Goal: Information Seeking & Learning: Learn about a topic

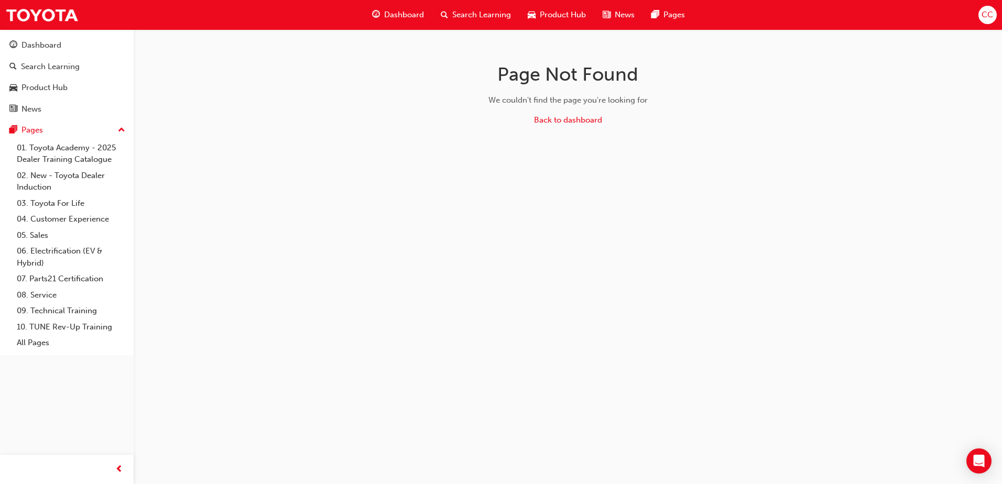
click at [462, 12] on span "Search Learning" at bounding box center [481, 15] width 59 height 12
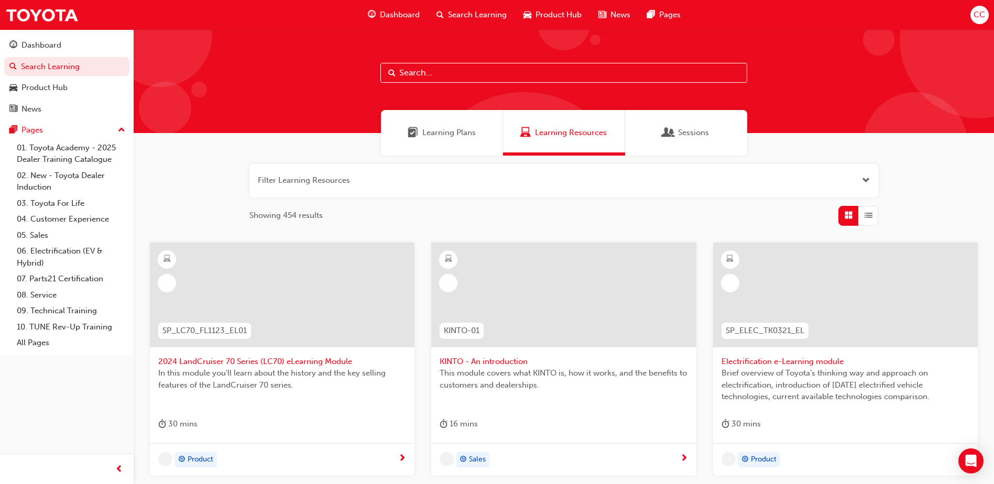
click at [429, 74] on input "text" at bounding box center [563, 73] width 367 height 20
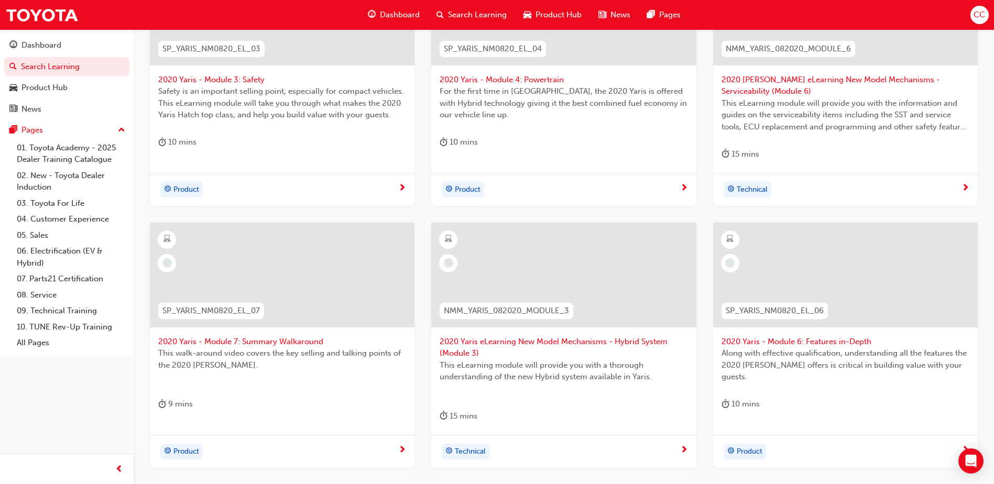
scroll to position [367, 0]
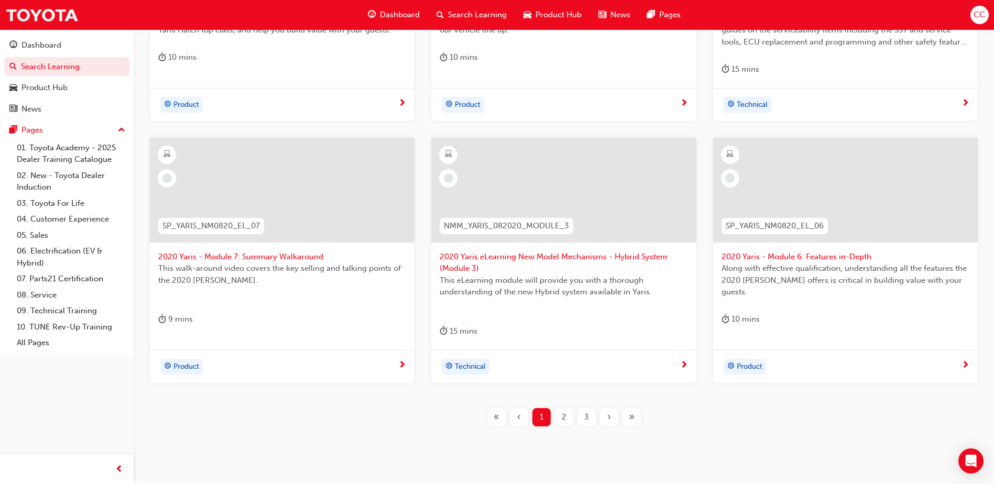
type input "2020 yaris"
click at [565, 416] on span "2" at bounding box center [564, 417] width 5 height 12
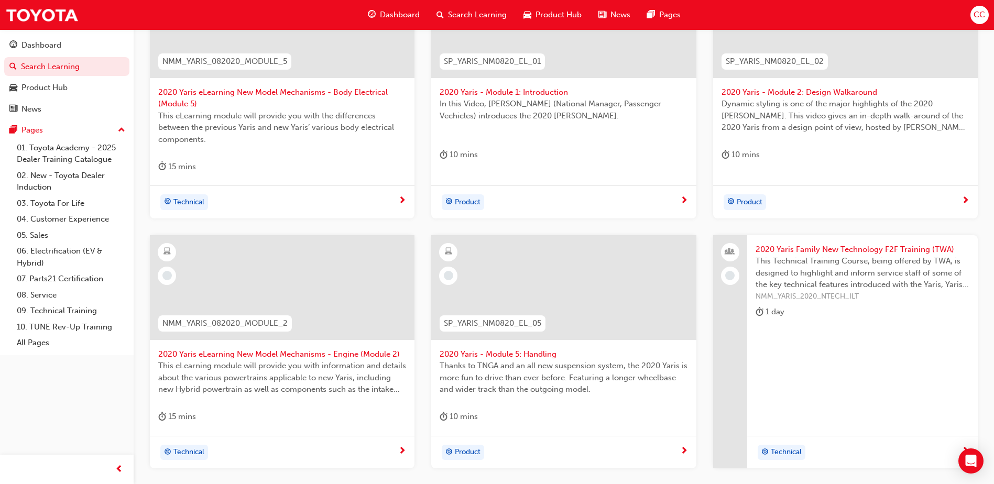
scroll to position [262, 0]
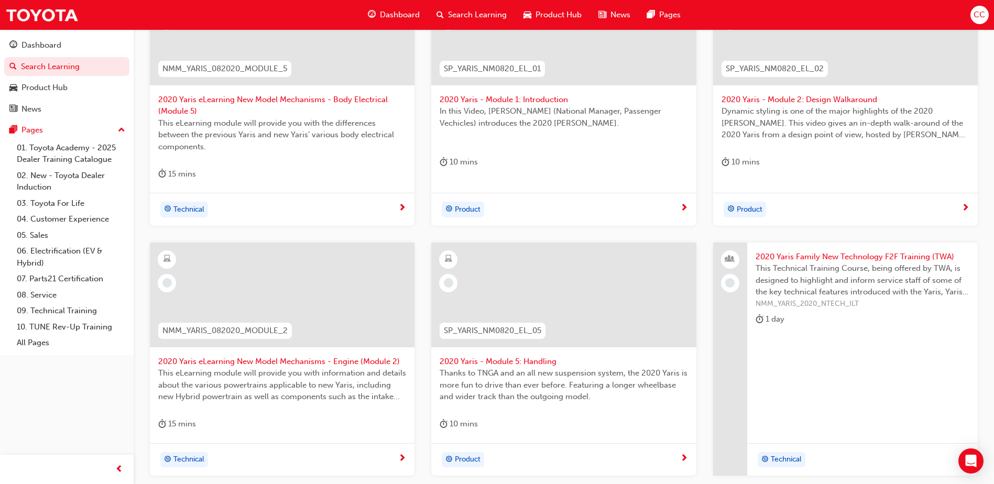
click at [825, 102] on span "2020 Yaris - Module 2: Design Walkaround" at bounding box center [845, 100] width 248 height 12
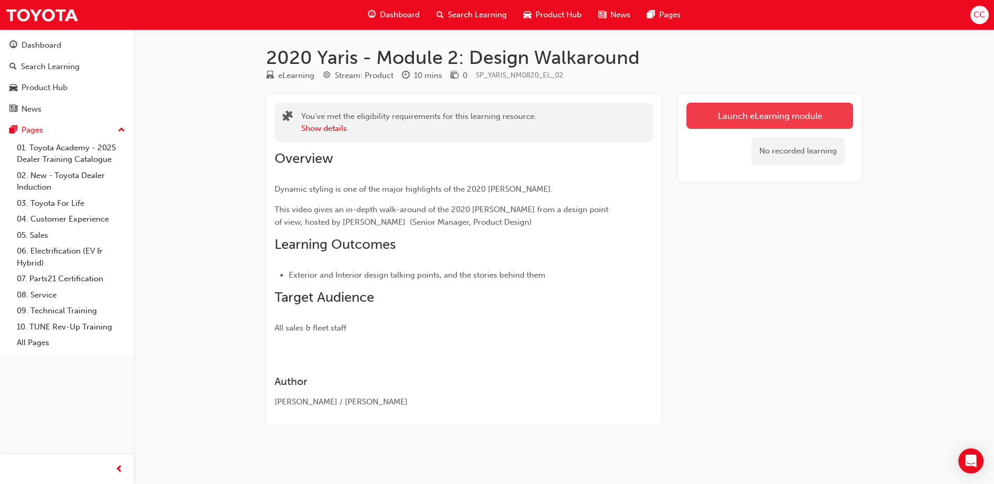
click at [759, 115] on link "Launch eLearning module" at bounding box center [769, 116] width 167 height 26
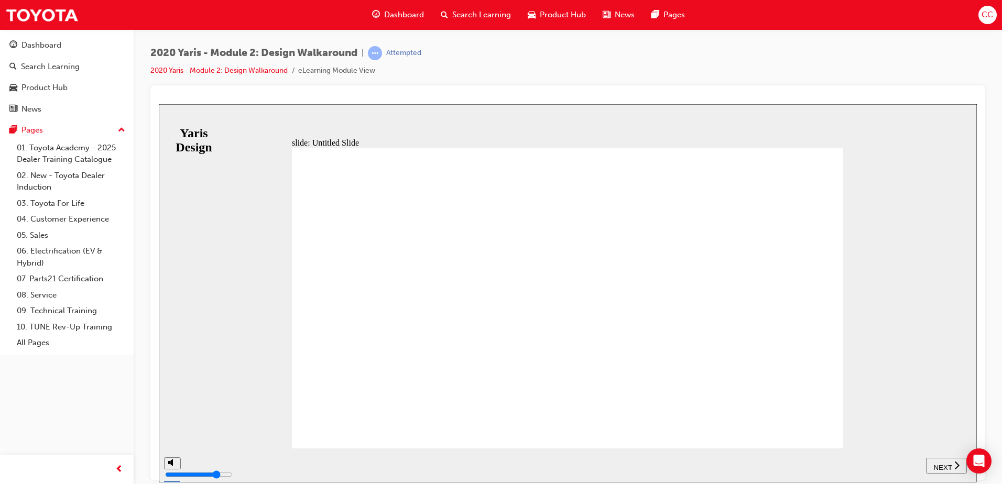
click at [940, 463] on span "NEXT" at bounding box center [942, 467] width 18 height 8
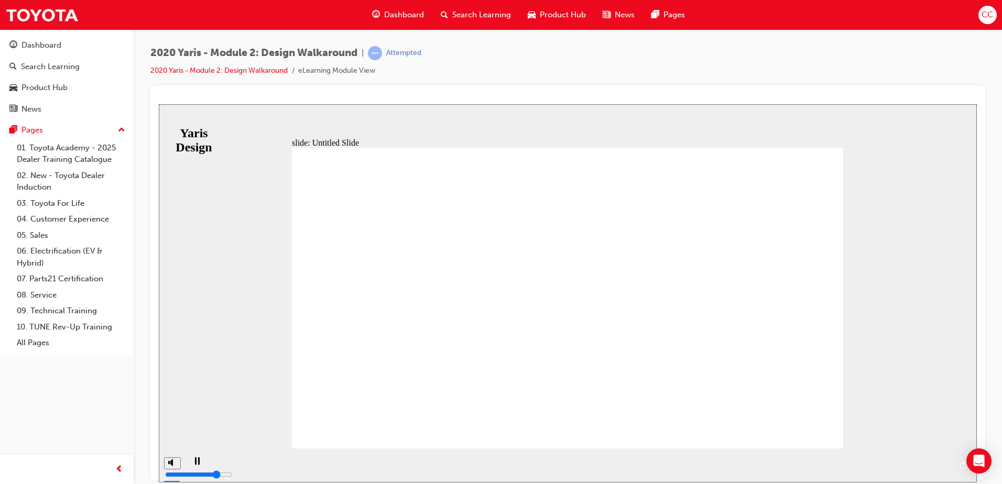
click at [952, 463] on span "NEXT" at bounding box center [947, 467] width 18 height 8
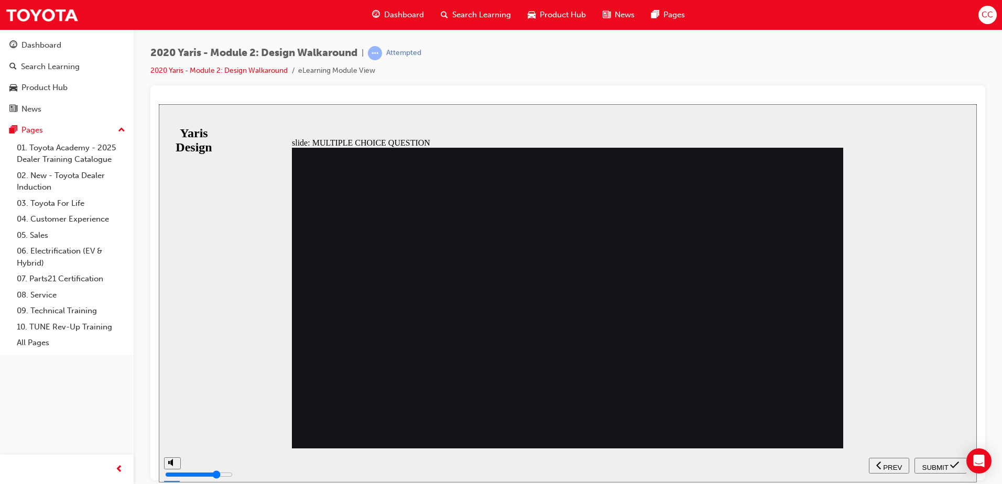
drag, startPoint x: 326, startPoint y: 188, endPoint x: 427, endPoint y: 201, distance: 101.9
click at [896, 464] on span "PREV" at bounding box center [892, 467] width 19 height 8
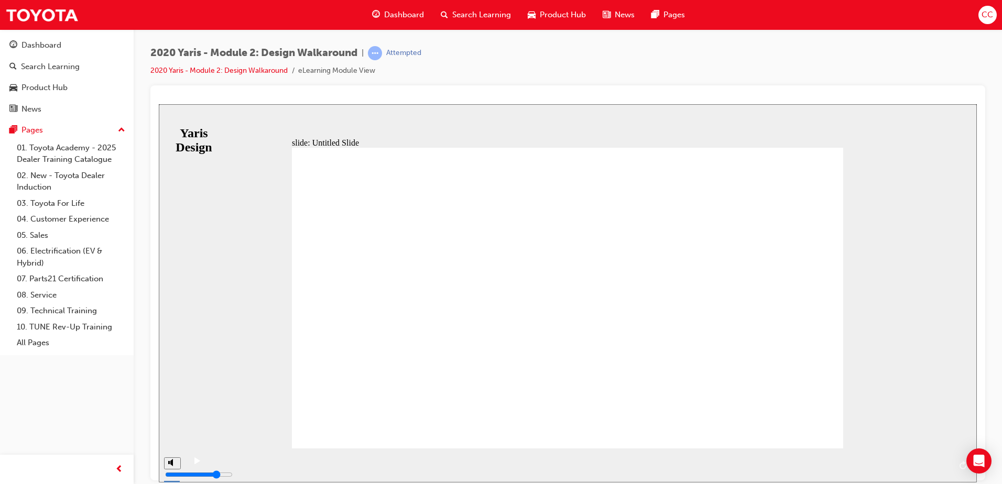
drag, startPoint x: 266, startPoint y: 466, endPoint x: 1026, endPoint y: 460, distance: 760.1
click at [976, 460] on html "slide: Untitled Slide Back to top SUBMIT NEXT PREV Yaris Design" at bounding box center [568, 293] width 818 height 378
click at [948, 457] on div "playback controls" at bounding box center [579, 457] width 742 height 0
drag, startPoint x: 949, startPoint y: 465, endPoint x: 943, endPoint y: 465, distance: 5.8
click at [943, 457] on div "playback controls" at bounding box center [579, 457] width 742 height 0
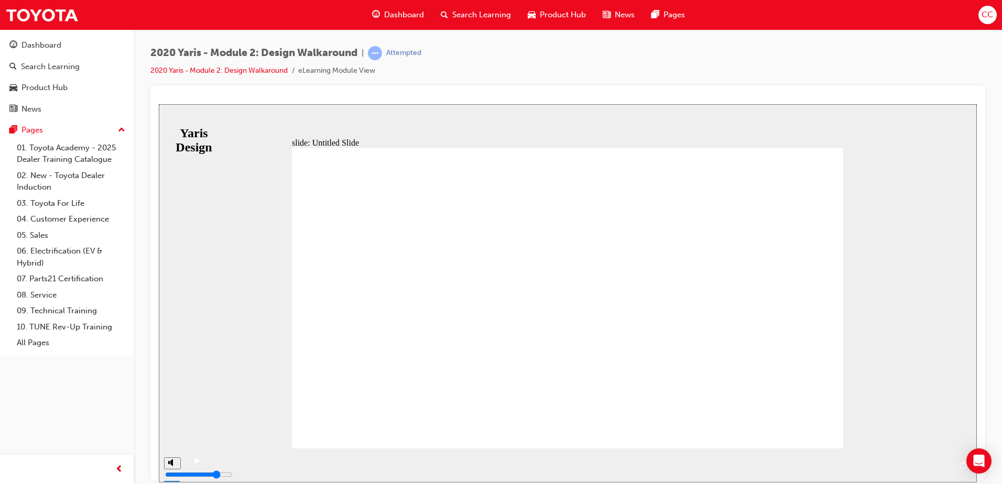
drag, startPoint x: 943, startPoint y: 466, endPoint x: 925, endPoint y: 468, distance: 18.5
click at [925, 457] on div "playback controls" at bounding box center [579, 457] width 742 height 0
click at [199, 465] on div "play/pause" at bounding box center [197, 466] width 18 height 18
drag, startPoint x: 926, startPoint y: 465, endPoint x: 946, endPoint y: 466, distance: 19.4
click at [946, 457] on div "playback controls" at bounding box center [579, 457] width 742 height 0
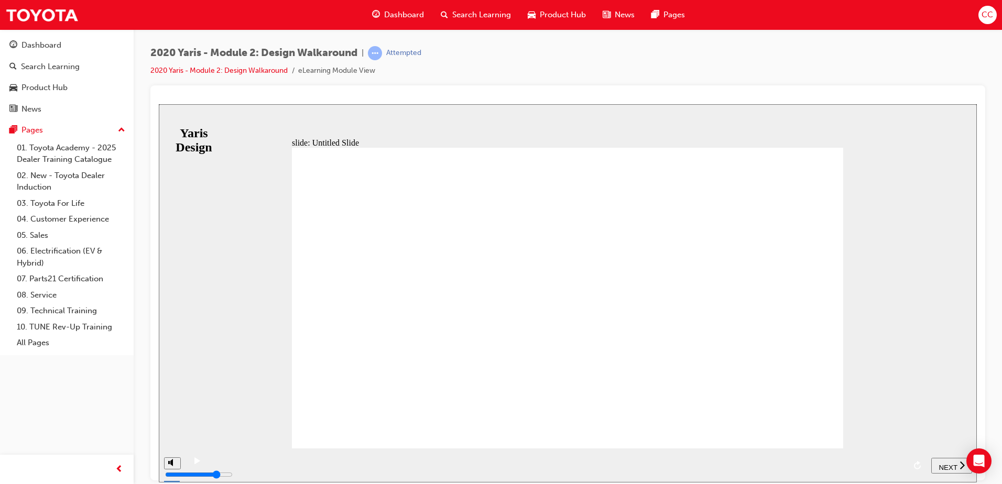
click at [949, 463] on span "NEXT" at bounding box center [947, 467] width 18 height 8
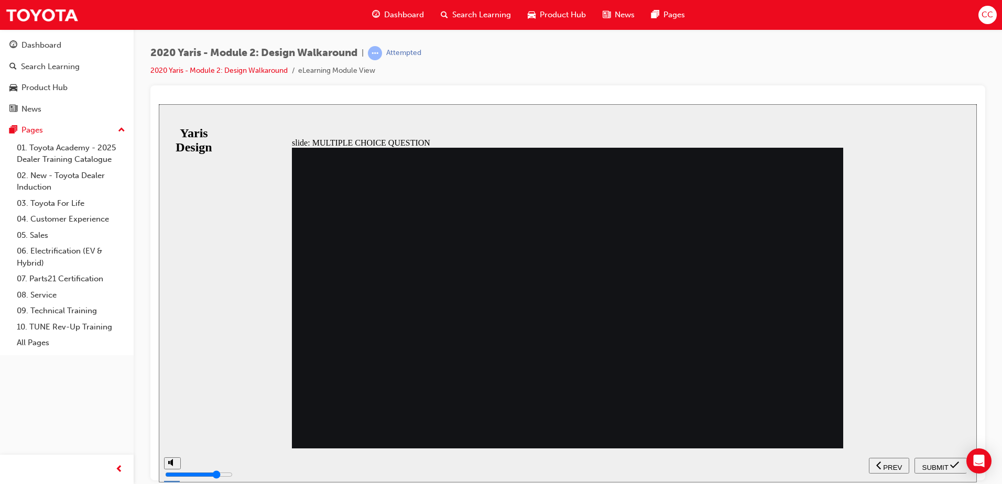
click at [932, 464] on span "SUBMIT" at bounding box center [935, 467] width 26 height 8
radio input "false"
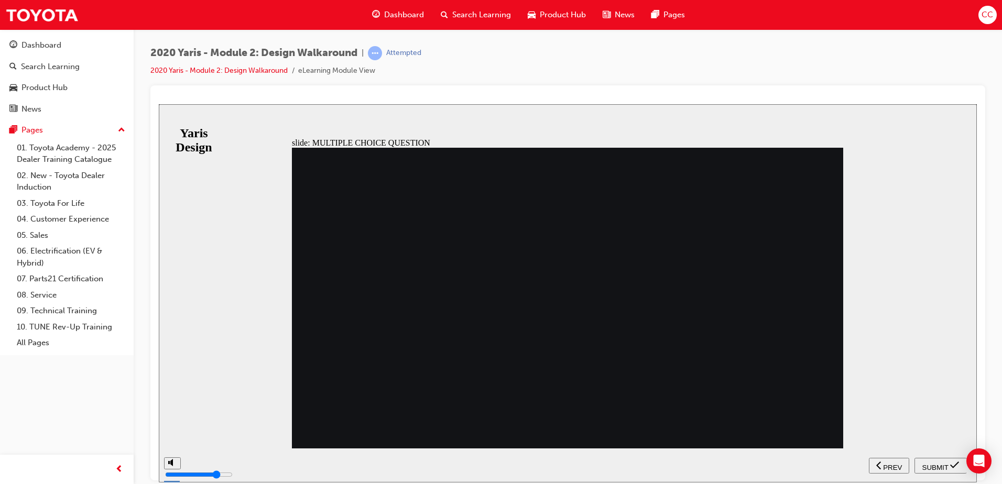
radio input "true"
click at [933, 460] on div "SUBMIT" at bounding box center [940, 465] width 44 height 11
radio input "true"
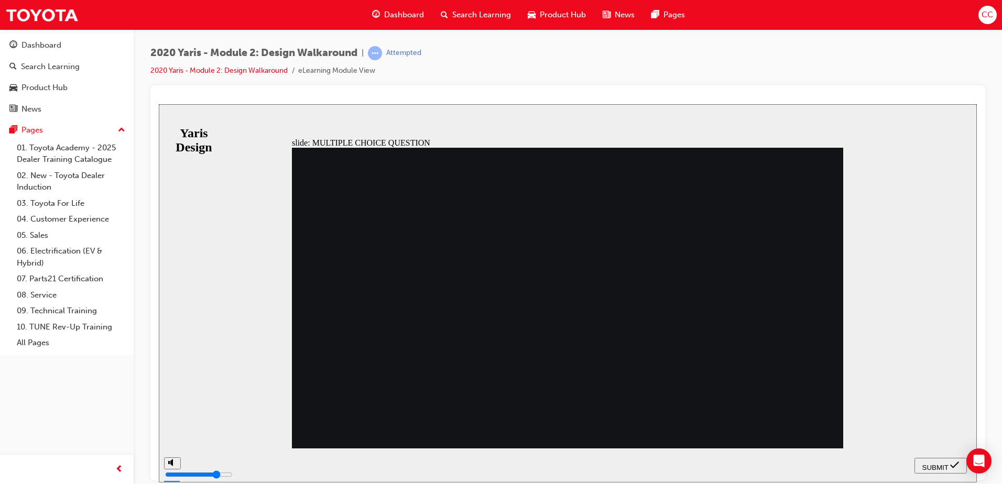
click at [931, 463] on span "SUBMIT" at bounding box center [935, 467] width 26 height 8
radio input "true"
click at [950, 463] on icon "submit" at bounding box center [954, 464] width 9 height 9
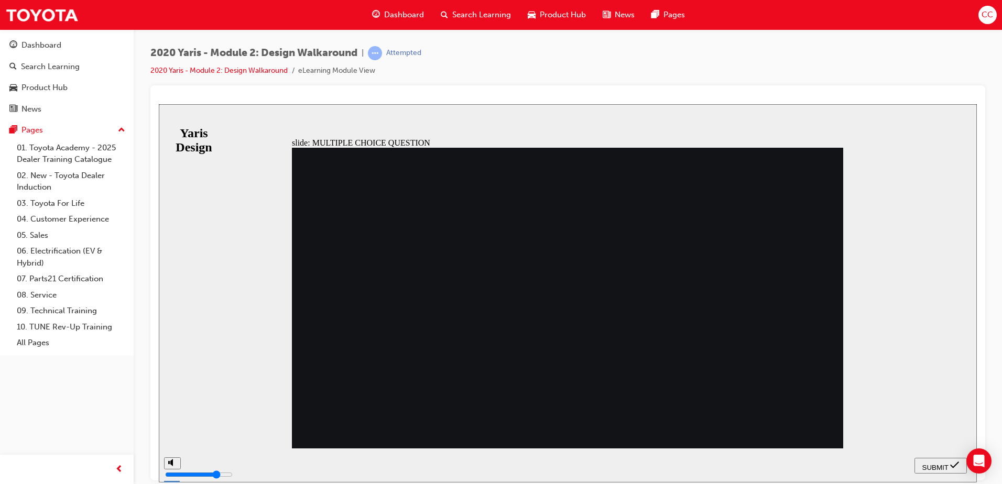
radio input "true"
click at [931, 465] on span "SUBMIT" at bounding box center [935, 467] width 26 height 8
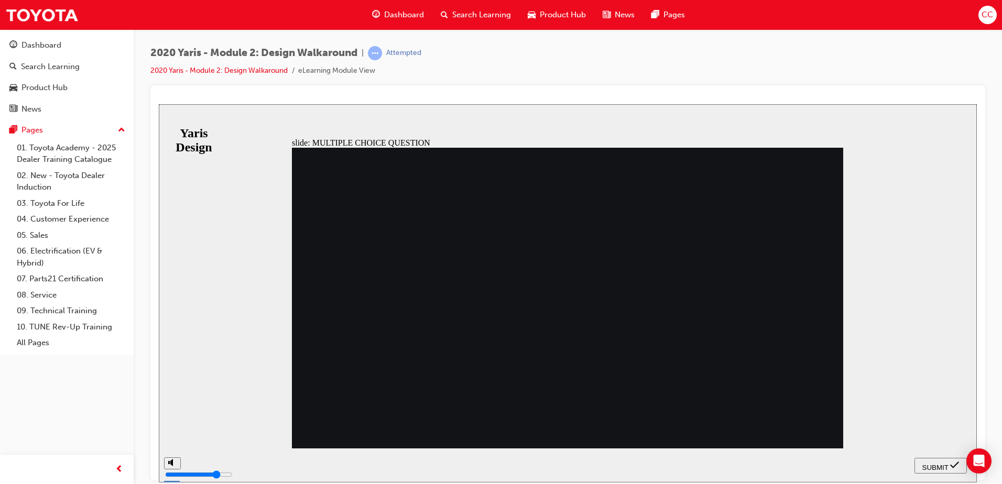
radio input "false"
radio input "true"
click at [930, 465] on span "SUBMIT" at bounding box center [935, 467] width 26 height 8
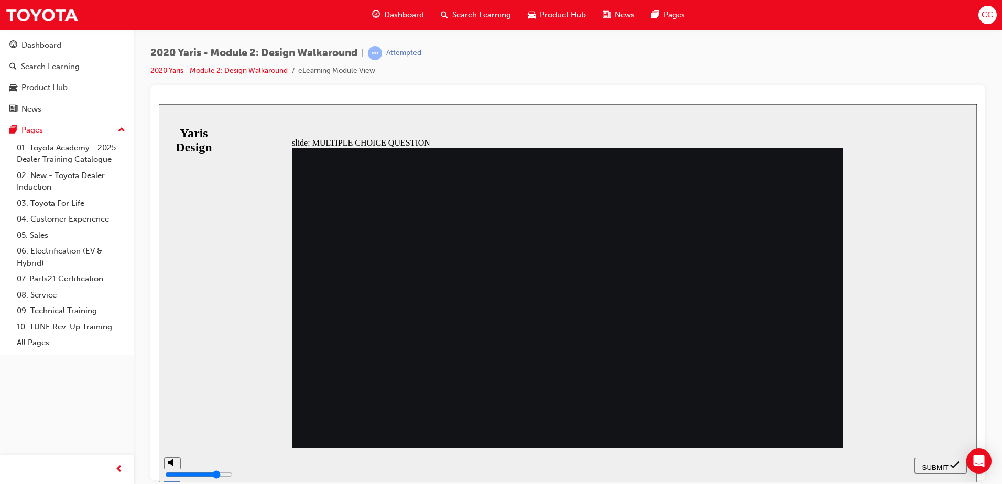
drag, startPoint x: 578, startPoint y: 387, endPoint x: 554, endPoint y: 382, distance: 24.5
radio input "true"
click at [938, 463] on span "SUBMIT" at bounding box center [935, 467] width 26 height 8
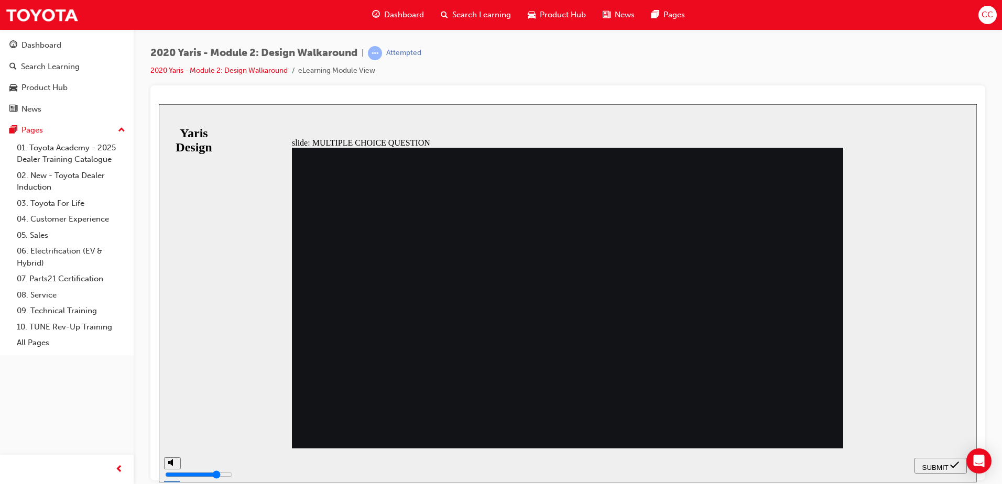
radio input "true"
click at [932, 464] on span "SUBMIT" at bounding box center [935, 467] width 26 height 8
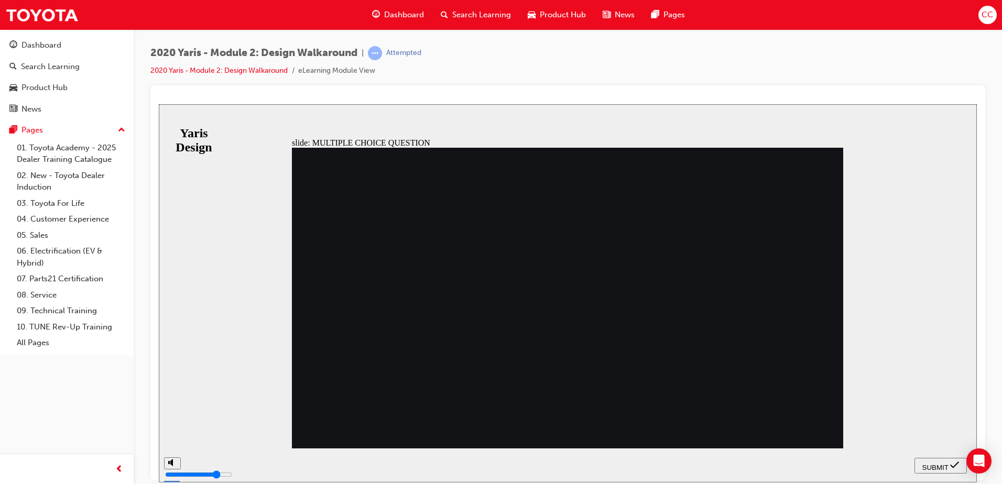
click at [932, 468] on span "SUBMIT" at bounding box center [935, 467] width 26 height 8
drag, startPoint x: 563, startPoint y: 387, endPoint x: 551, endPoint y: 383, distance: 13.1
radio input "false"
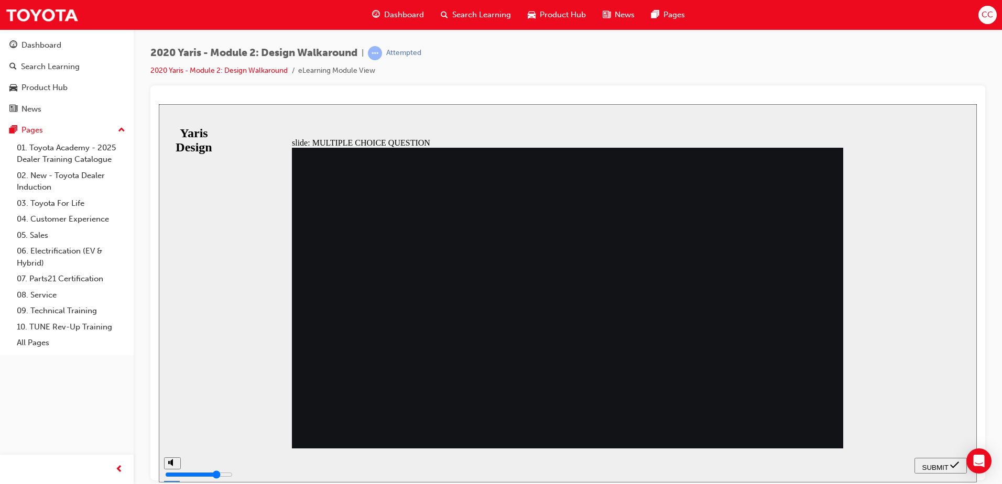
radio input "true"
click at [946, 463] on span "SUBMIT" at bounding box center [935, 467] width 26 height 8
radio input "true"
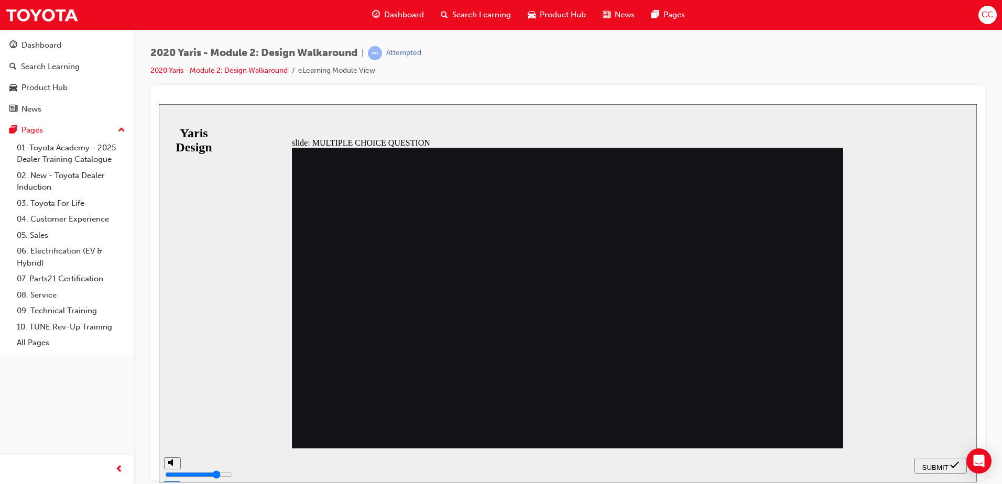
click at [939, 463] on span "SUBMIT" at bounding box center [935, 467] width 26 height 8
radio input "true"
click at [941, 465] on span "SUBMIT" at bounding box center [935, 467] width 26 height 8
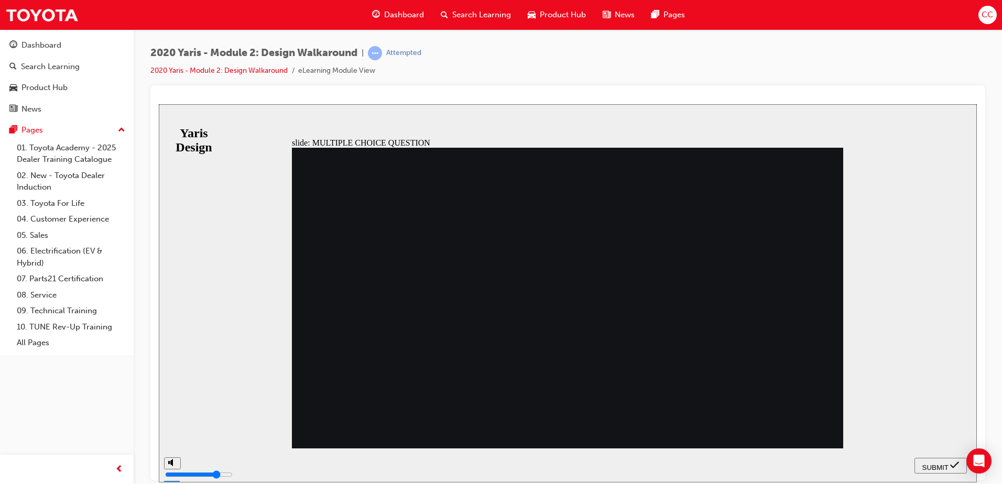
drag, startPoint x: 575, startPoint y: 390, endPoint x: 573, endPoint y: 385, distance: 5.5
radio input "true"
click at [942, 466] on span "SUBMIT" at bounding box center [935, 467] width 26 height 8
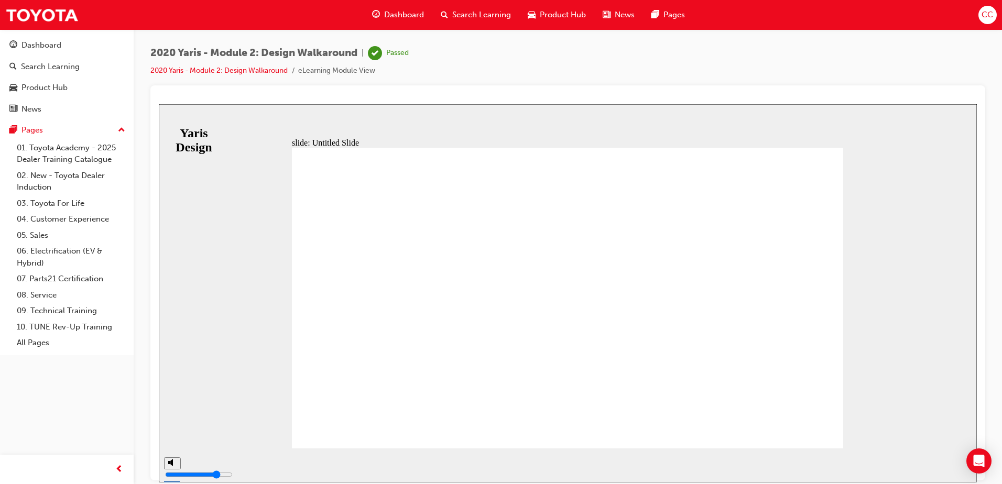
click at [490, 15] on span "Search Learning" at bounding box center [481, 15] width 59 height 12
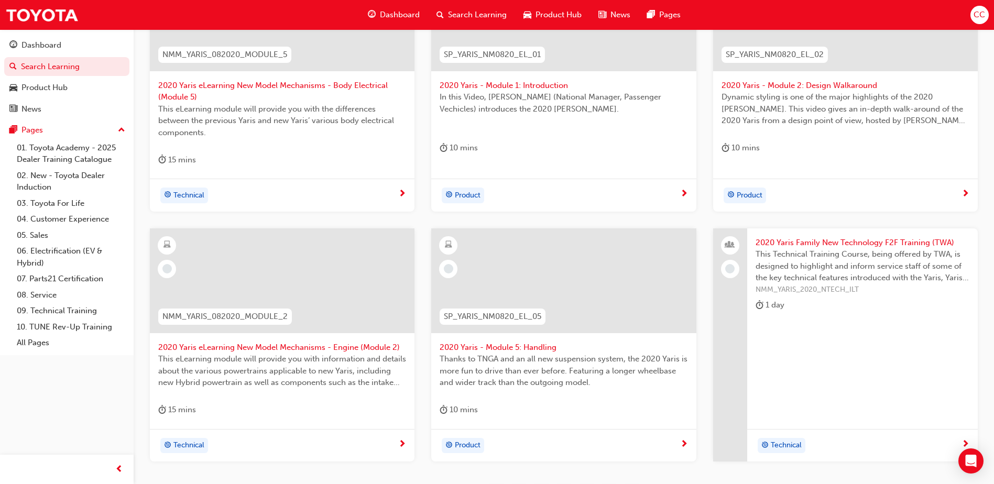
scroll to position [314, 0]
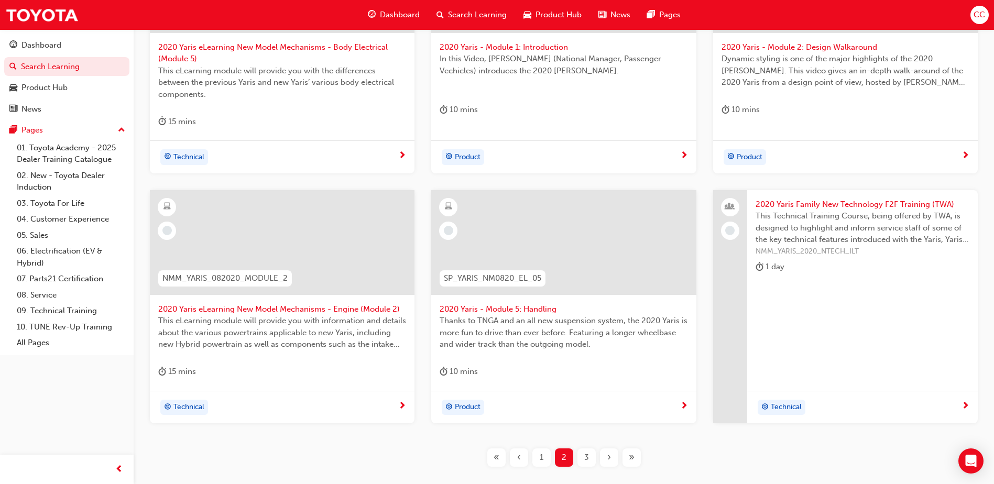
click at [531, 308] on span "2020 Yaris - Module 5: Handling" at bounding box center [564, 309] width 248 height 12
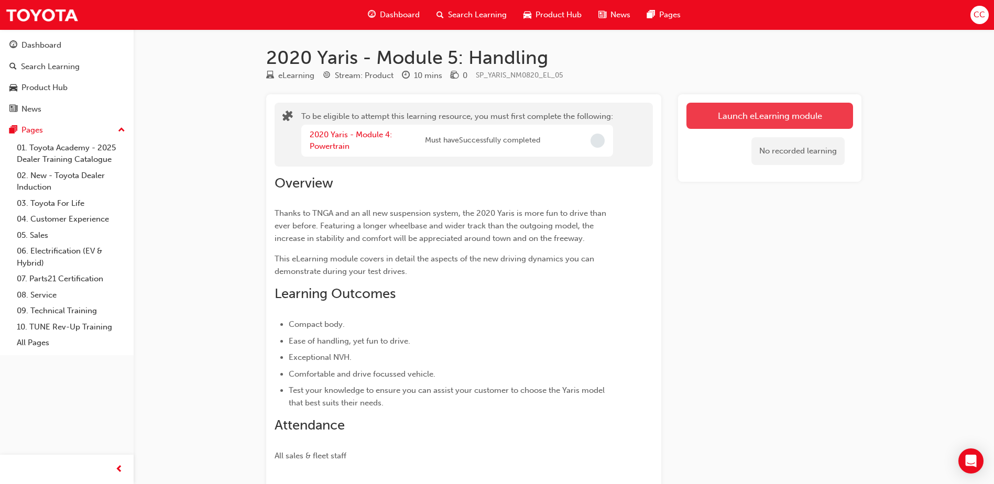
click at [794, 111] on button "Launch eLearning module" at bounding box center [769, 116] width 167 height 26
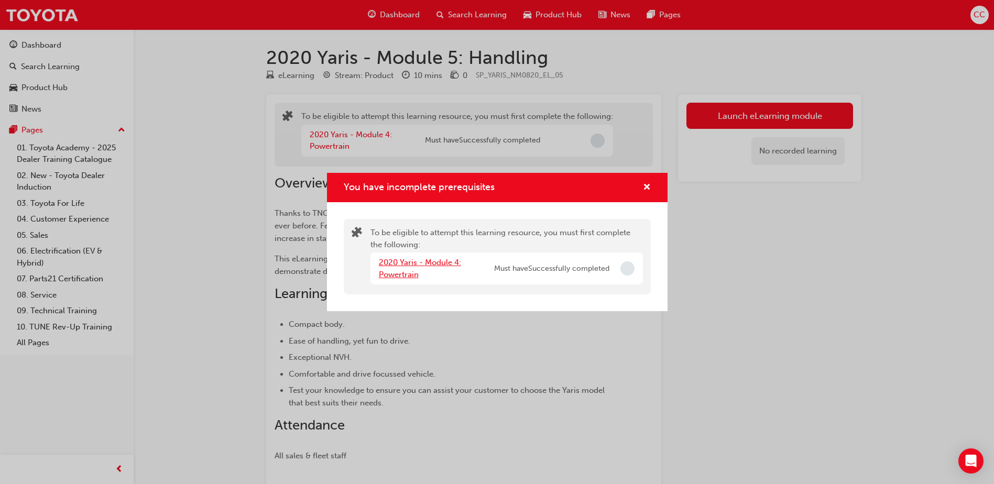
click at [441, 261] on link "2020 Yaris - Module 4: Powertrain" at bounding box center [420, 268] width 82 height 21
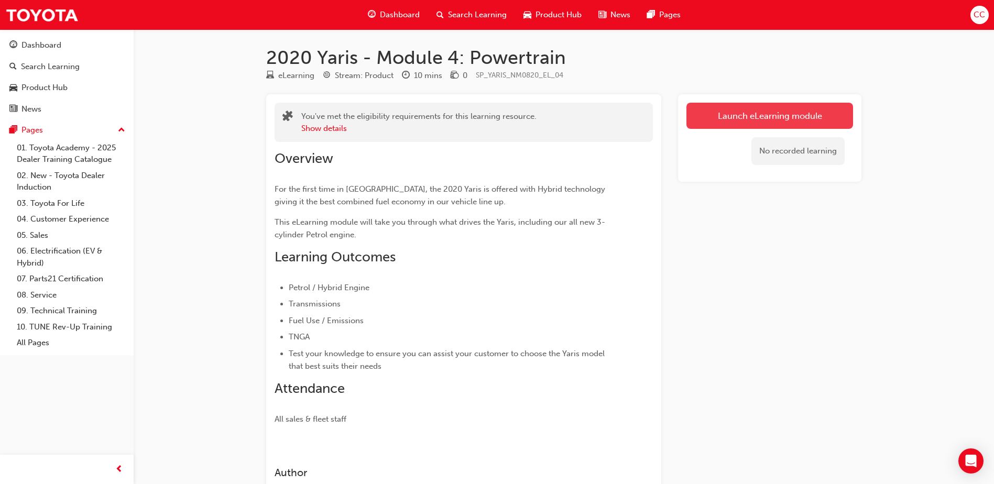
click at [817, 117] on link "Launch eLearning module" at bounding box center [769, 116] width 167 height 26
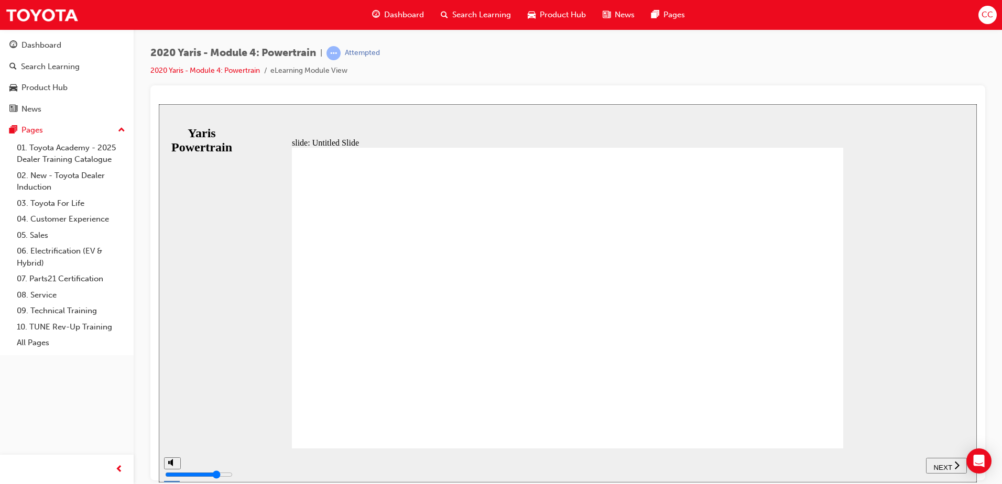
click at [946, 463] on span "NEXT" at bounding box center [942, 467] width 18 height 8
drag, startPoint x: 946, startPoint y: 463, endPoint x: 951, endPoint y: 475, distance: 13.6
click at [951, 475] on nav "SUBMIT NEXT PREV" at bounding box center [928, 465] width 86 height 34
click at [951, 463] on span "NEXT" at bounding box center [947, 467] width 18 height 8
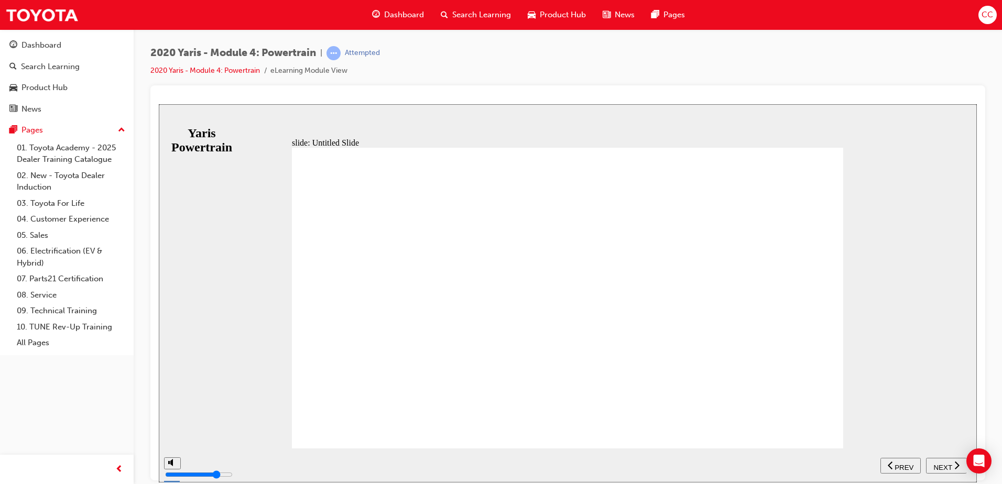
click at [949, 463] on span "NEXT" at bounding box center [942, 467] width 18 height 8
click at [949, 463] on span "NEXT" at bounding box center [947, 467] width 18 height 8
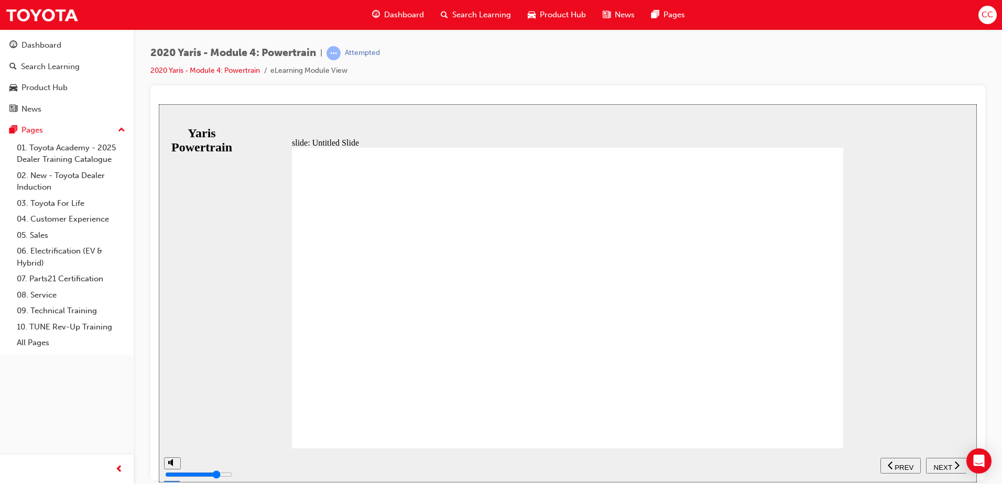
click at [947, 464] on span "NEXT" at bounding box center [942, 467] width 18 height 8
click at [946, 465] on span "NEXT" at bounding box center [942, 467] width 18 height 8
click at [953, 465] on span "NEXT" at bounding box center [947, 467] width 18 height 8
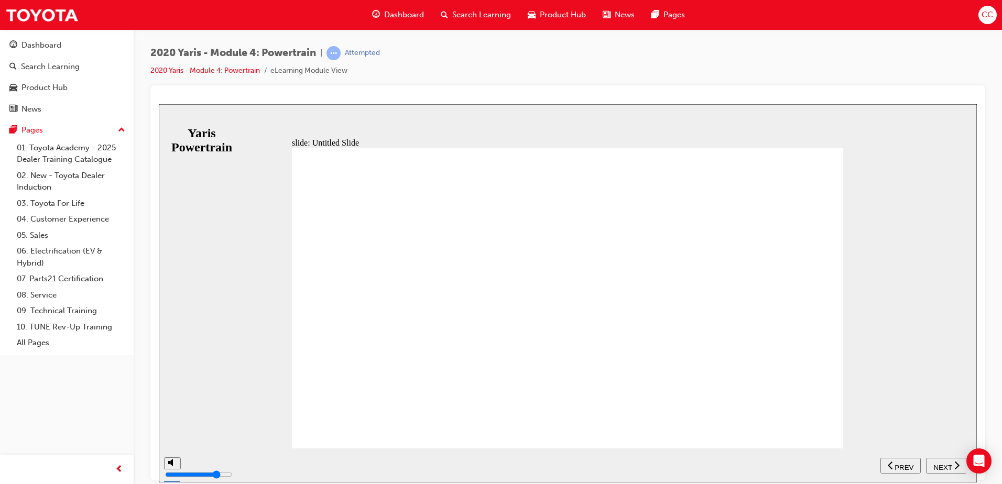
click at [953, 466] on div "NEXT" at bounding box center [946, 465] width 32 height 11
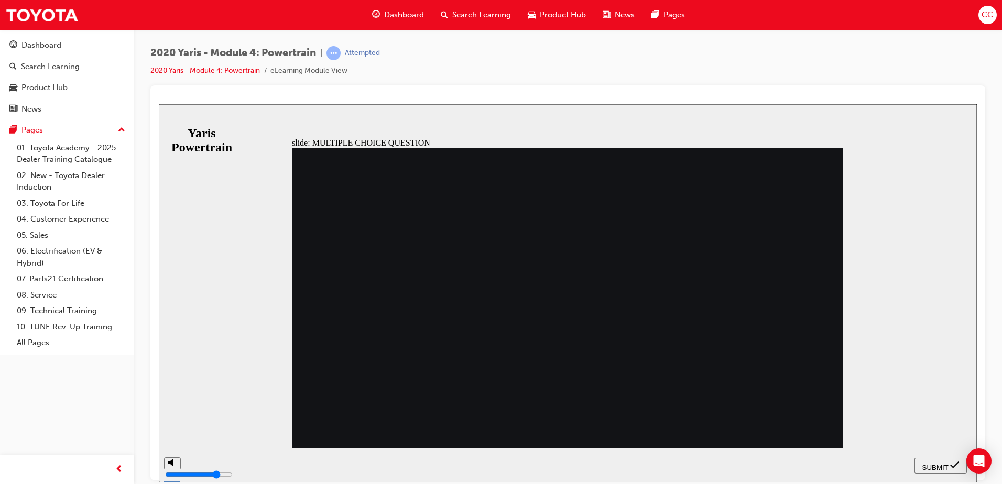
click at [927, 465] on span "SUBMIT" at bounding box center [935, 467] width 26 height 8
radio input "false"
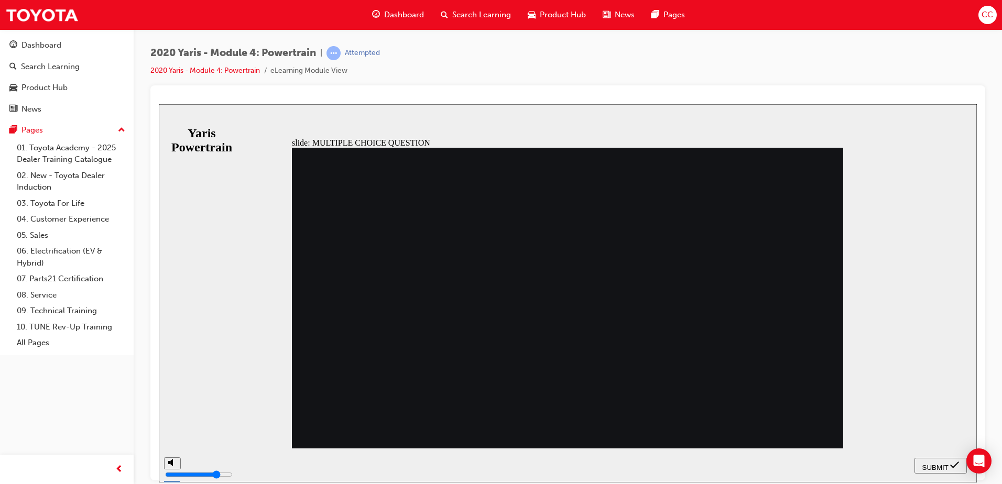
radio input "true"
click at [927, 460] on div "SUBMIT" at bounding box center [940, 465] width 44 height 11
radio input "true"
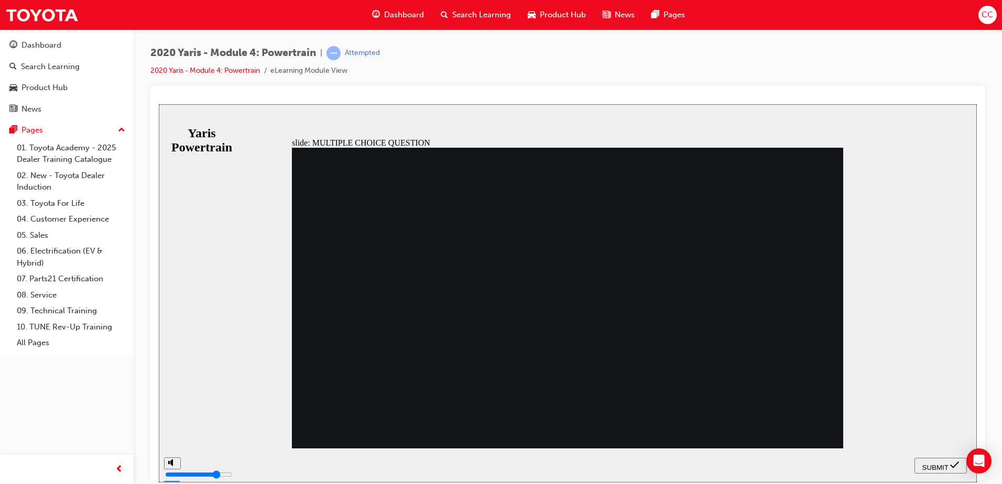
click at [930, 460] on div "SUBMIT" at bounding box center [940, 465] width 44 height 11
radio input "true"
click at [934, 463] on span "SUBMIT" at bounding box center [935, 467] width 26 height 8
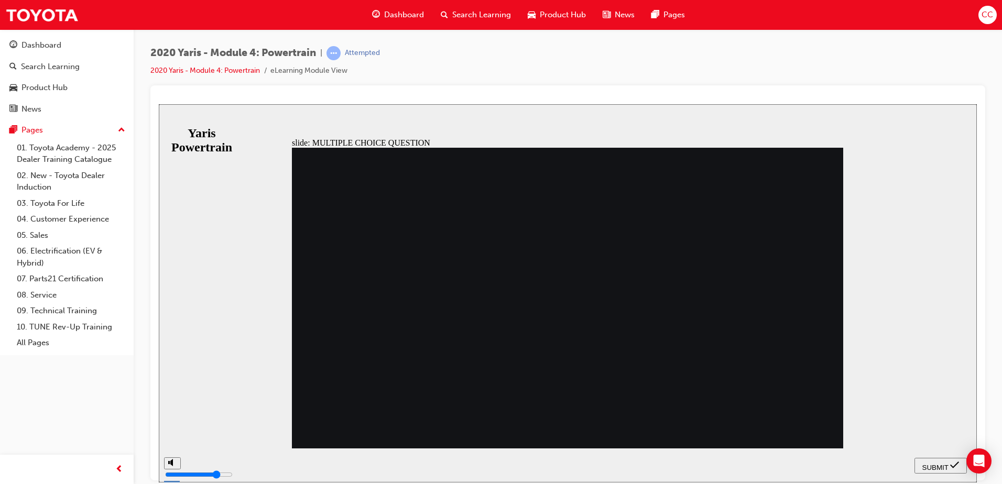
click at [936, 467] on span "SUBMIT" at bounding box center [935, 467] width 26 height 8
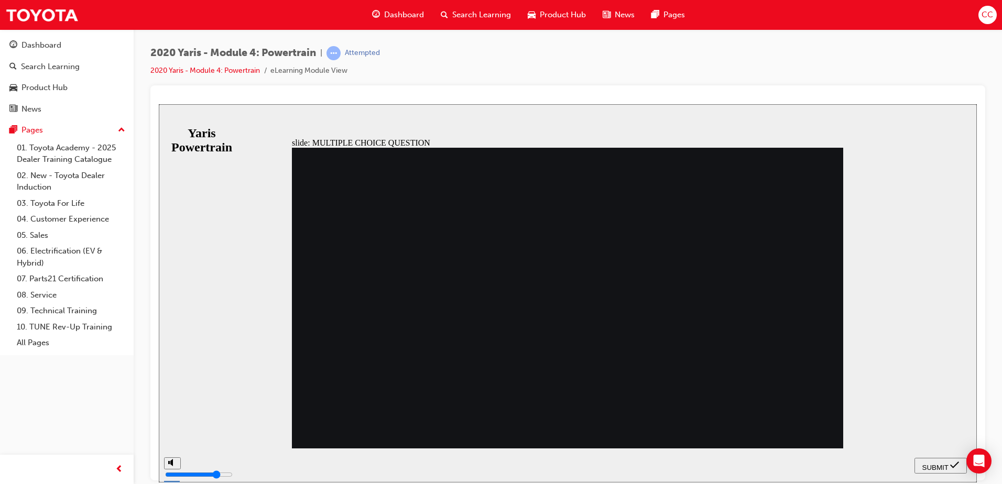
radio input "false"
radio input "true"
click at [937, 463] on span "SUBMIT" at bounding box center [935, 467] width 26 height 8
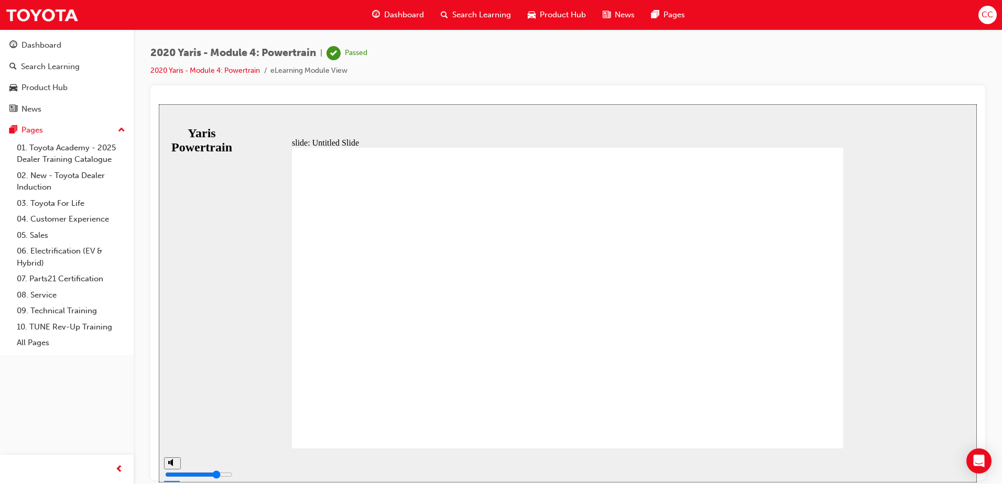
click at [481, 16] on span "Search Learning" at bounding box center [481, 15] width 59 height 12
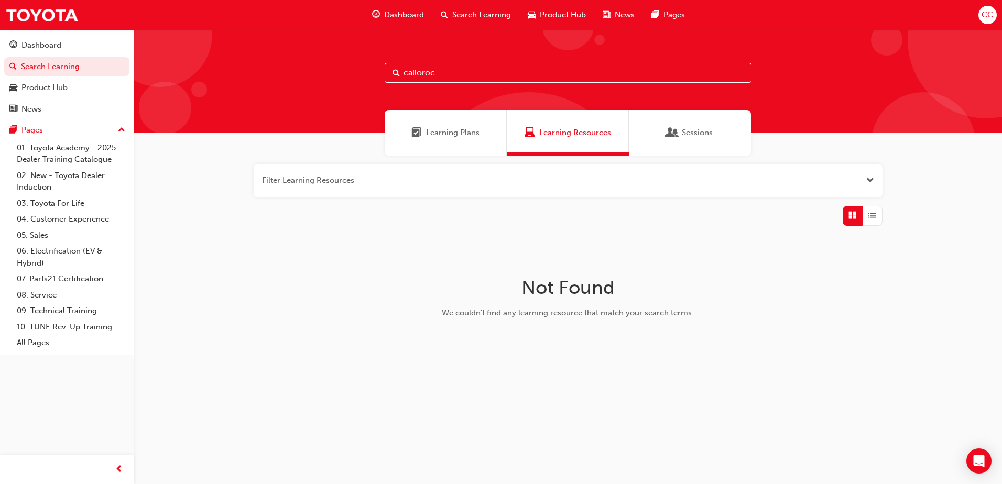
drag, startPoint x: 442, startPoint y: 73, endPoint x: 382, endPoint y: 74, distance: 59.7
click at [382, 74] on div "calloroc" at bounding box center [568, 81] width 868 height 104
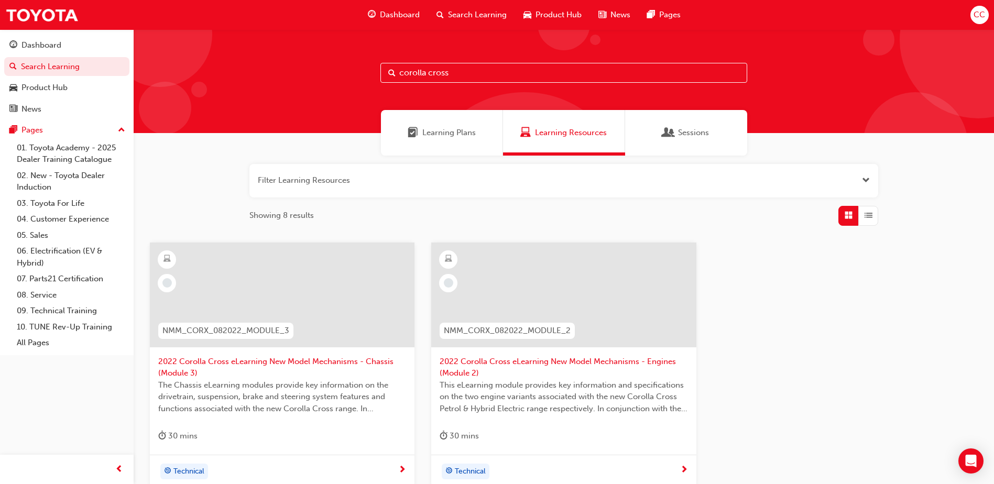
type input "corolla cross"
click at [198, 368] on span "2022 Corolla Cross eLearning New Model Mechanisms - Chassis (Module 3)" at bounding box center [282, 368] width 248 height 24
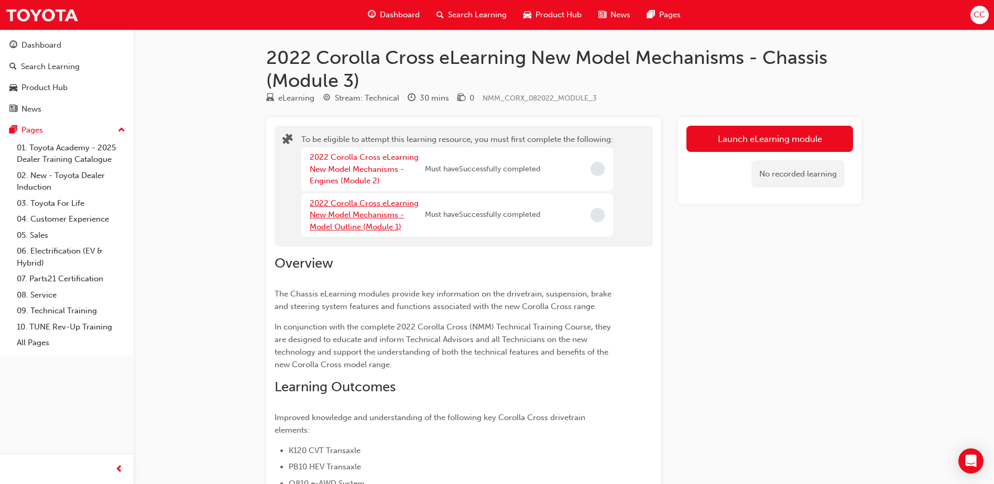
click at [374, 206] on link "2022 Corolla Cross eLearning New Model Mechanisms - Model Outline (Module 1)" at bounding box center [364, 215] width 109 height 33
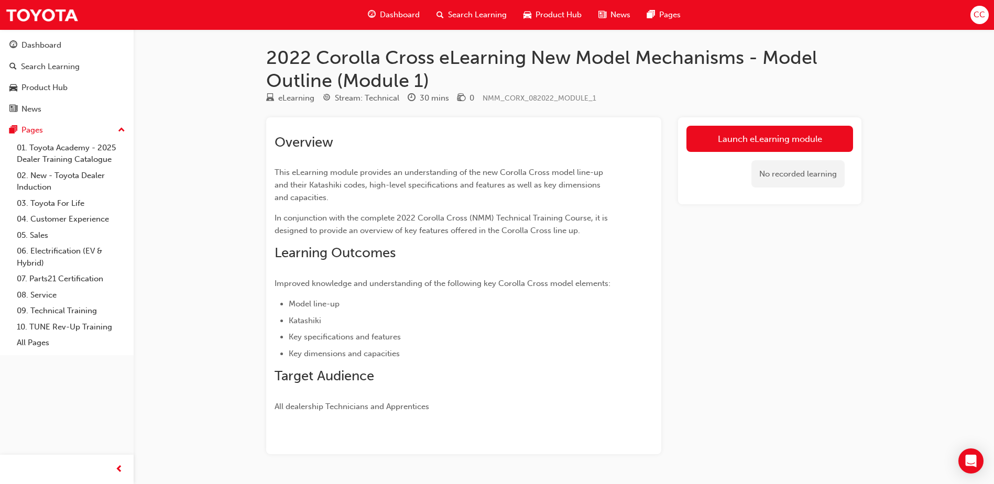
click at [482, 10] on span "Search Learning" at bounding box center [477, 15] width 59 height 12
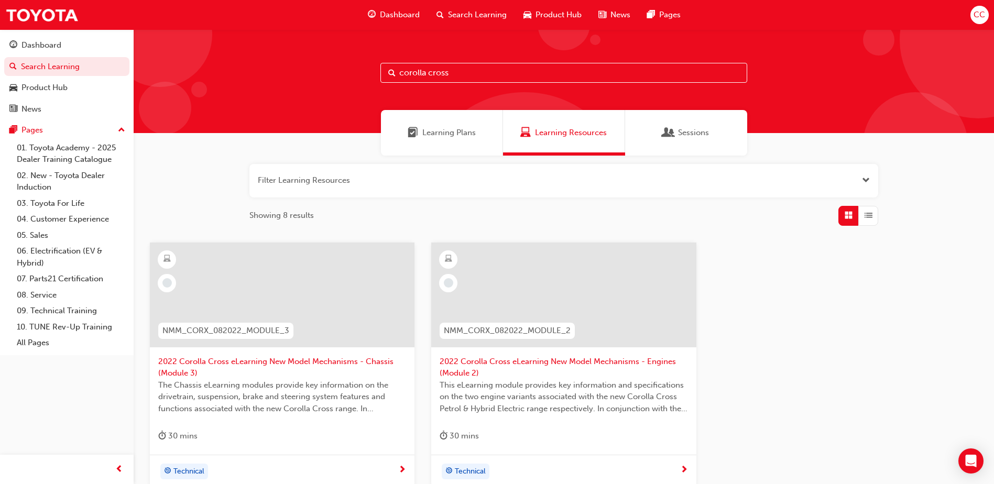
click at [478, 69] on input "corolla cross" at bounding box center [563, 73] width 367 height 20
drag, startPoint x: 475, startPoint y: 74, endPoint x: 315, endPoint y: 75, distance: 159.3
click at [315, 75] on div "corolla cross" at bounding box center [564, 81] width 860 height 104
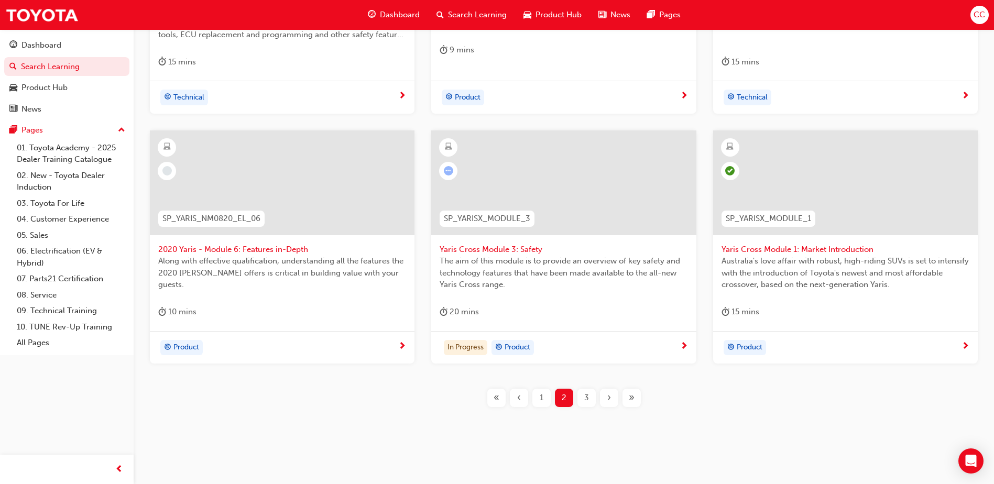
scroll to position [382, 0]
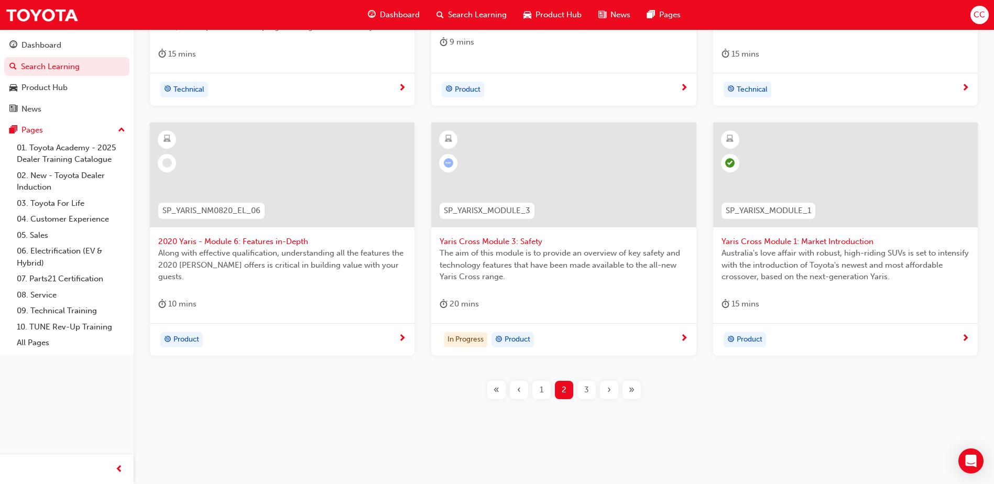
click at [542, 392] on span "1" at bounding box center [542, 390] width 4 height 12
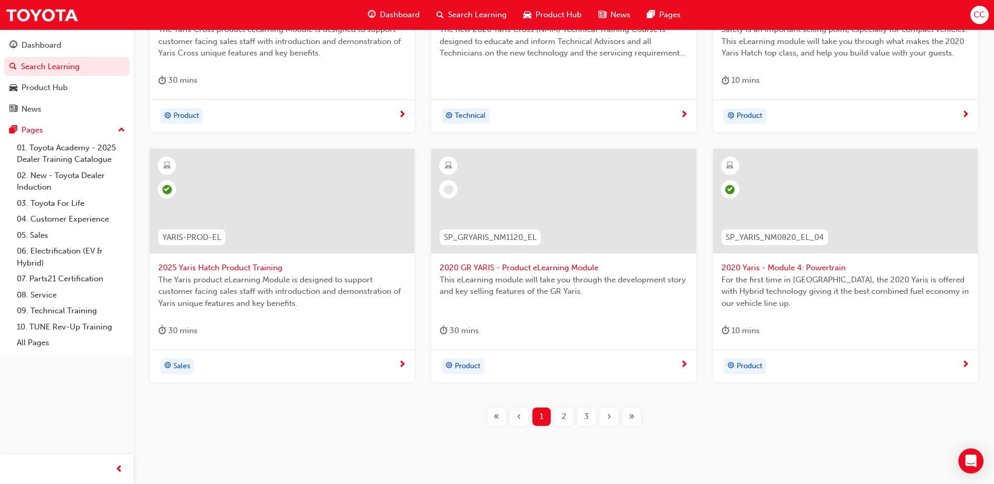
scroll to position [370, 0]
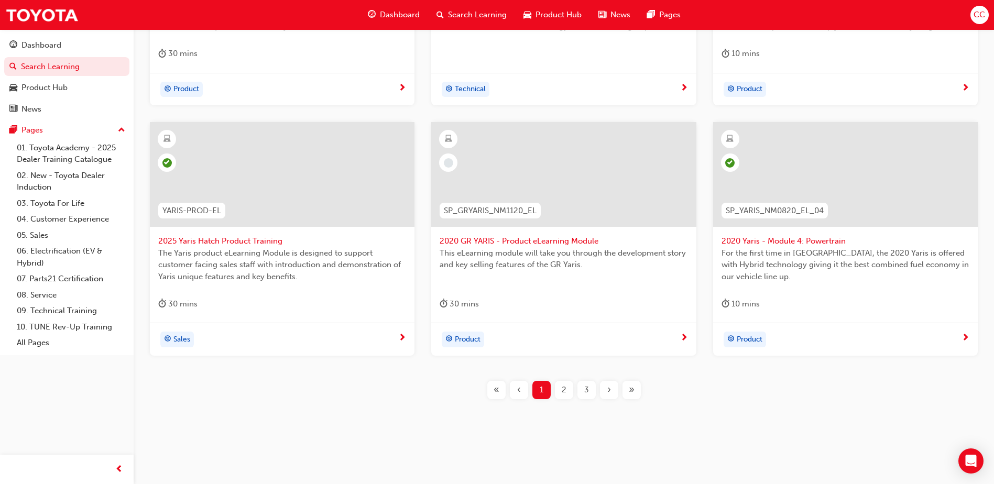
click at [581, 389] on div "3" at bounding box center [586, 390] width 18 height 18
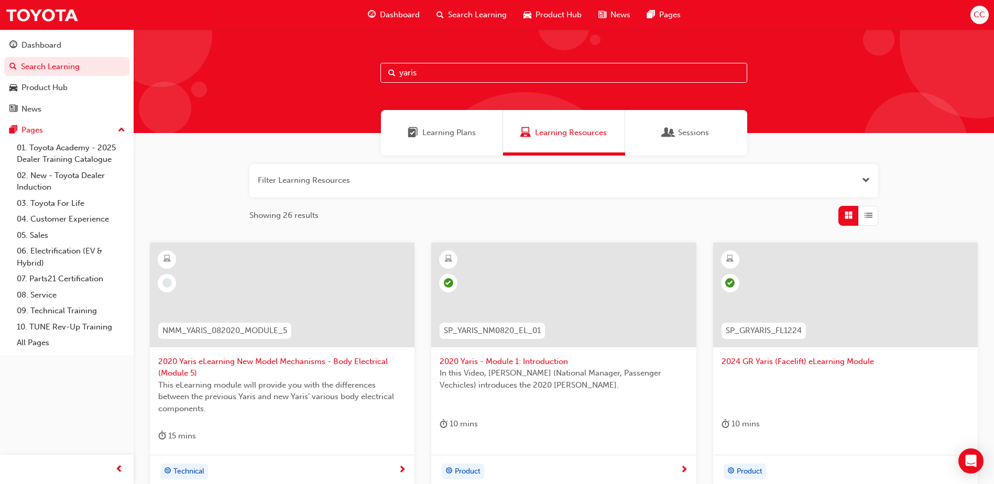
click at [462, 73] on input "yaris" at bounding box center [563, 73] width 367 height 20
type input "y"
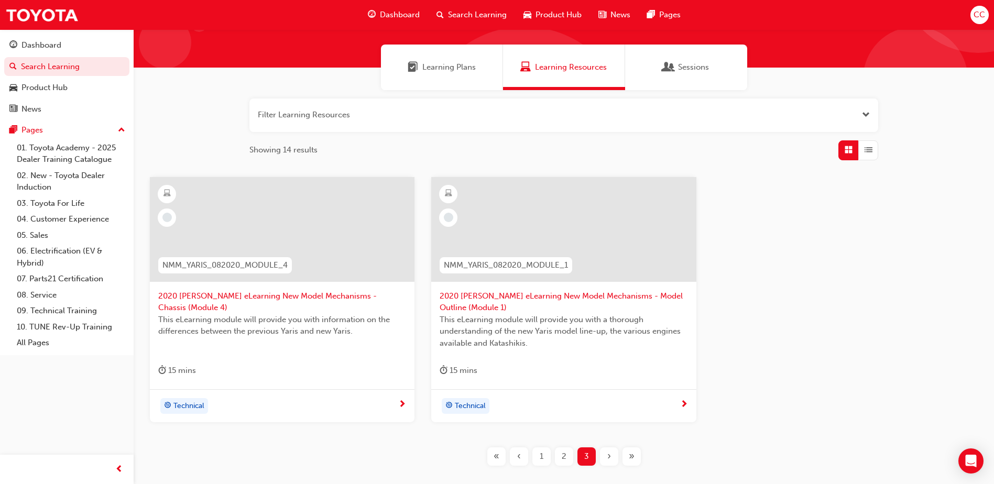
scroll to position [132, 0]
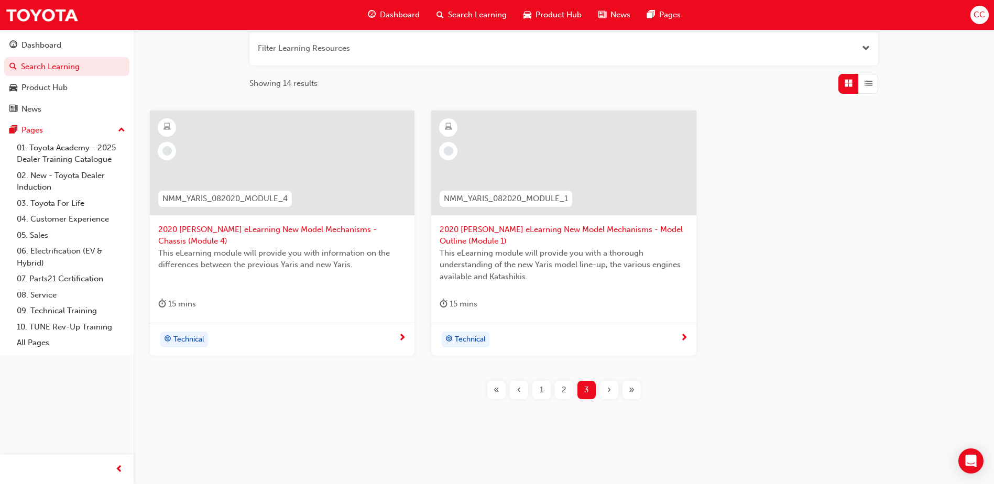
type input "2020 yaris"
click at [536, 391] on div "1" at bounding box center [541, 390] width 18 height 18
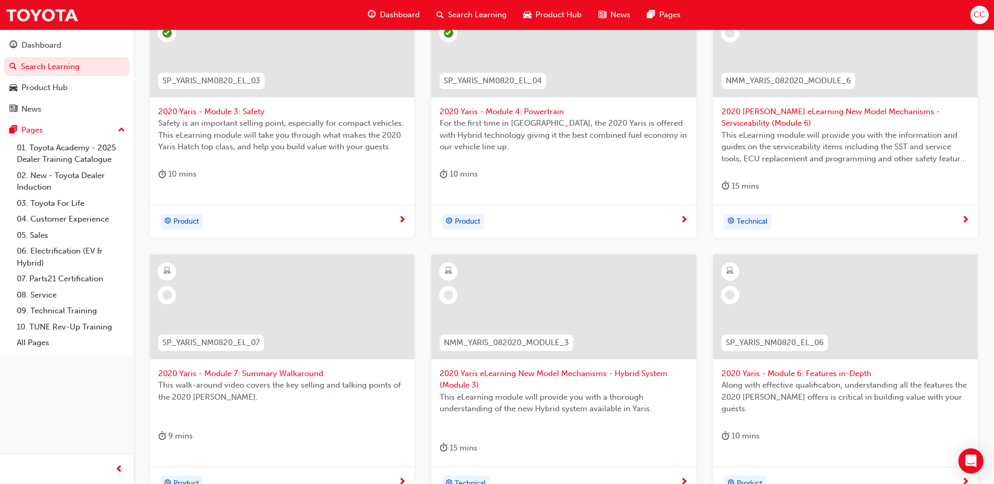
scroll to position [289, 0]
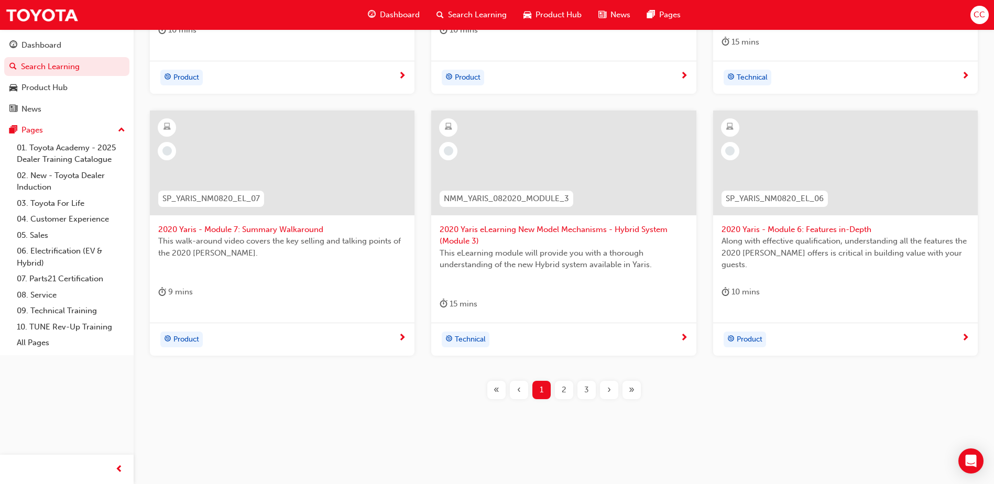
click at [560, 386] on div "2" at bounding box center [564, 390] width 18 height 18
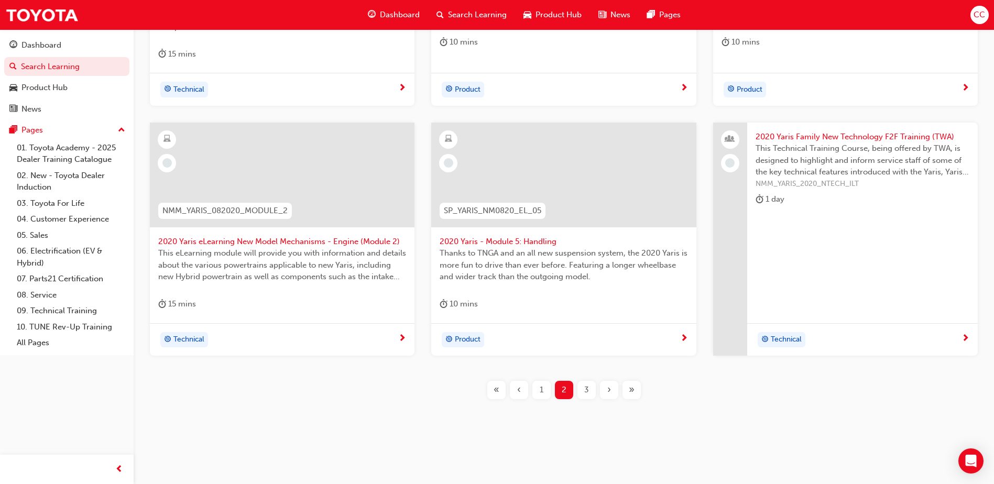
click at [545, 243] on span "2020 Yaris - Module 5: Handling" at bounding box center [564, 242] width 248 height 12
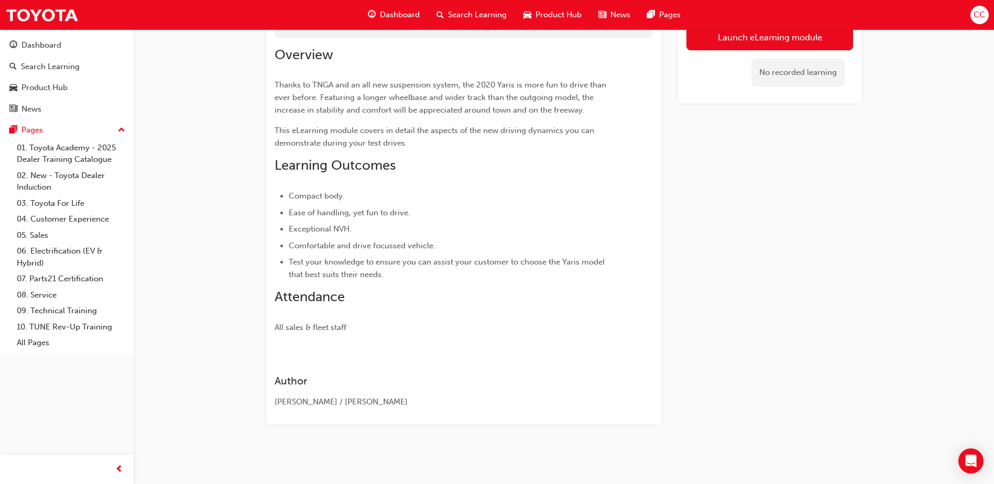
scroll to position [104, 0]
click at [807, 36] on link "Launch eLearning module" at bounding box center [769, 37] width 167 height 26
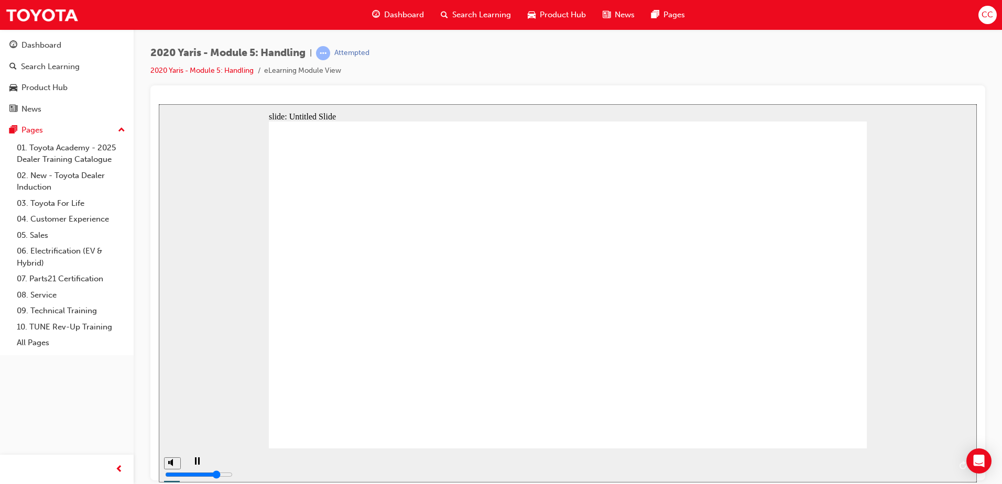
click at [198, 462] on rect "play/pause" at bounding box center [199, 460] width 2 height 7
click at [194, 464] on icon "play/pause" at bounding box center [197, 460] width 6 height 7
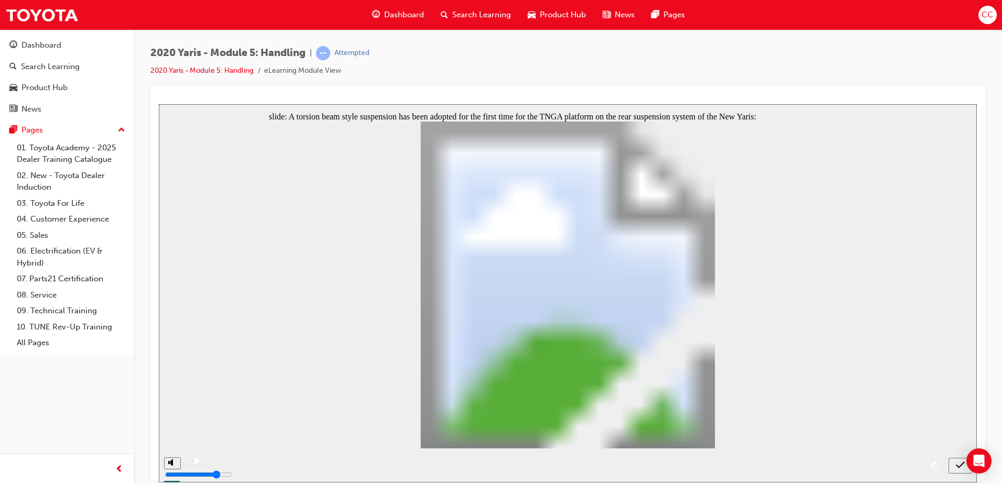
radio input "true"
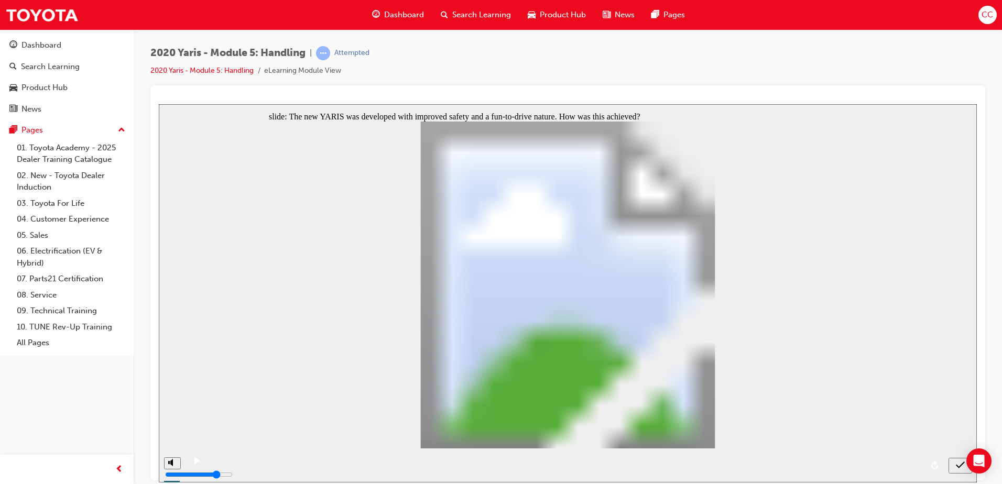
radio input "true"
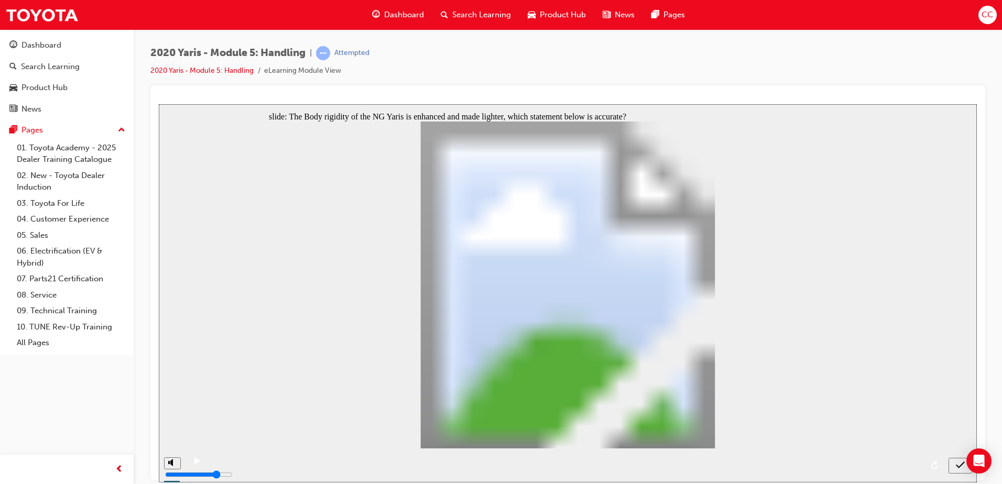
radio input "true"
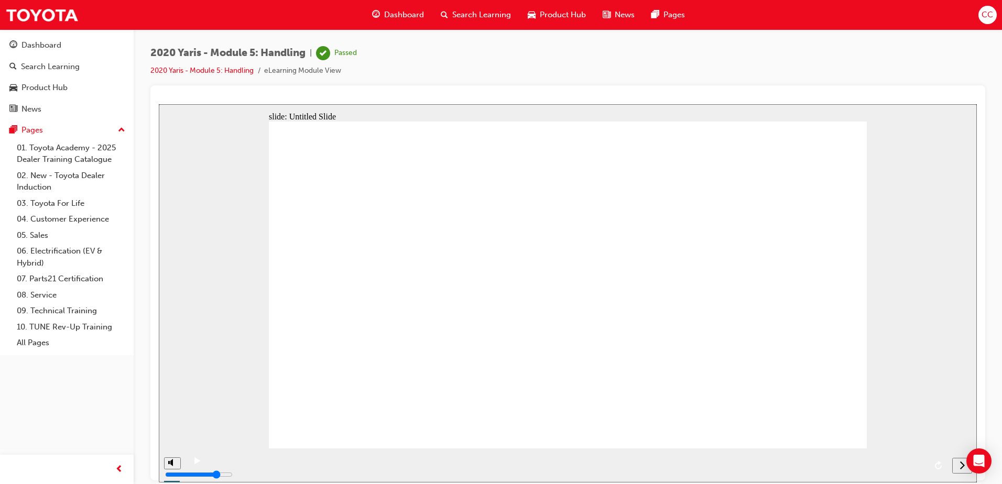
click at [475, 14] on span "Search Learning" at bounding box center [481, 15] width 59 height 12
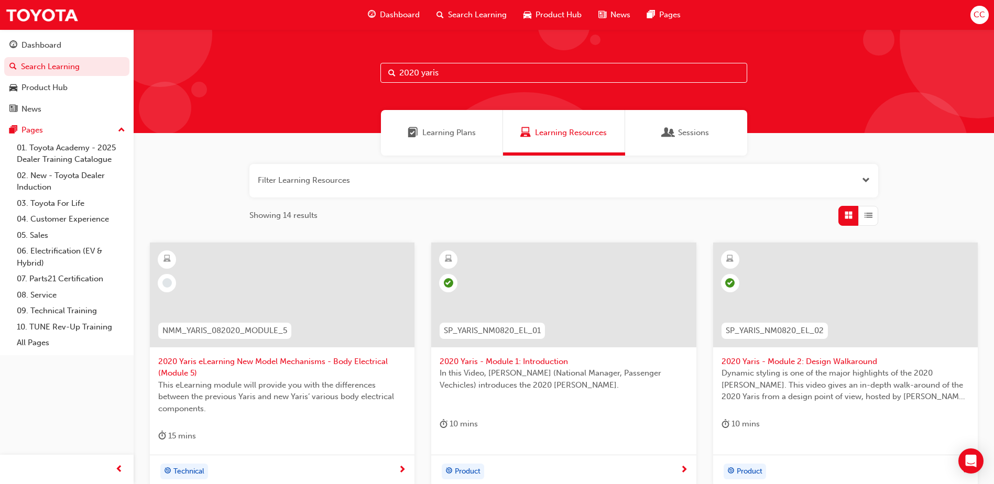
drag, startPoint x: 452, startPoint y: 76, endPoint x: 382, endPoint y: 77, distance: 70.2
click at [382, 77] on input "2020 yaris" at bounding box center [563, 73] width 367 height 20
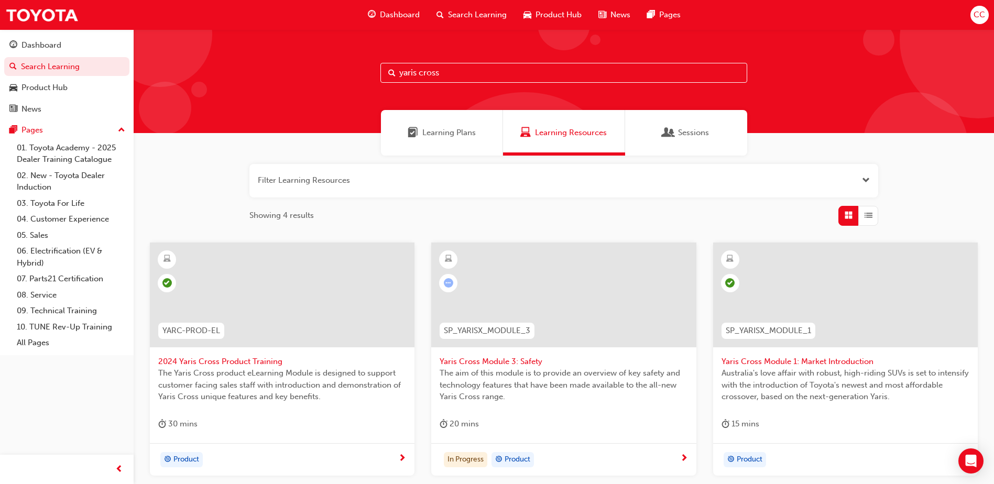
type input "yaris cross"
click at [479, 362] on span "Yaris Cross Module 3: Safety" at bounding box center [564, 362] width 248 height 12
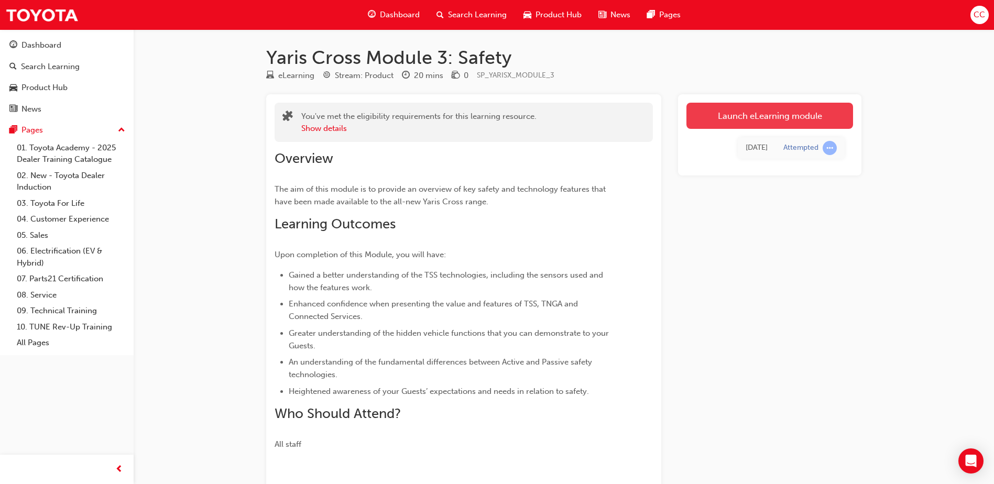
click at [790, 118] on link "Launch eLearning module" at bounding box center [769, 116] width 167 height 26
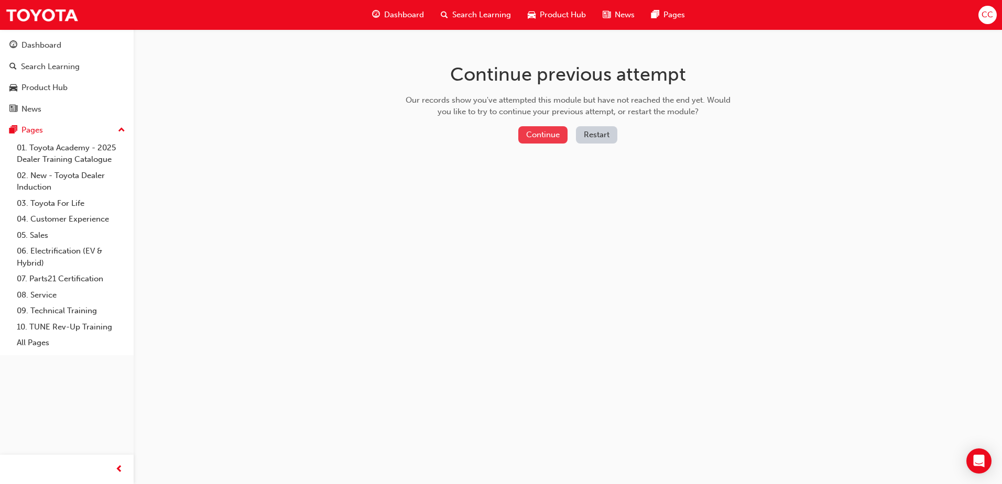
click at [549, 136] on button "Continue" at bounding box center [542, 134] width 49 height 17
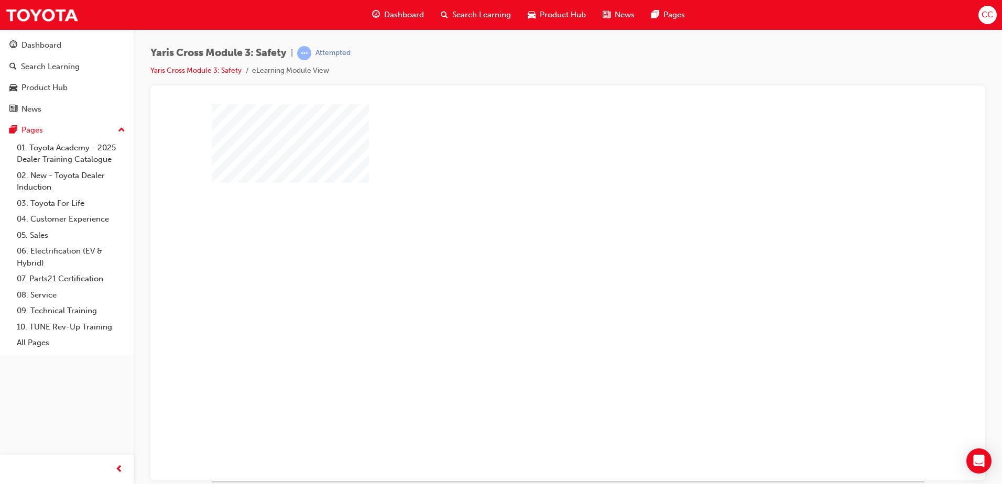
click at [537, 262] on div "play" at bounding box center [537, 262] width 0 height 0
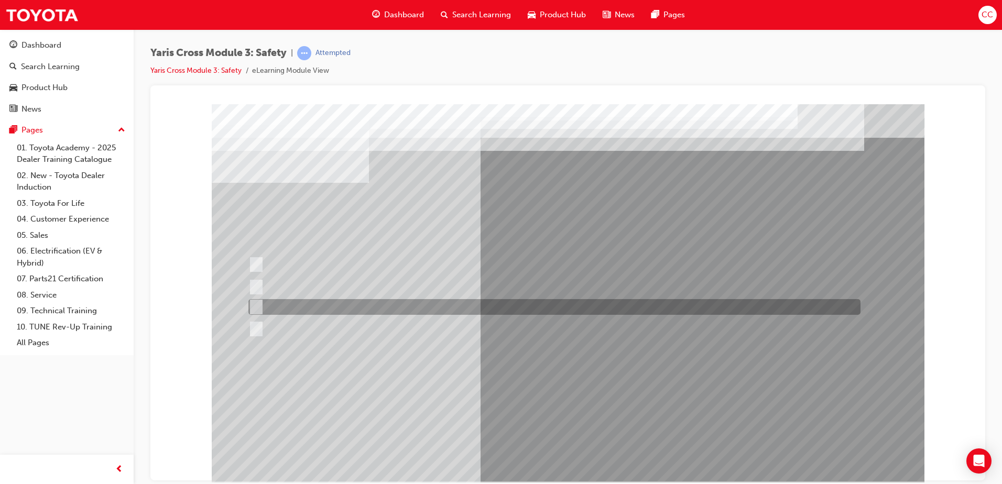
click at [261, 303] on div at bounding box center [552, 307] width 612 height 16
radio input "true"
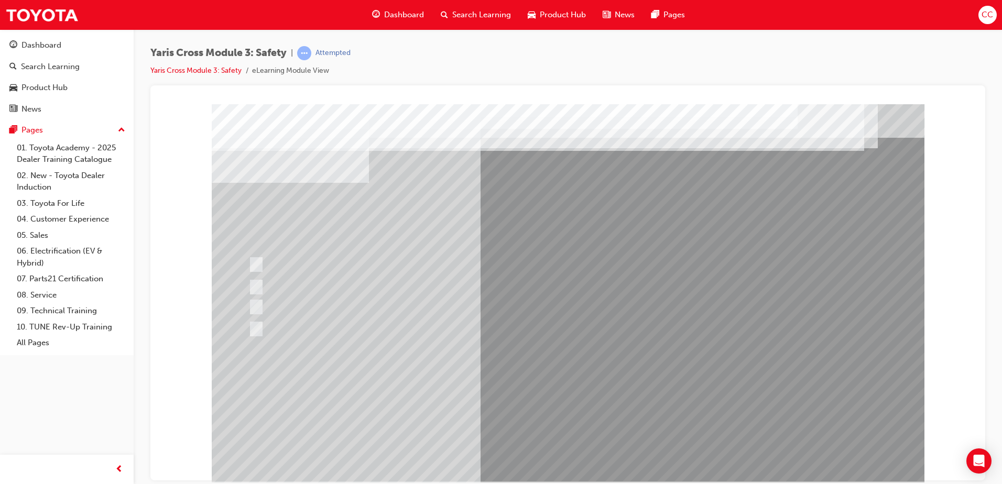
click at [662, 437] on div at bounding box center [568, 292] width 712 height 377
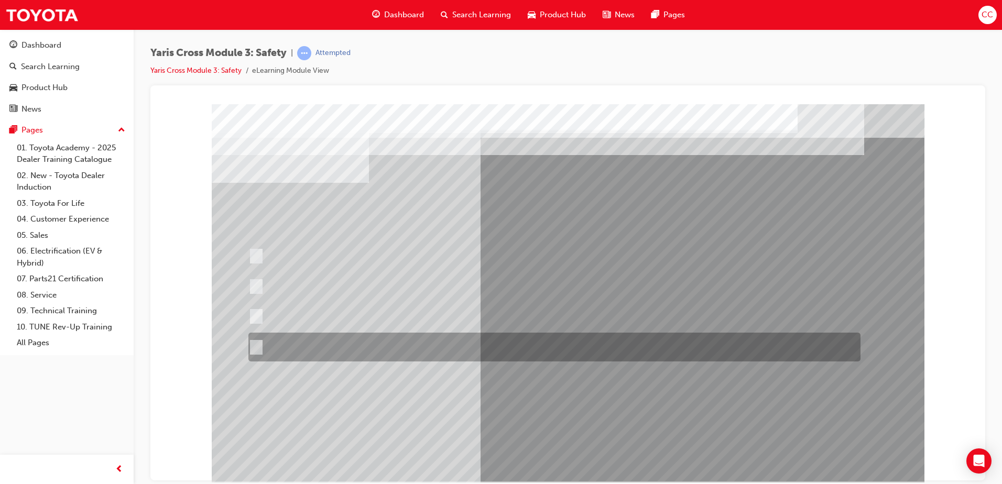
click at [276, 344] on div at bounding box center [552, 347] width 612 height 29
radio input "true"
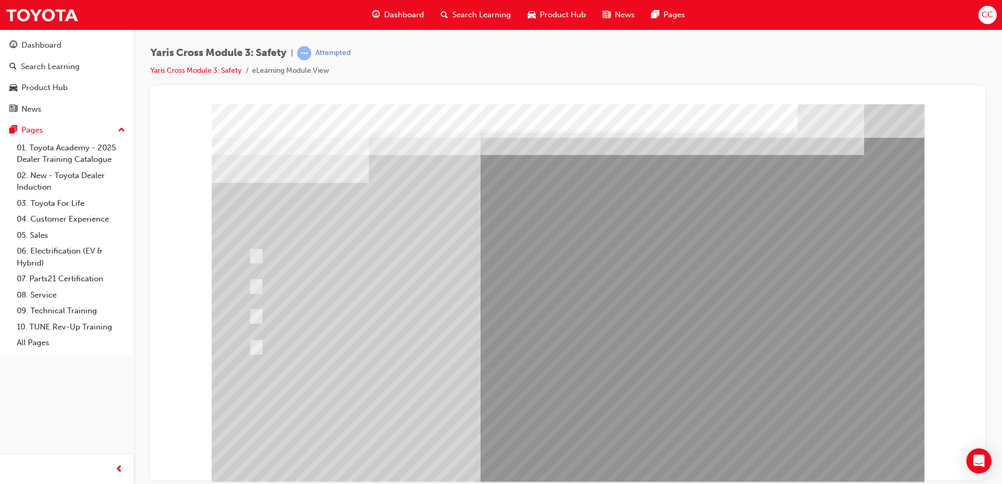
click at [573, 396] on div at bounding box center [568, 292] width 712 height 377
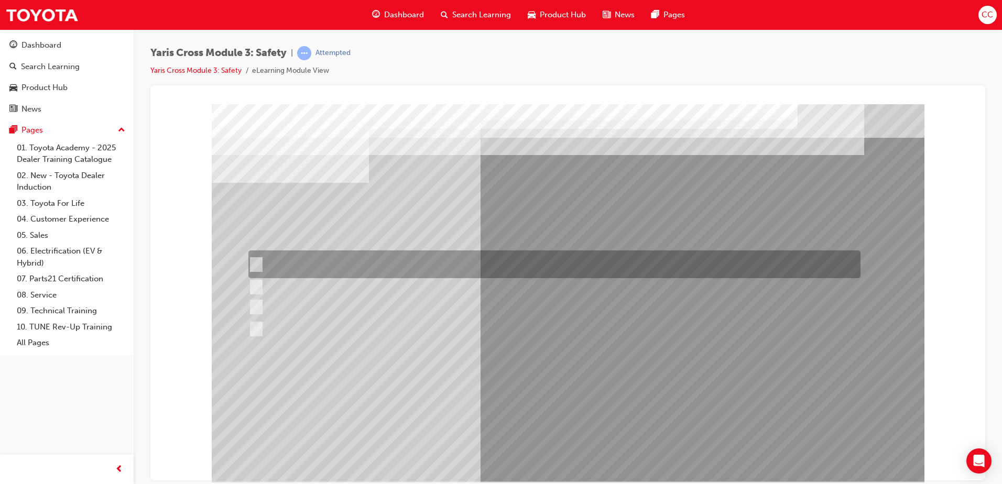
click at [412, 261] on div at bounding box center [552, 264] width 612 height 28
radio input "true"
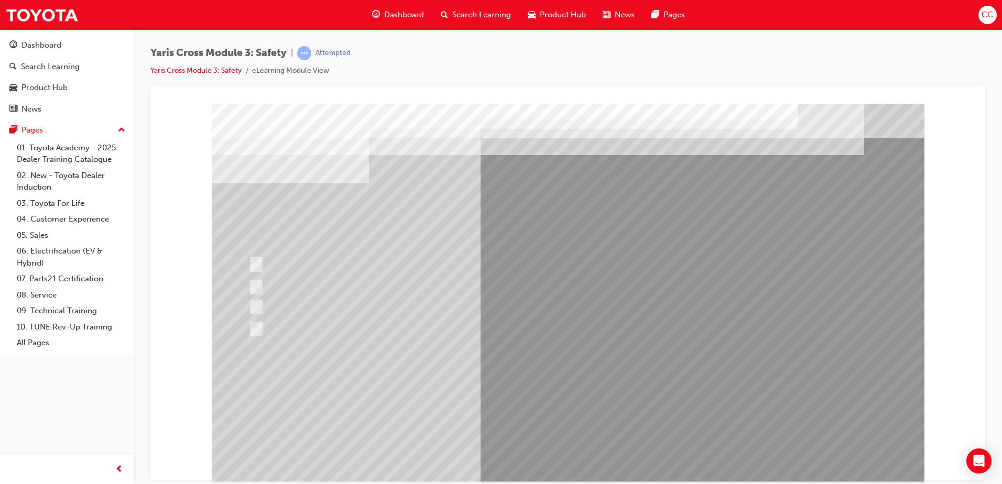
click at [590, 392] on div at bounding box center [568, 292] width 712 height 377
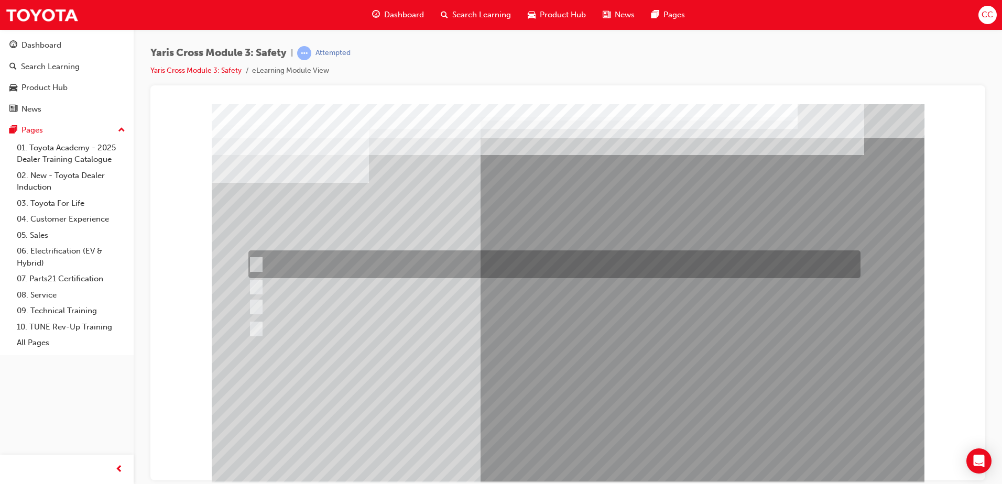
click at [356, 263] on div at bounding box center [552, 264] width 612 height 28
checkbox input "true"
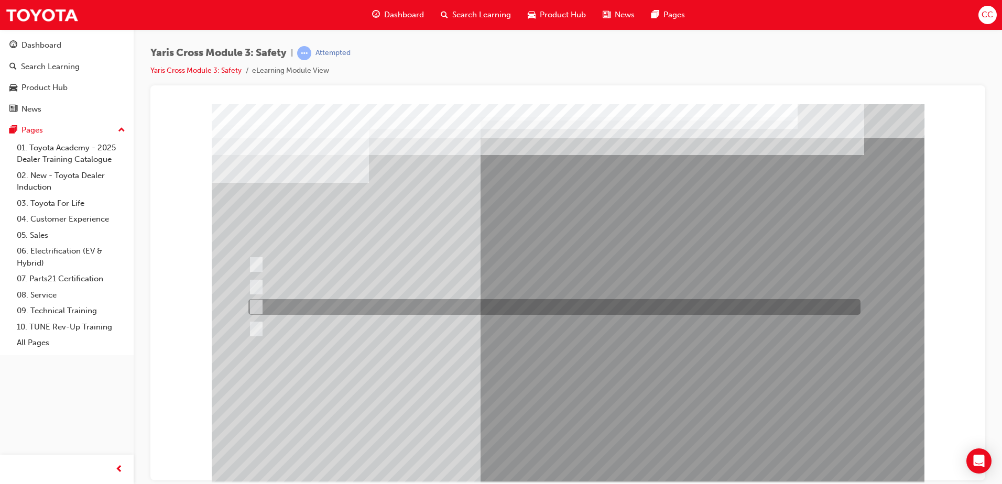
click at [357, 306] on div at bounding box center [552, 307] width 612 height 16
checkbox input "true"
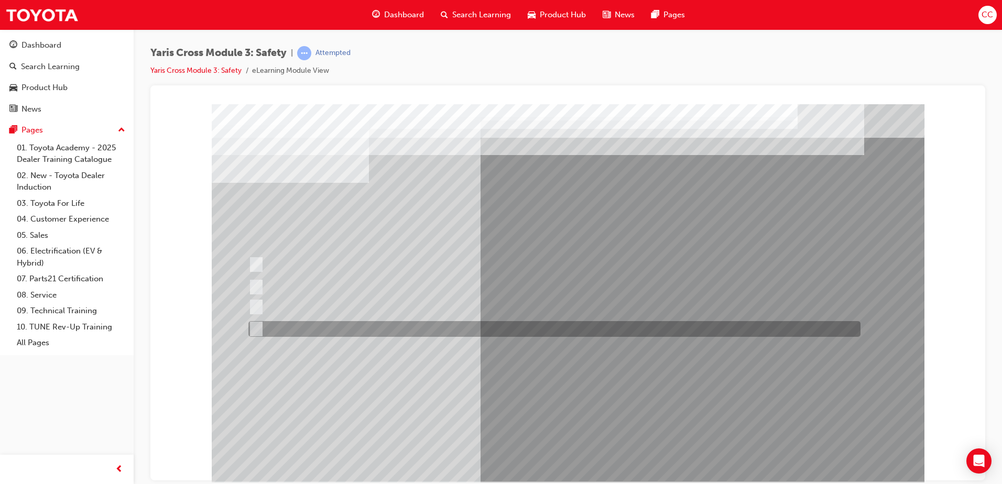
click at [356, 323] on div at bounding box center [552, 329] width 612 height 16
checkbox input "true"
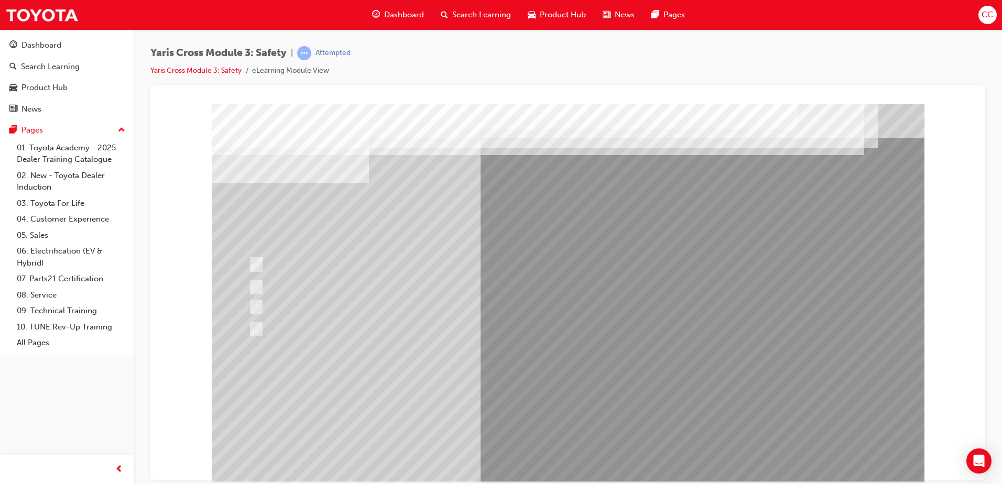
click at [598, 400] on div at bounding box center [568, 292] width 712 height 377
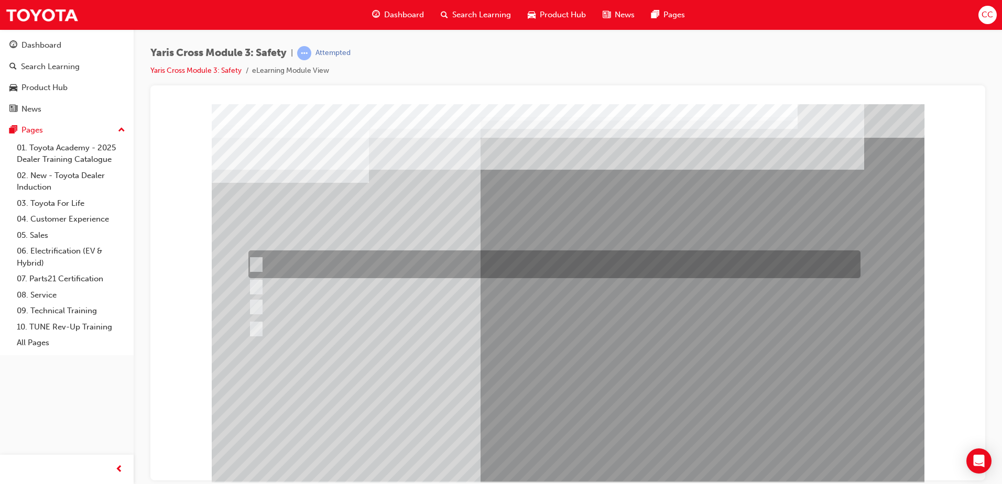
click at [338, 275] on div at bounding box center [552, 264] width 612 height 28
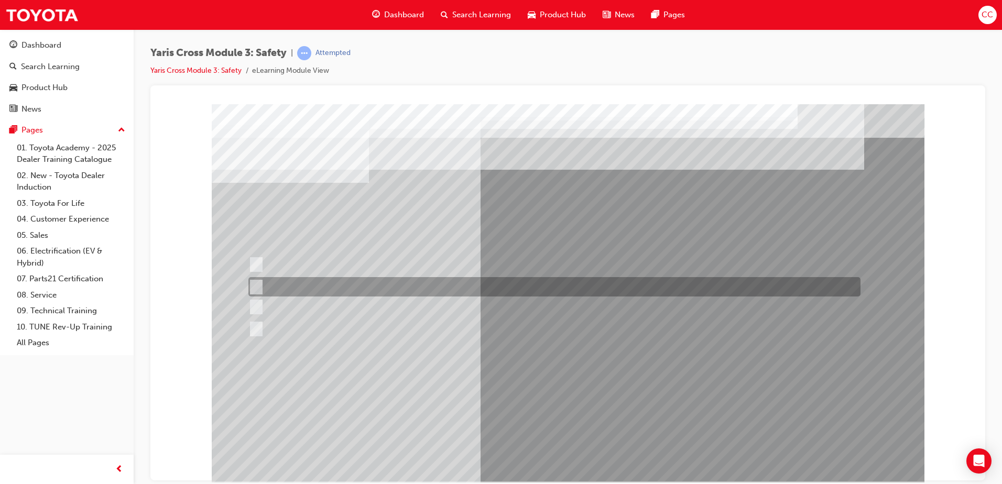
click at [311, 287] on div at bounding box center [552, 286] width 612 height 19
radio input "false"
radio input "true"
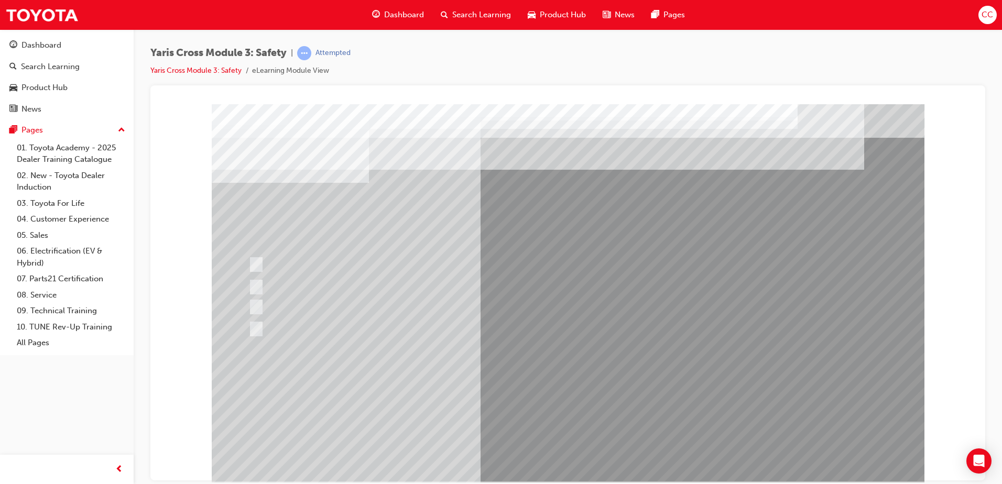
click at [565, 399] on div at bounding box center [568, 292] width 712 height 377
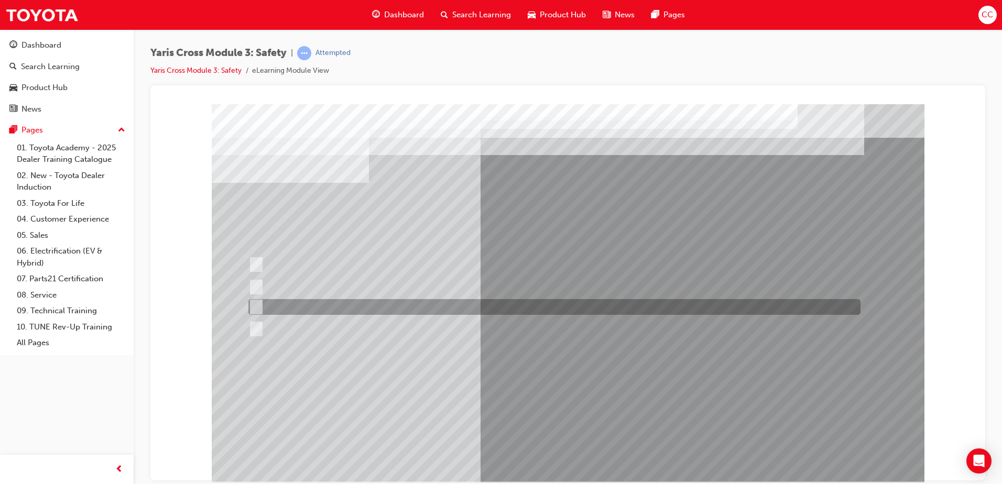
click at [348, 302] on div at bounding box center [552, 307] width 612 height 16
radio input "true"
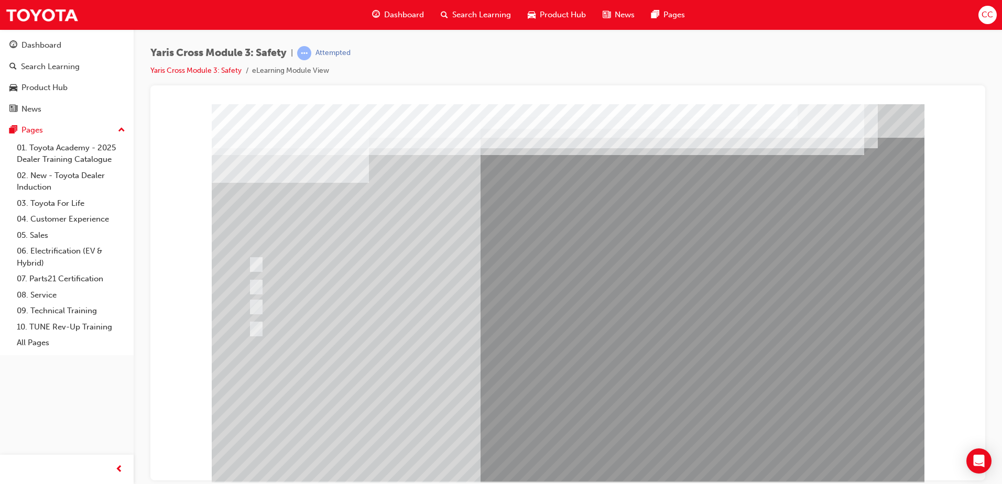
click at [578, 396] on div at bounding box center [568, 292] width 712 height 377
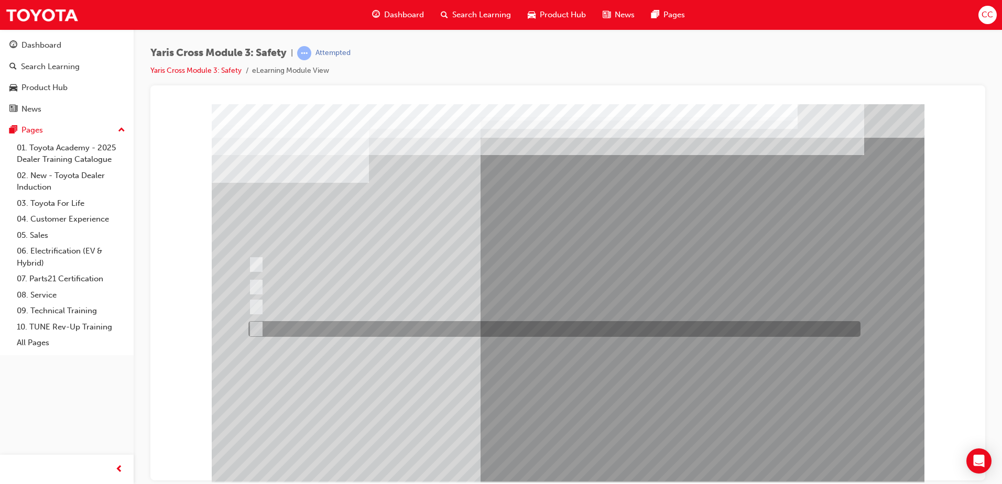
click at [296, 328] on div at bounding box center [552, 329] width 612 height 16
checkbox input "true"
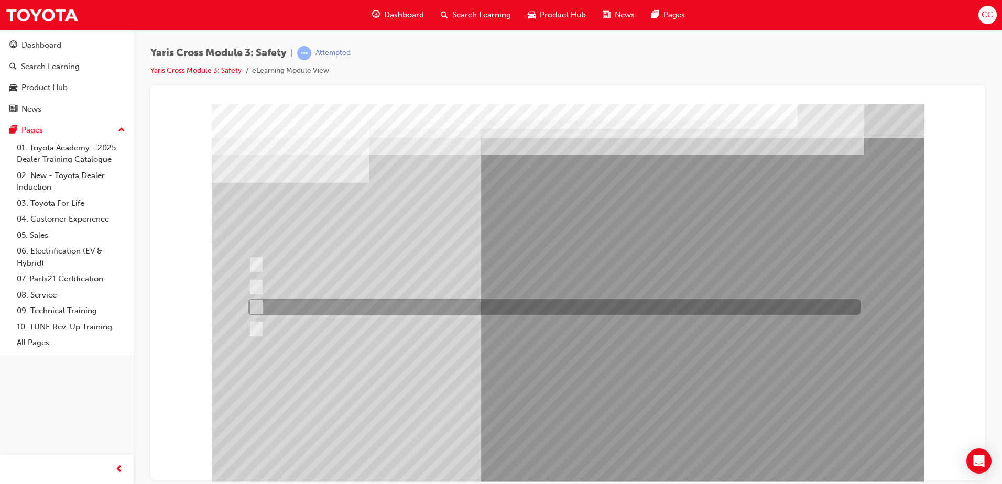
click at [303, 307] on div at bounding box center [552, 307] width 612 height 16
checkbox input "true"
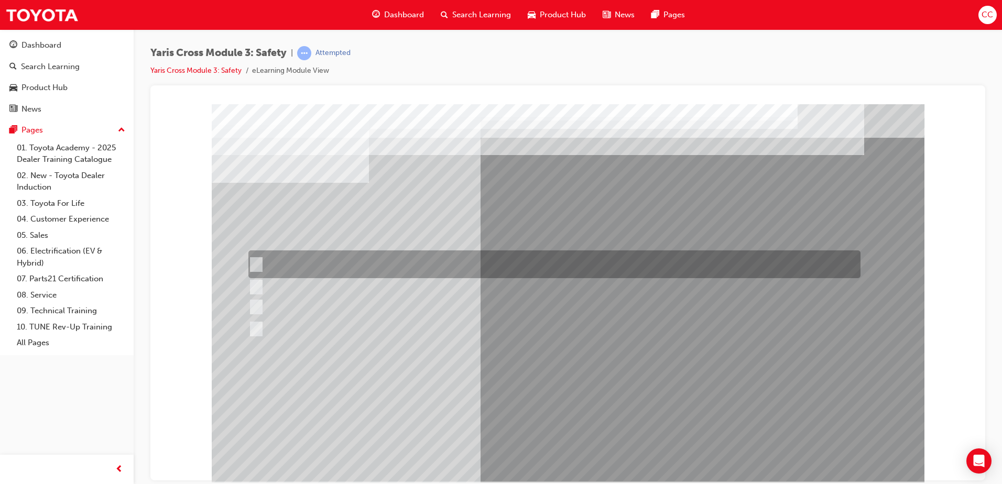
click at [309, 265] on div at bounding box center [552, 264] width 612 height 28
checkbox input "true"
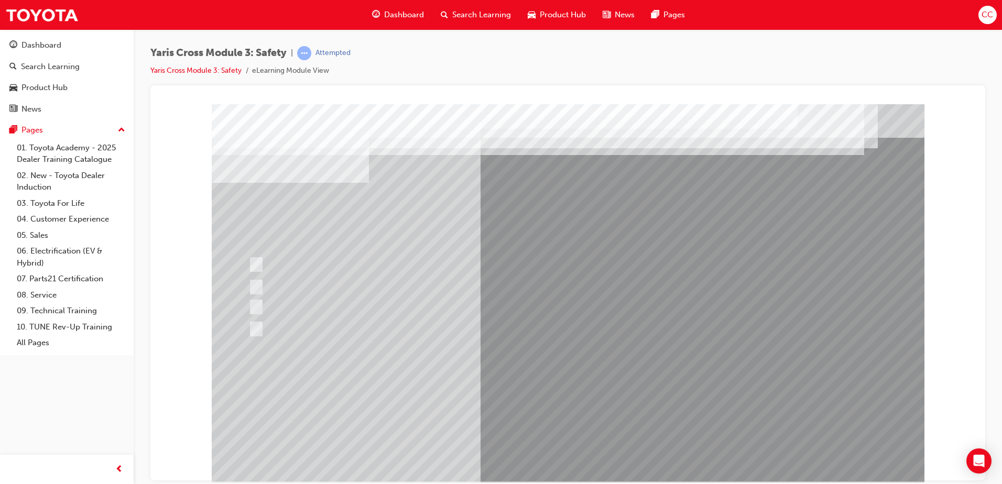
click at [569, 396] on div at bounding box center [568, 292] width 712 height 377
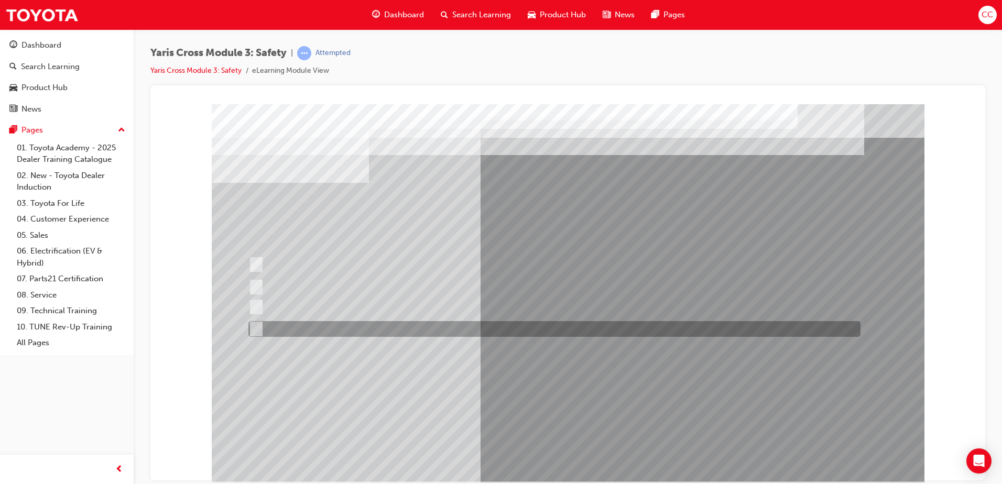
click at [412, 322] on div at bounding box center [552, 329] width 612 height 16
radio input "true"
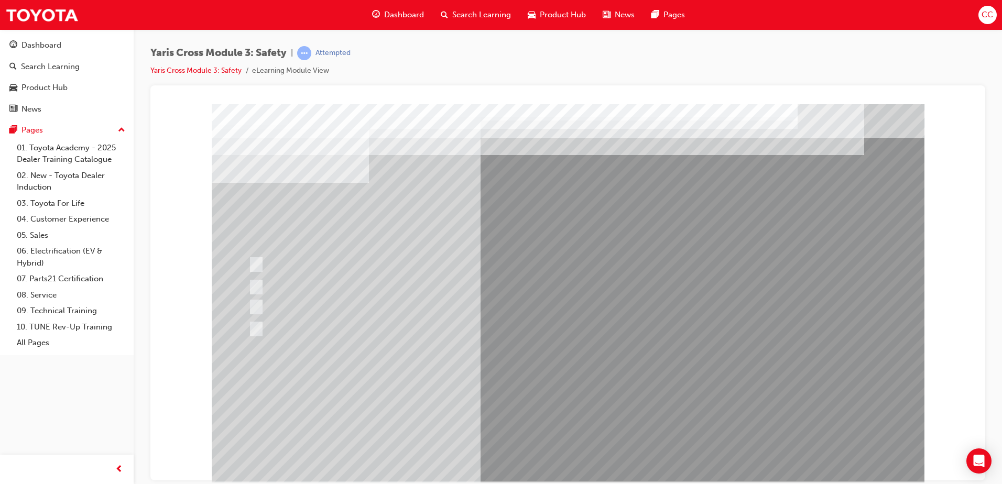
click at [587, 393] on div at bounding box center [568, 292] width 712 height 377
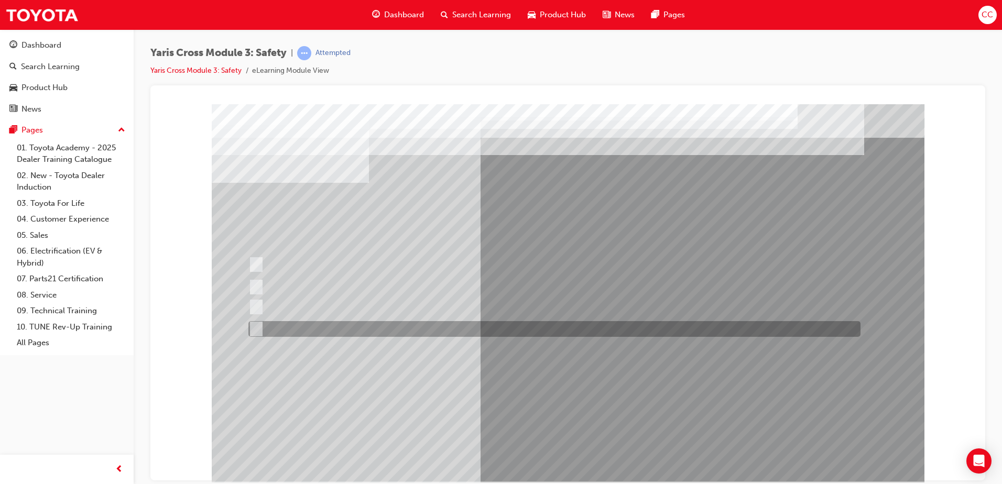
click at [336, 329] on div at bounding box center [552, 329] width 612 height 16
radio input "true"
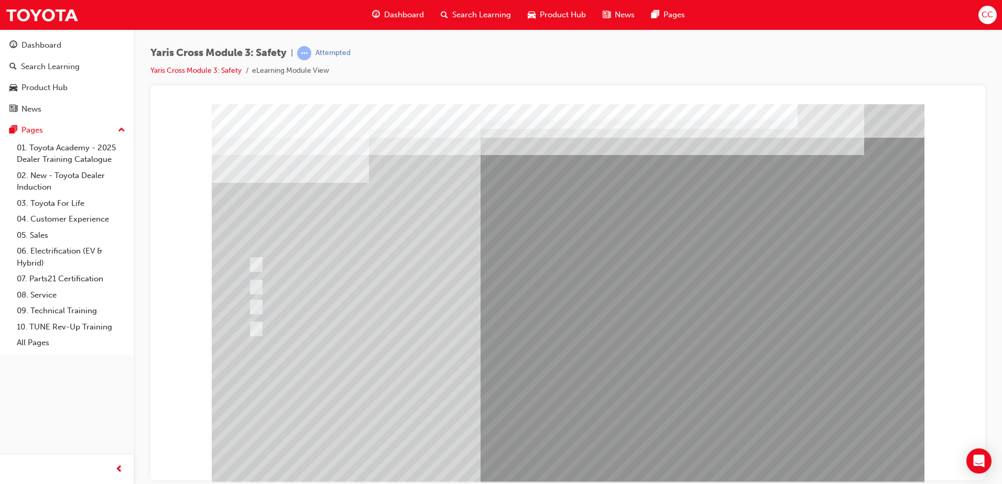
click at [573, 398] on div at bounding box center [568, 292] width 712 height 377
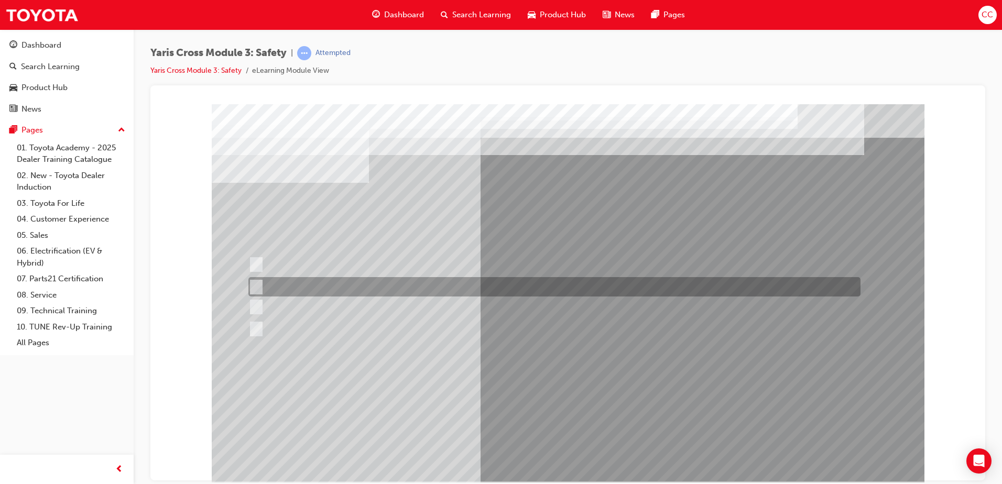
click at [329, 282] on div at bounding box center [552, 286] width 612 height 19
radio input "true"
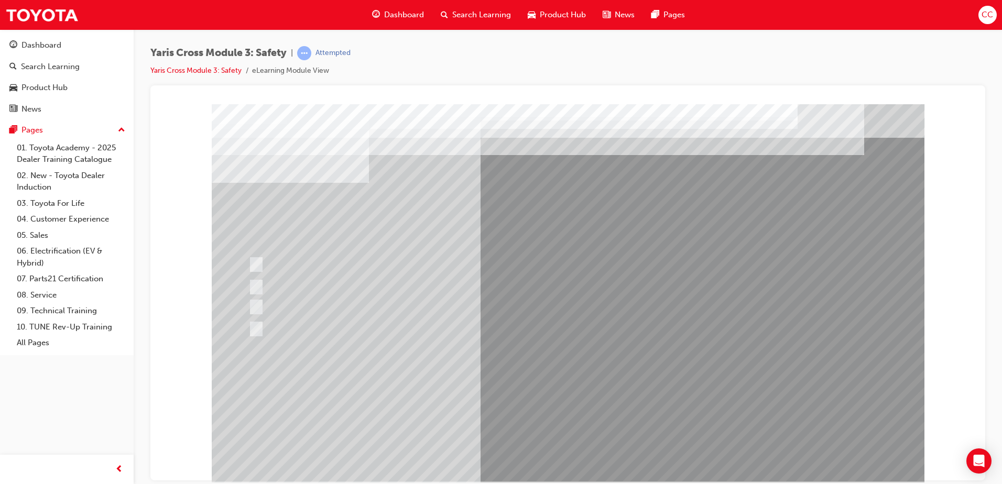
click at [556, 397] on div at bounding box center [568, 292] width 712 height 377
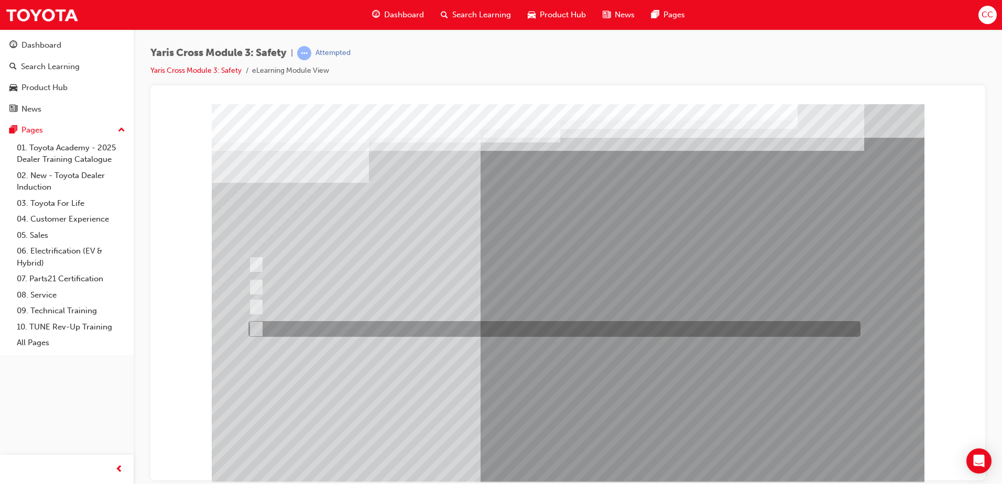
click at [302, 323] on div at bounding box center [552, 329] width 612 height 16
radio input "true"
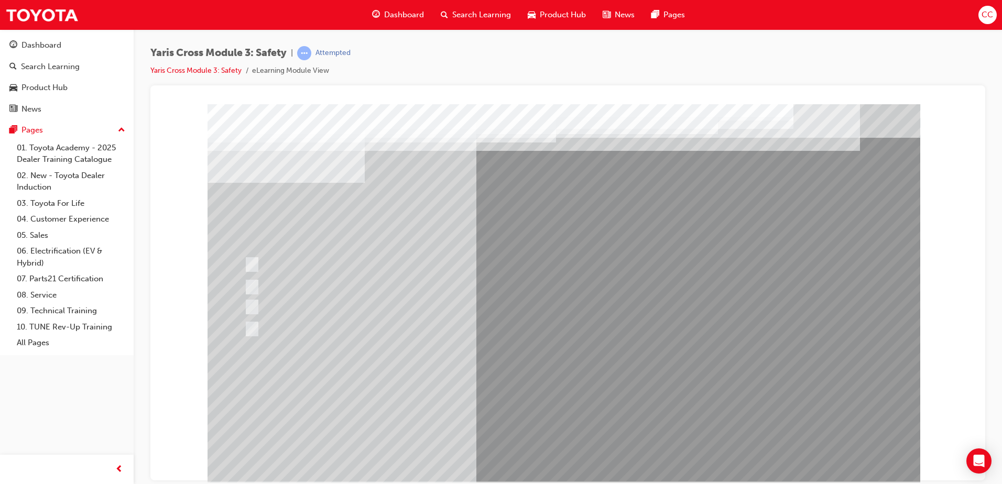
click at [561, 402] on div at bounding box center [563, 292] width 712 height 377
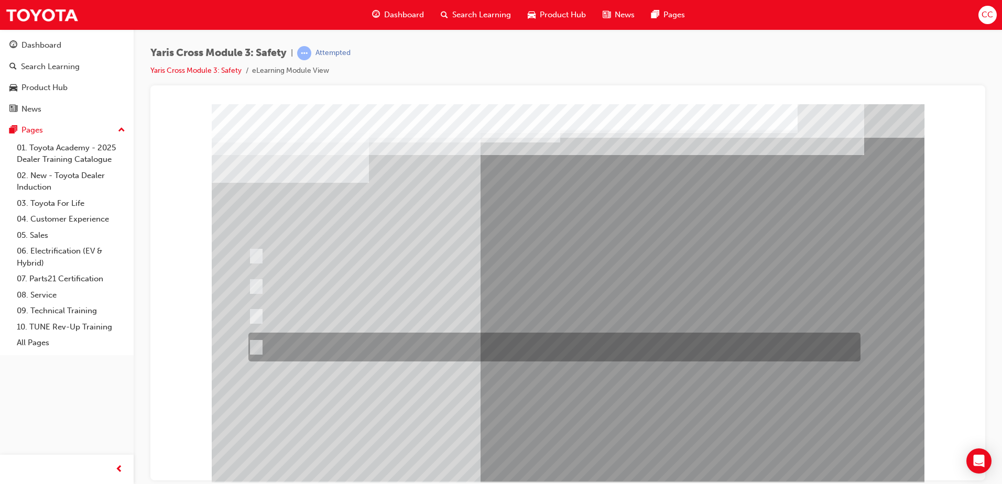
click at [380, 338] on div at bounding box center [552, 347] width 612 height 29
radio input "true"
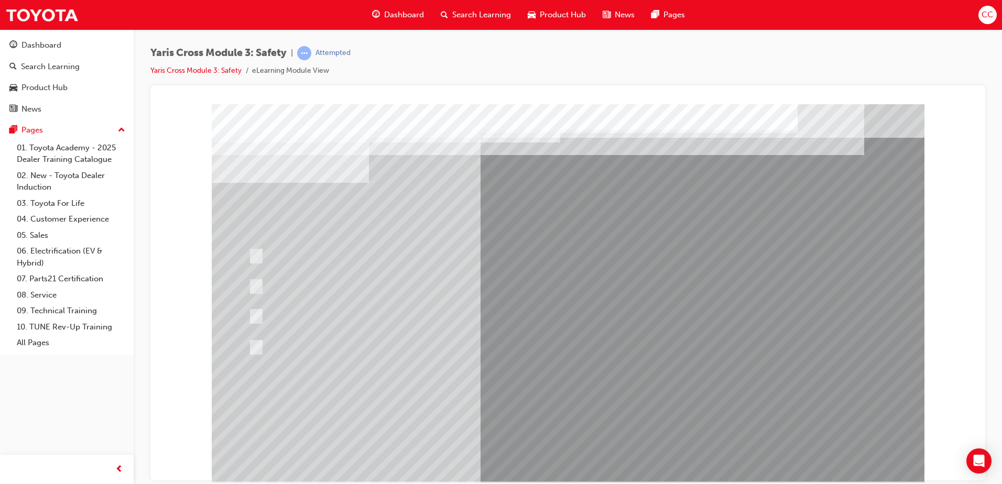
click at [581, 396] on div at bounding box center [568, 292] width 712 height 377
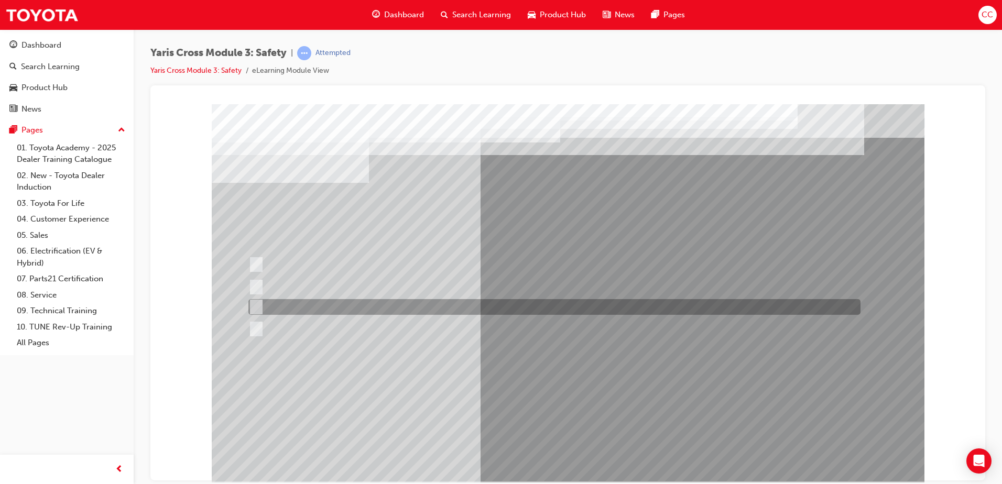
click at [463, 308] on div at bounding box center [552, 307] width 612 height 16
radio input "true"
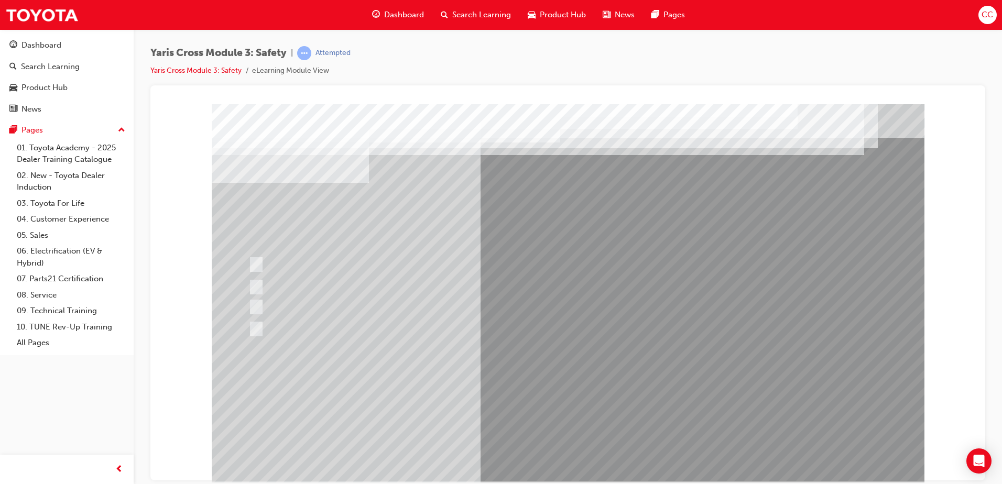
click at [585, 404] on div at bounding box center [568, 292] width 712 height 377
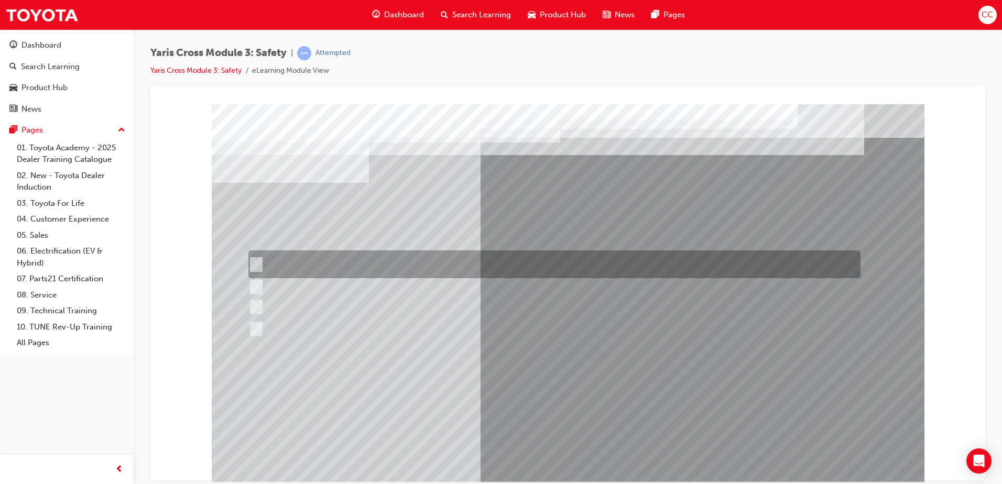
click at [363, 263] on div at bounding box center [552, 264] width 612 height 28
checkbox input "true"
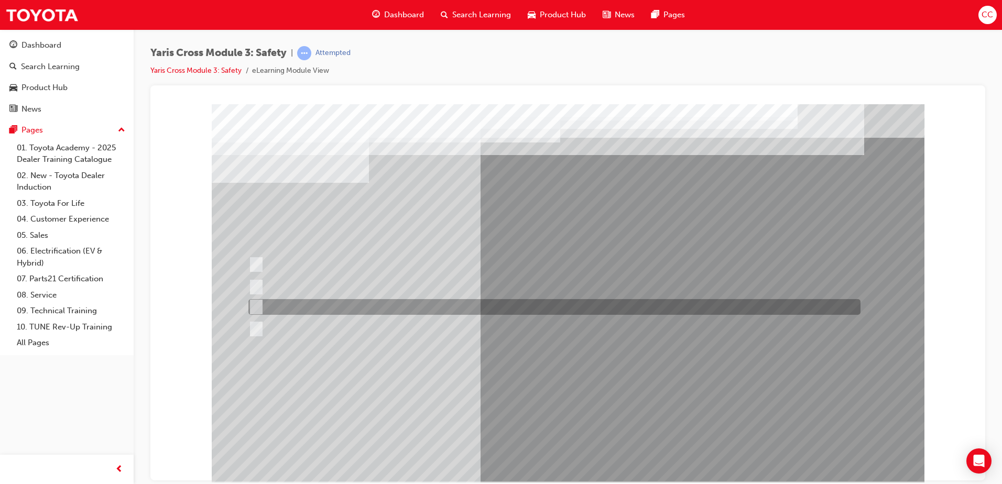
drag, startPoint x: 370, startPoint y: 303, endPoint x: 377, endPoint y: 314, distance: 12.9
click at [371, 303] on div at bounding box center [552, 307] width 612 height 16
checkbox input "true"
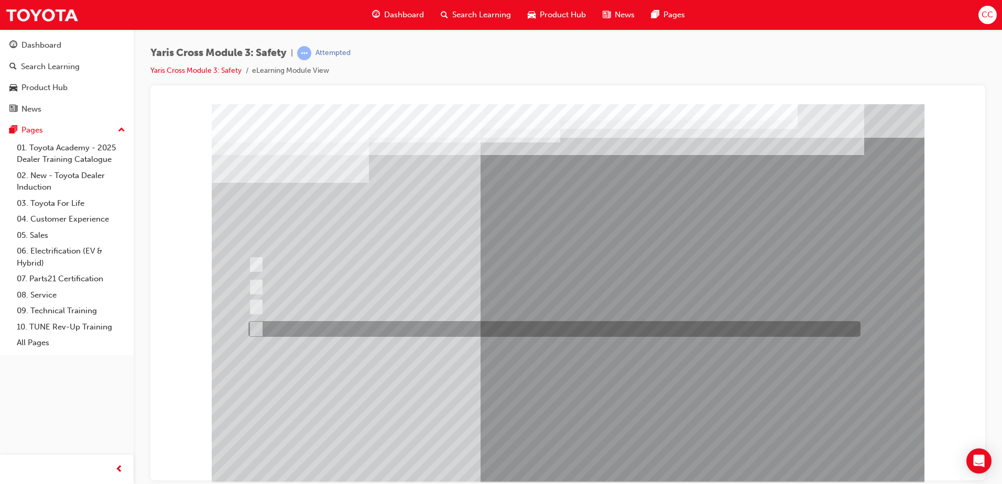
click at [380, 324] on div at bounding box center [552, 329] width 612 height 16
checkbox input "true"
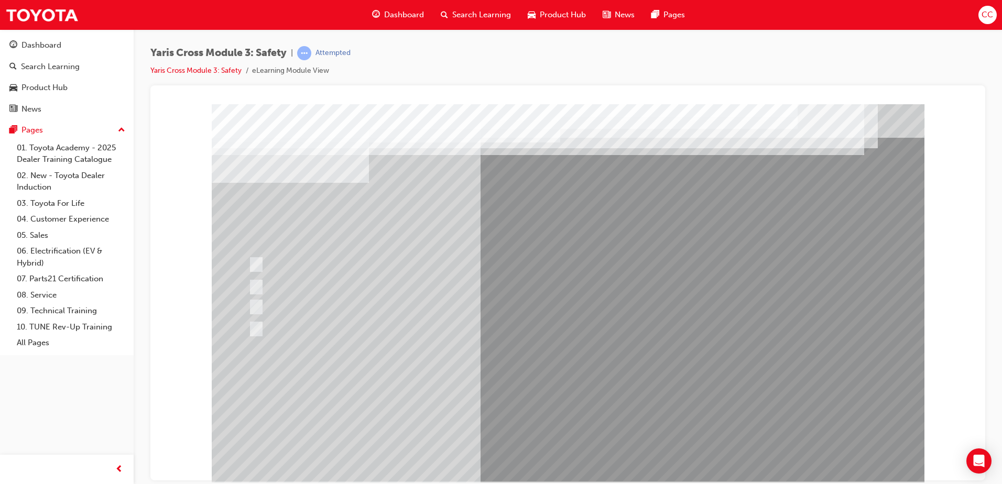
click at [577, 388] on div at bounding box center [568, 292] width 712 height 377
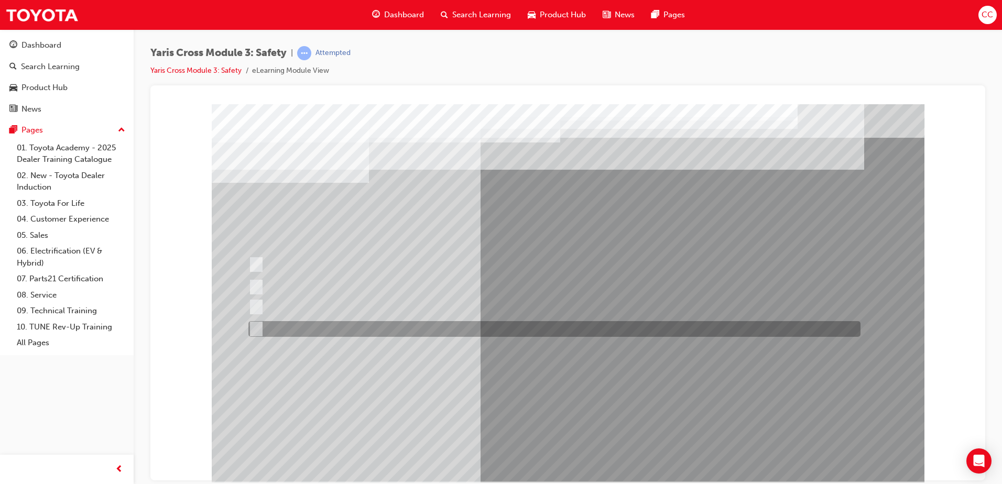
click at [313, 327] on div at bounding box center [552, 329] width 612 height 16
radio input "true"
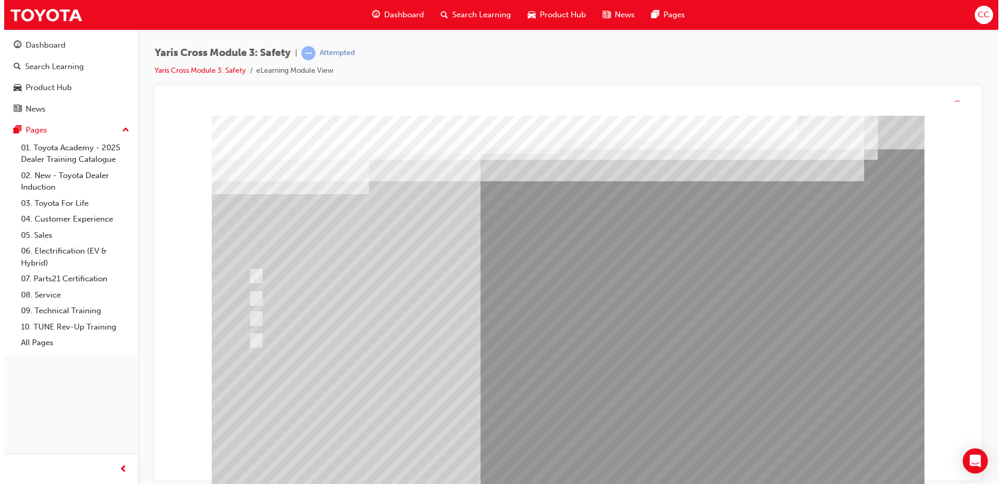
click at [584, 408] on div at bounding box center [567, 304] width 712 height 377
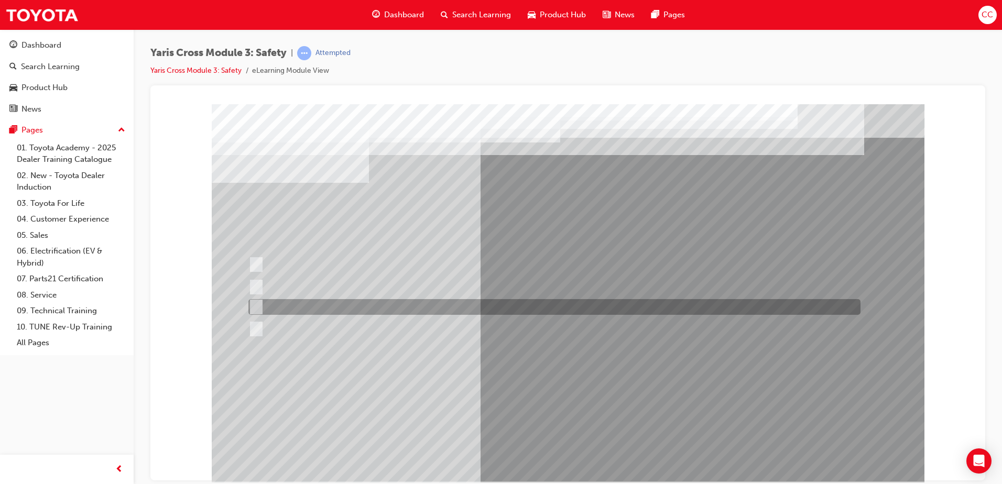
click at [332, 303] on div at bounding box center [552, 307] width 612 height 16
radio input "true"
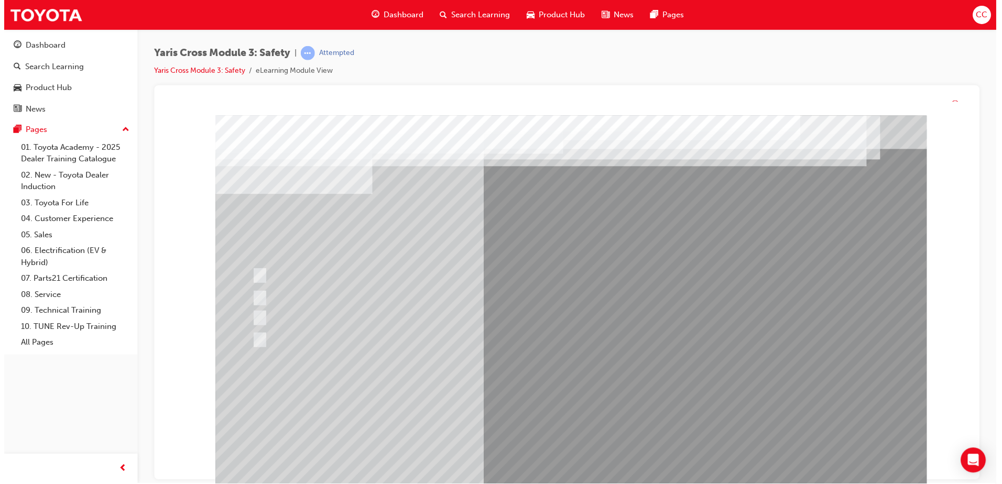
click at [583, 405] on div at bounding box center [571, 303] width 712 height 377
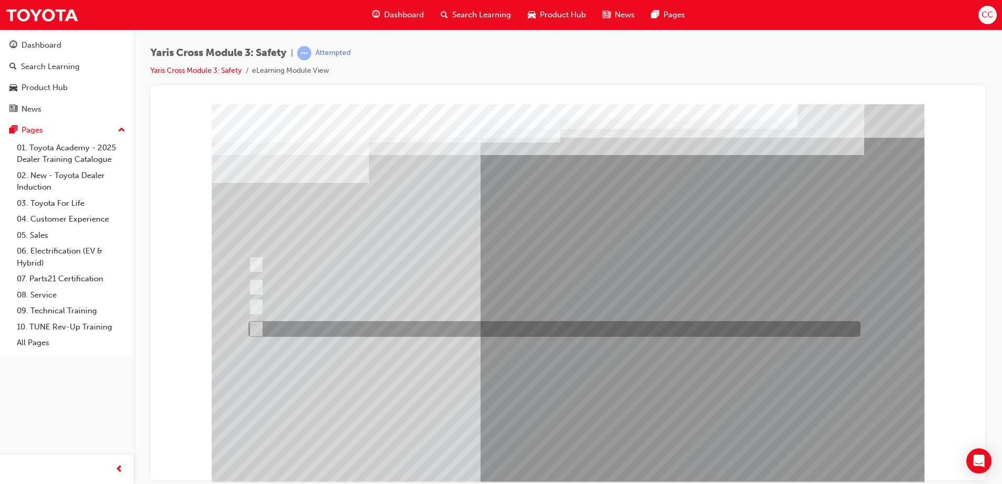
click at [312, 325] on div at bounding box center [552, 329] width 612 height 16
checkbox input "true"
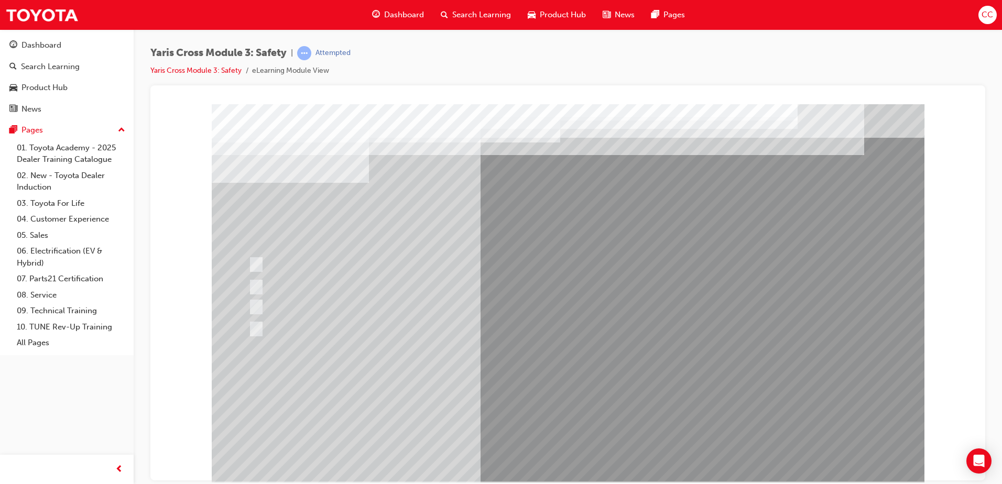
click at [322, 304] on div at bounding box center [552, 307] width 612 height 16
checkbox input "true"
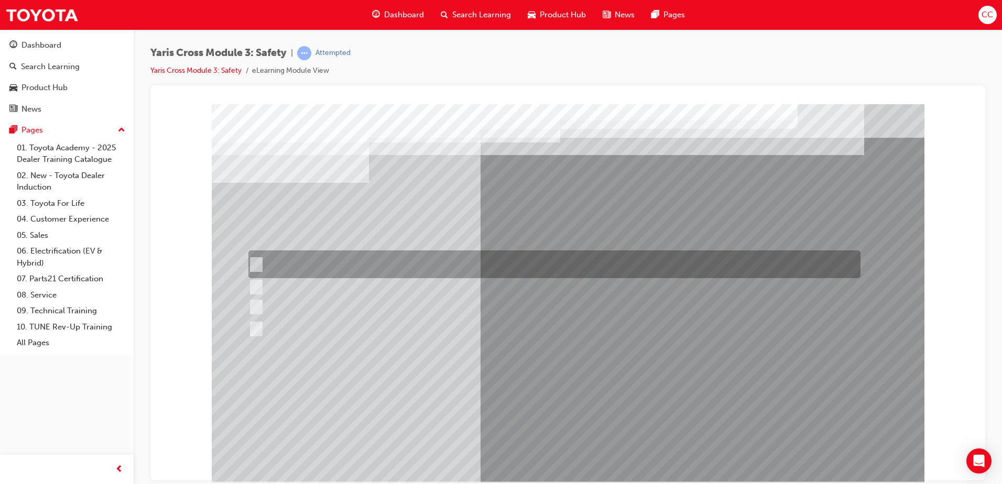
click at [345, 262] on div at bounding box center [552, 264] width 612 height 28
checkbox input "true"
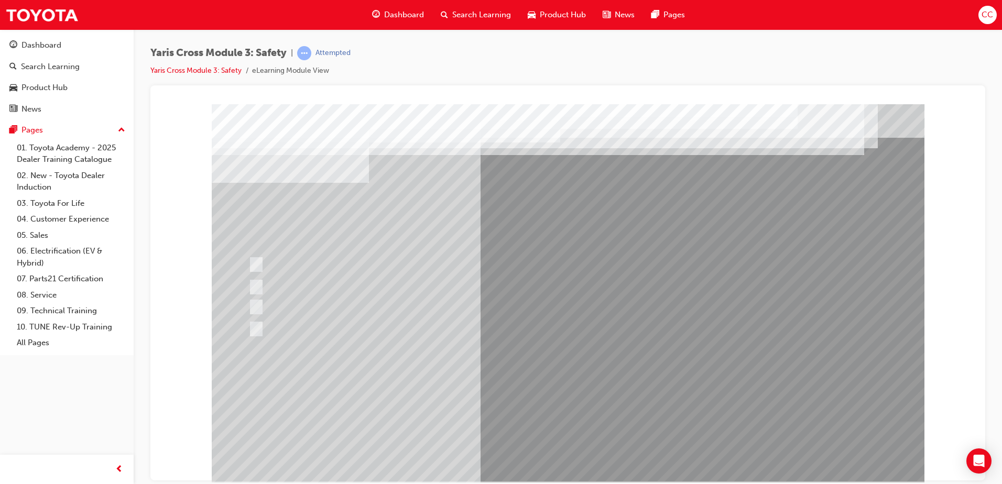
click at [581, 397] on div at bounding box center [568, 292] width 712 height 377
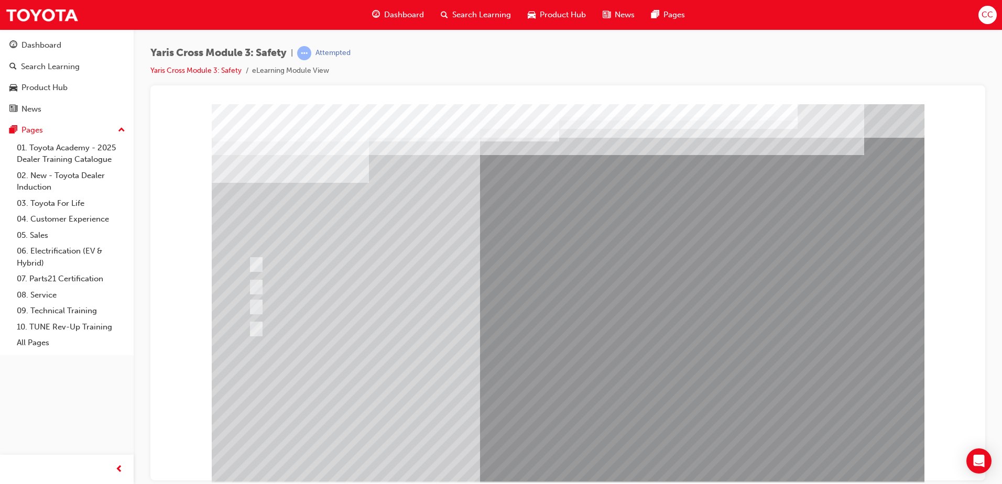
drag, startPoint x: 375, startPoint y: 197, endPoint x: 412, endPoint y: 199, distance: 37.2
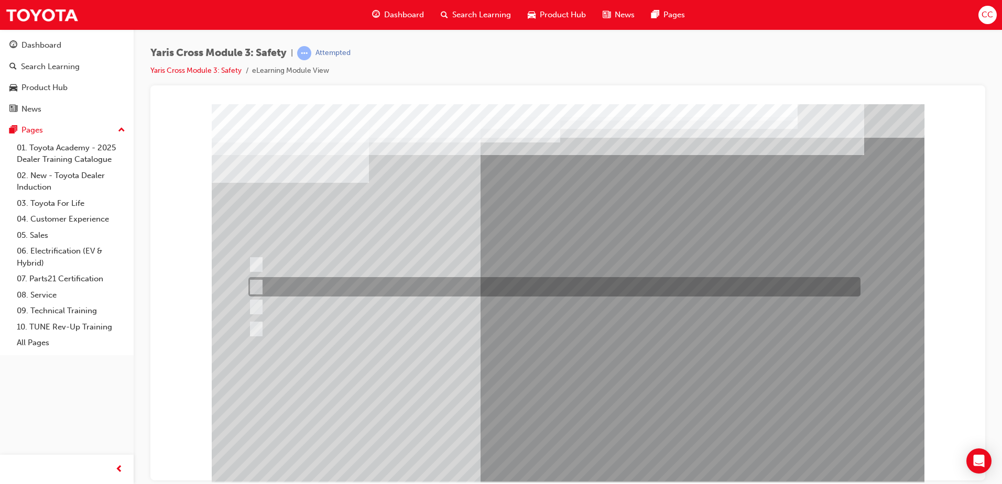
click at [334, 286] on div at bounding box center [552, 286] width 612 height 19
radio input "true"
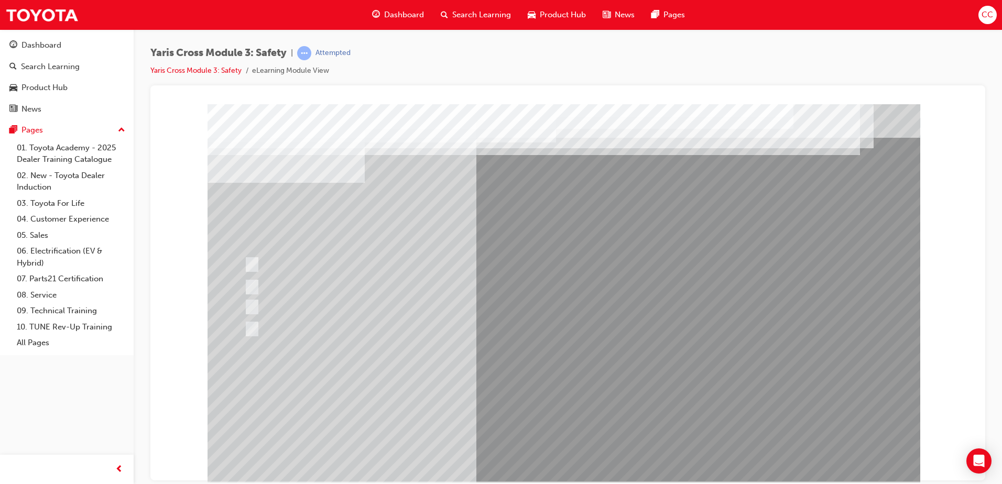
click at [573, 380] on div at bounding box center [563, 292] width 712 height 377
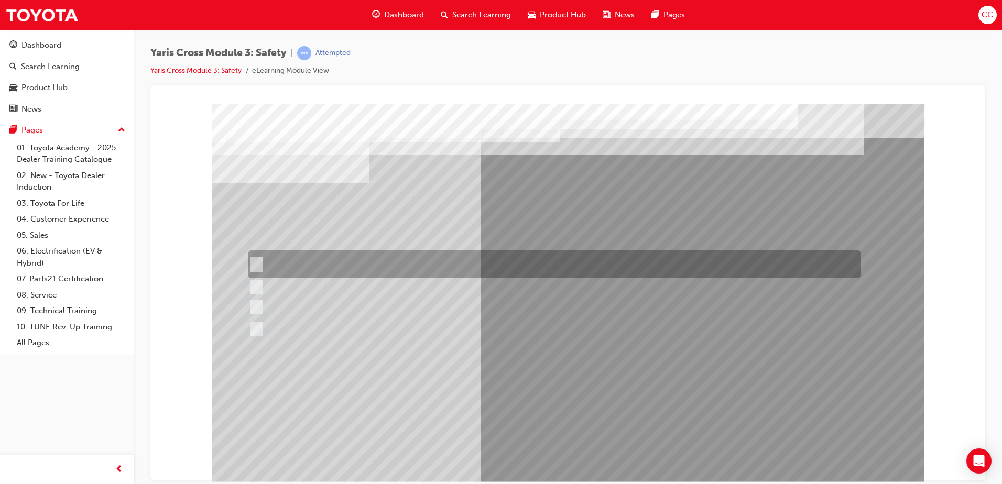
click at [296, 263] on div at bounding box center [552, 264] width 612 height 28
radio input "true"
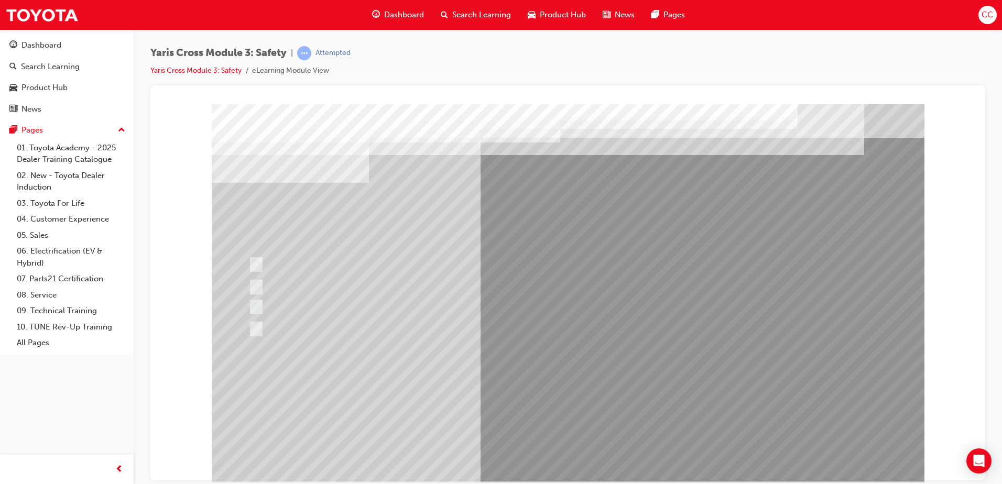
click at [596, 397] on div at bounding box center [568, 292] width 712 height 377
drag, startPoint x: 266, startPoint y: 185, endPoint x: 355, endPoint y: 200, distance: 90.8
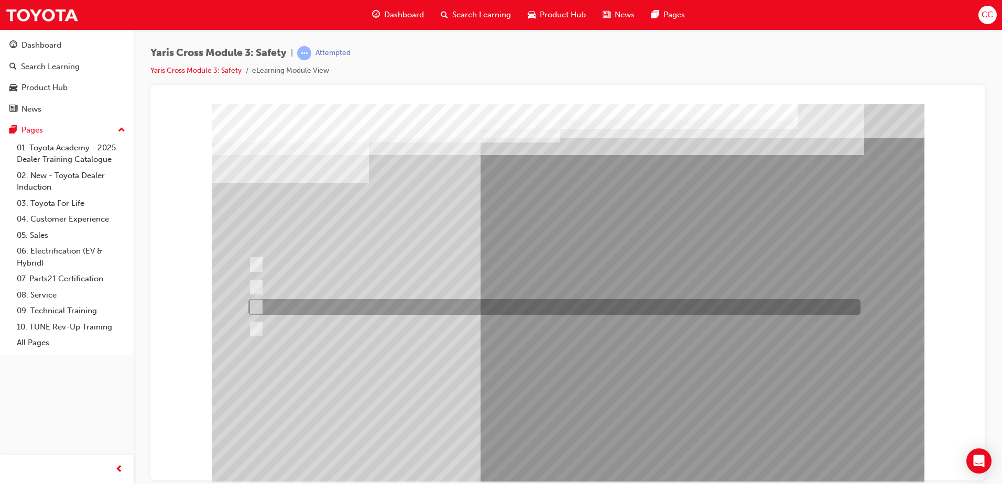
click at [375, 311] on div at bounding box center [552, 307] width 612 height 16
radio input "true"
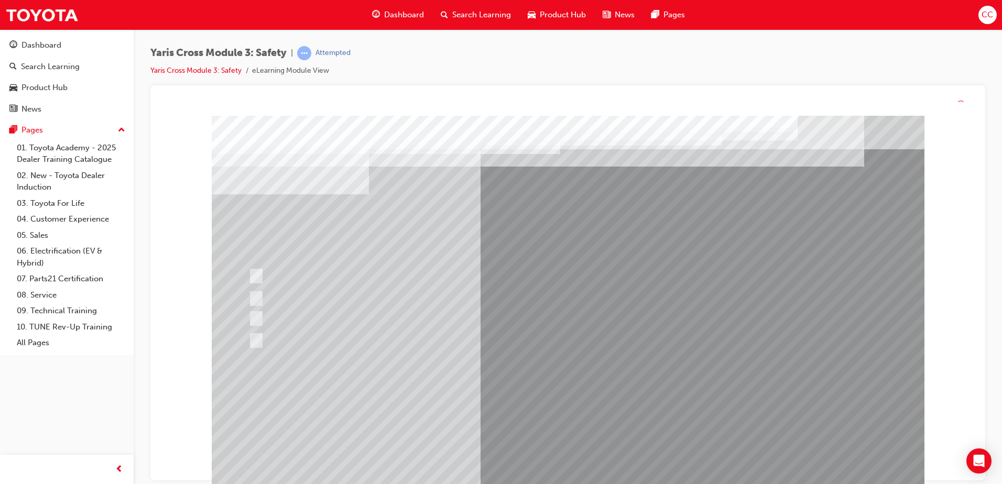
click at [573, 403] on div at bounding box center [568, 304] width 712 height 377
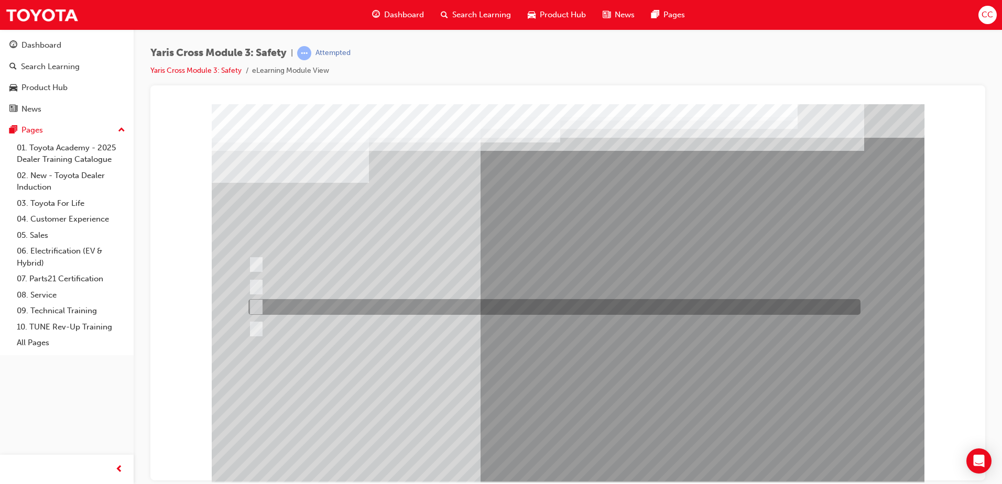
click at [302, 308] on div at bounding box center [552, 307] width 612 height 16
radio input "true"
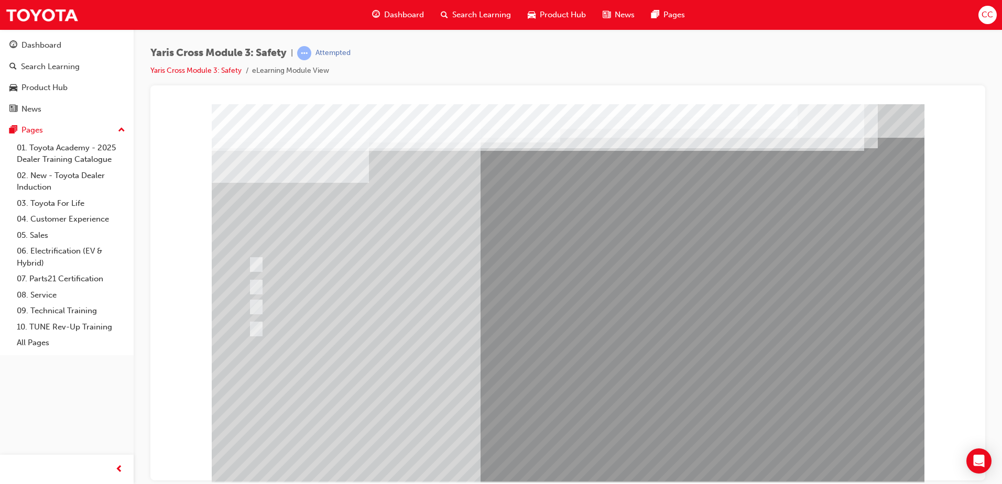
click at [557, 396] on div at bounding box center [568, 292] width 712 height 377
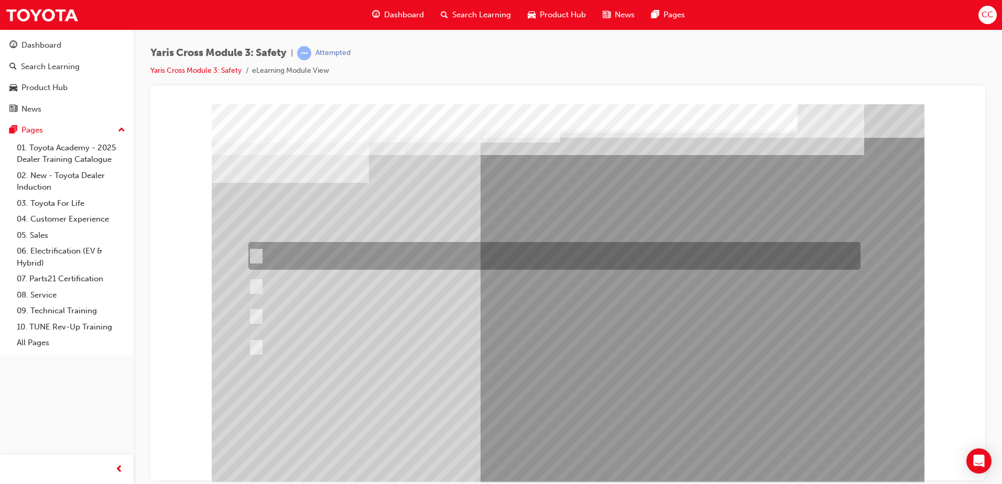
click at [415, 247] on div at bounding box center [552, 256] width 612 height 28
radio input "true"
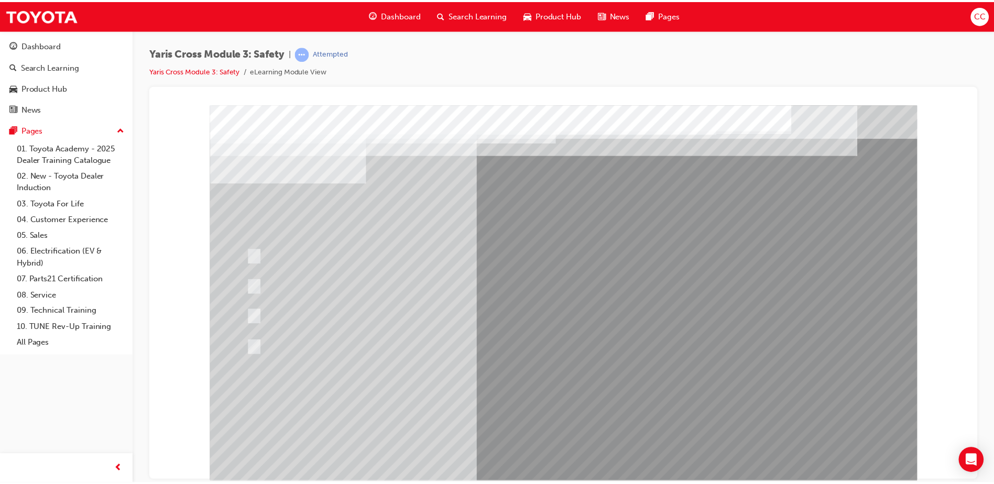
click at [552, 401] on div at bounding box center [566, 293] width 712 height 377
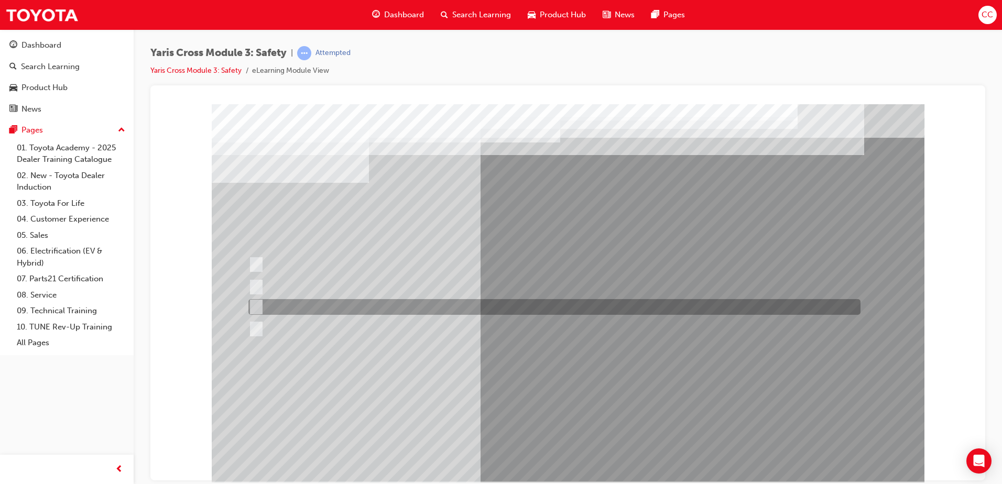
click at [480, 304] on div at bounding box center [552, 307] width 612 height 16
radio input "true"
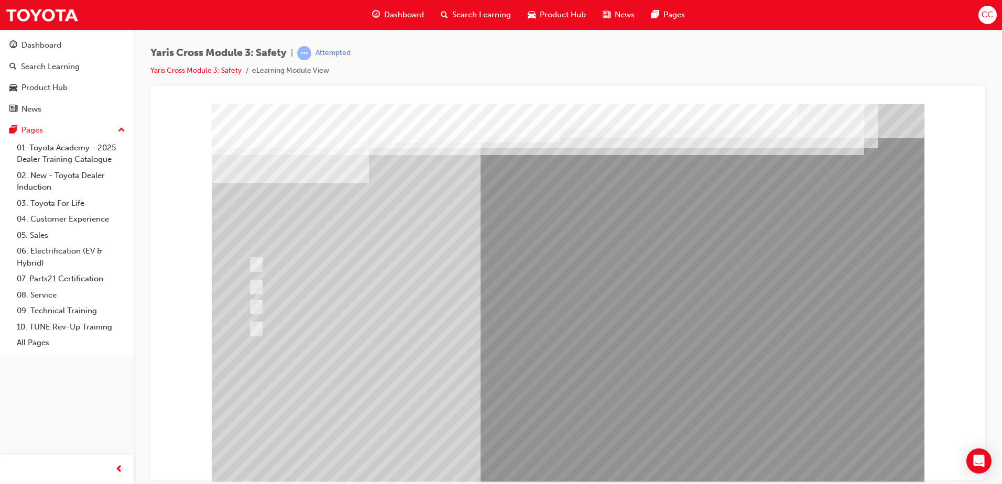
click at [577, 400] on div at bounding box center [568, 292] width 712 height 377
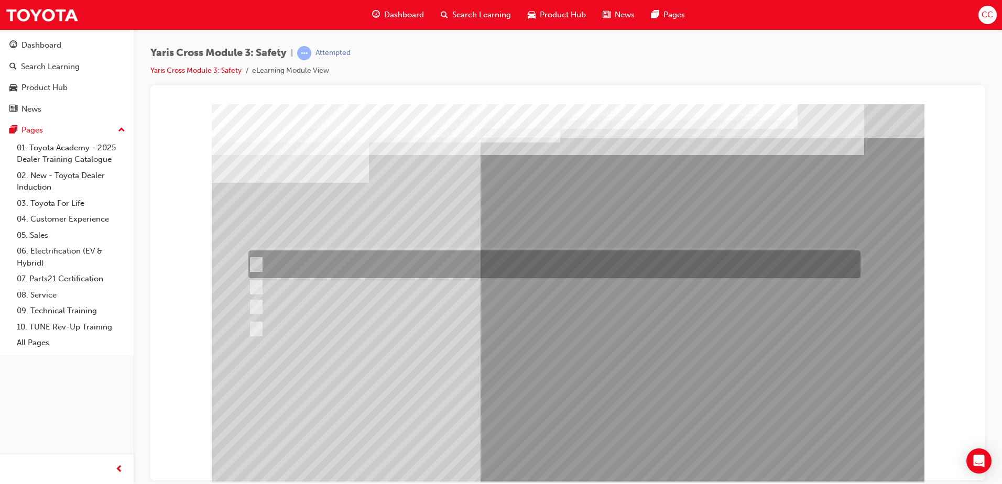
click at [360, 261] on div at bounding box center [552, 264] width 612 height 28
checkbox input "true"
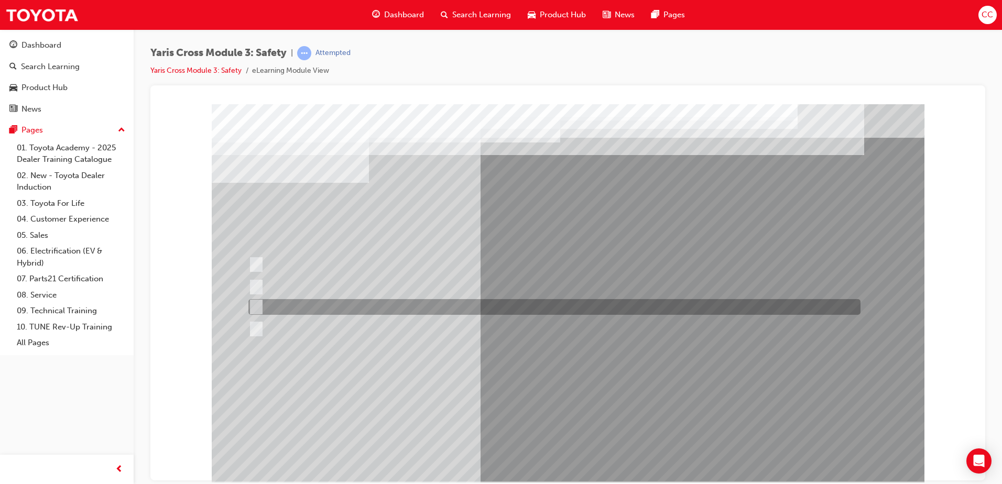
click at [369, 305] on div at bounding box center [552, 307] width 612 height 16
checkbox input "true"
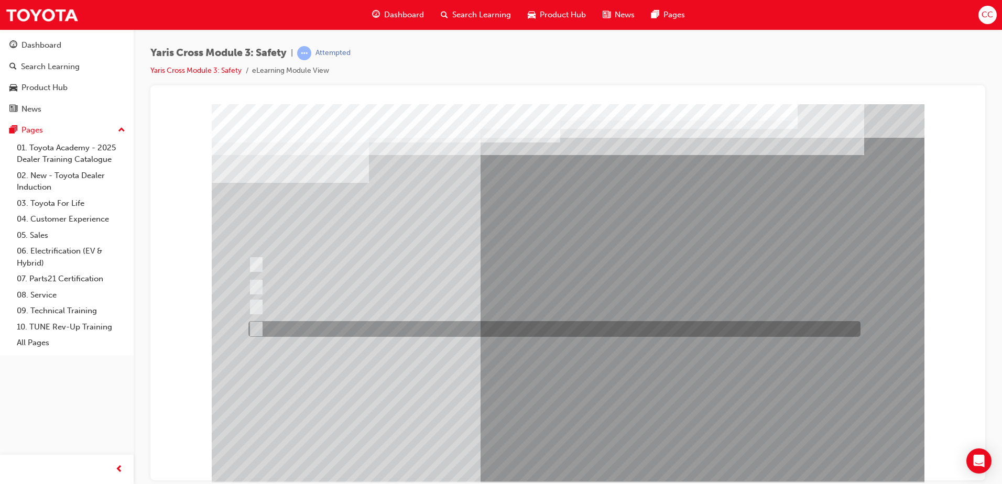
click at [374, 334] on div at bounding box center [552, 329] width 612 height 16
checkbox input "true"
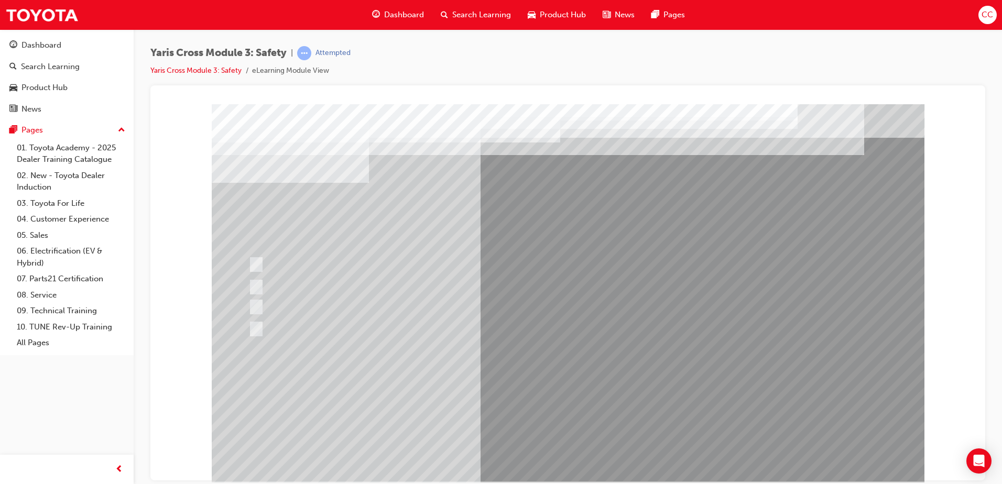
drag, startPoint x: 554, startPoint y: 442, endPoint x: 560, endPoint y: 445, distance: 6.8
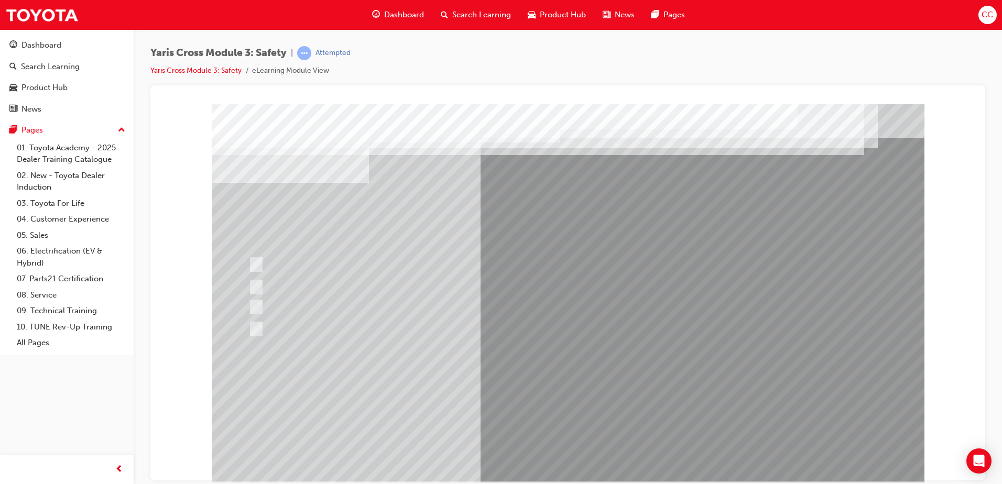
click at [575, 381] on div at bounding box center [568, 292] width 712 height 377
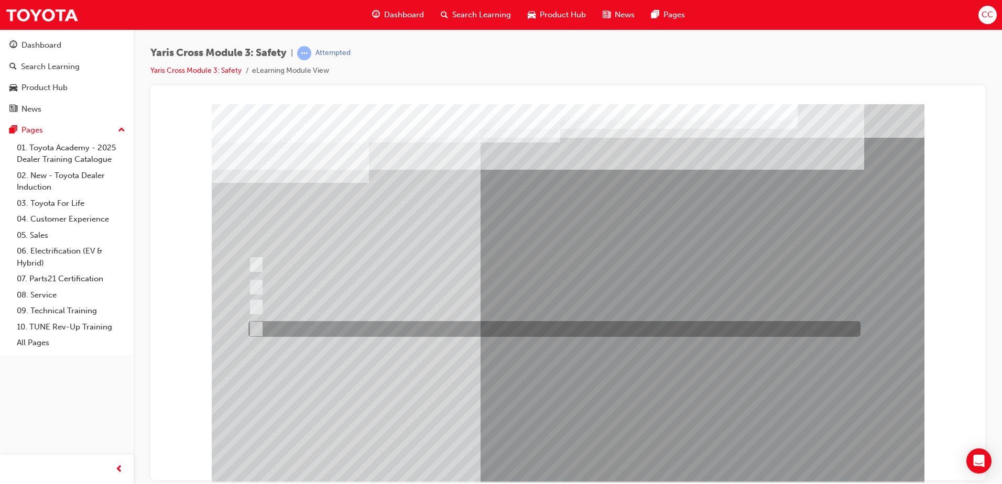
click at [327, 323] on div at bounding box center [552, 329] width 612 height 16
radio input "true"
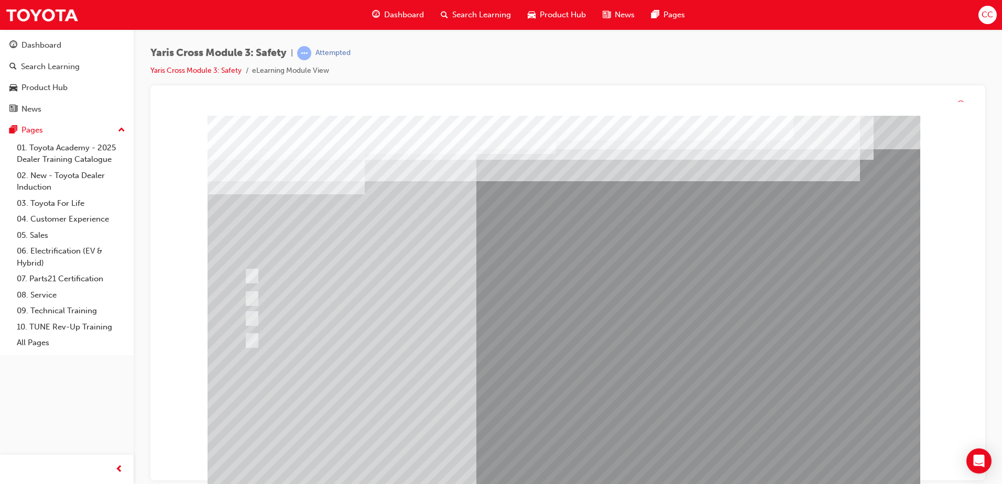
click at [569, 412] on div at bounding box center [563, 304] width 712 height 377
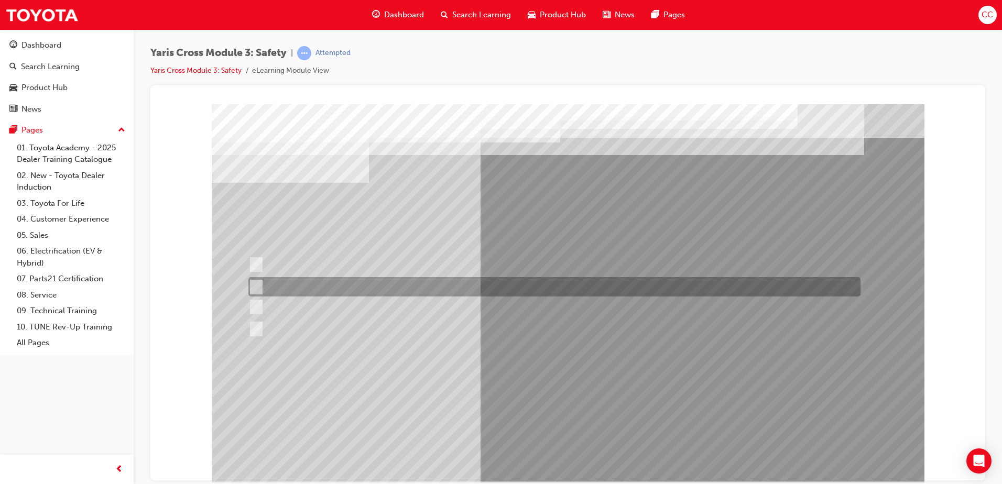
click at [327, 304] on div at bounding box center [552, 307] width 612 height 16
radio input "true"
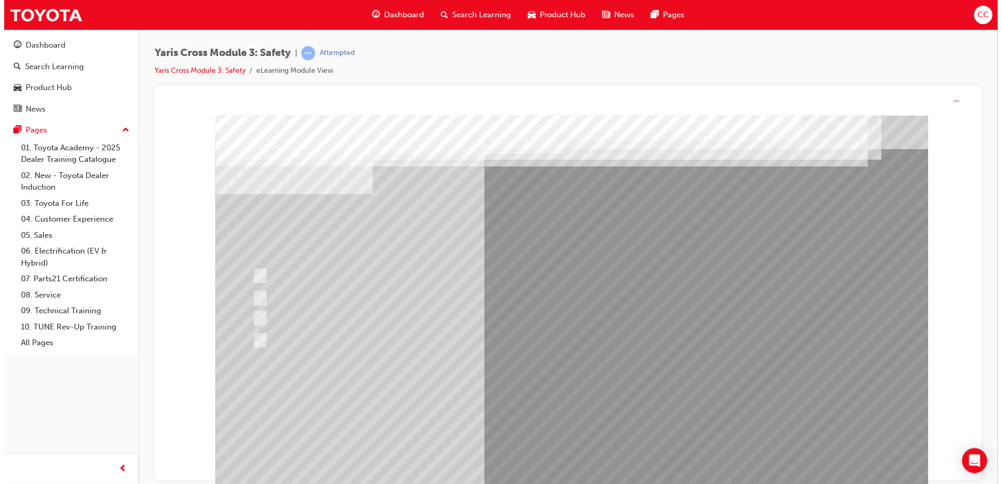
click at [577, 410] on div at bounding box center [571, 303] width 712 height 377
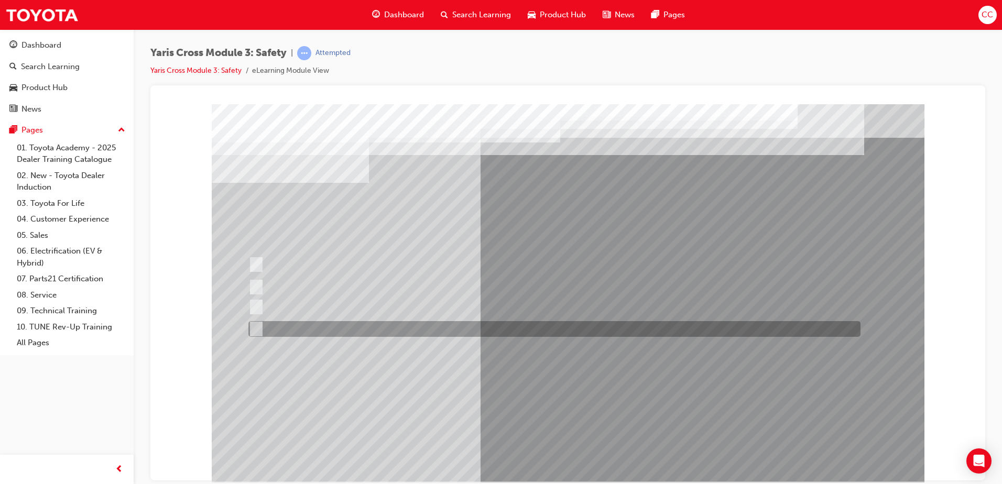
click at [349, 324] on div at bounding box center [552, 329] width 612 height 16
checkbox input "true"
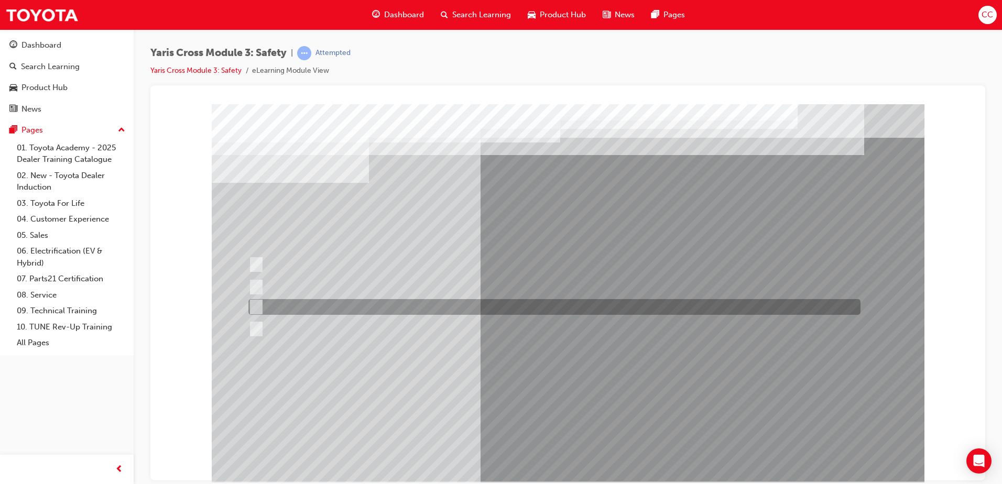
click at [344, 302] on div at bounding box center [552, 307] width 612 height 16
checkbox input "true"
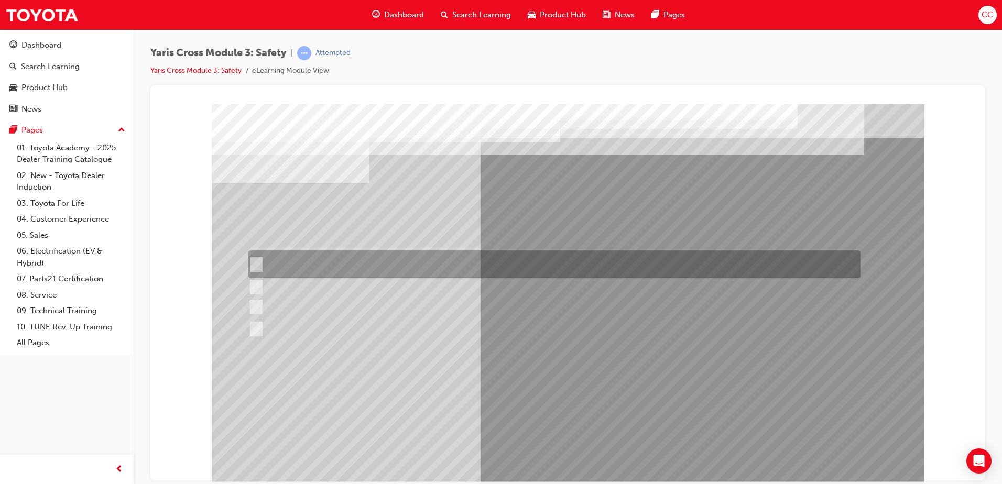
click at [343, 262] on div at bounding box center [552, 264] width 612 height 28
checkbox input "true"
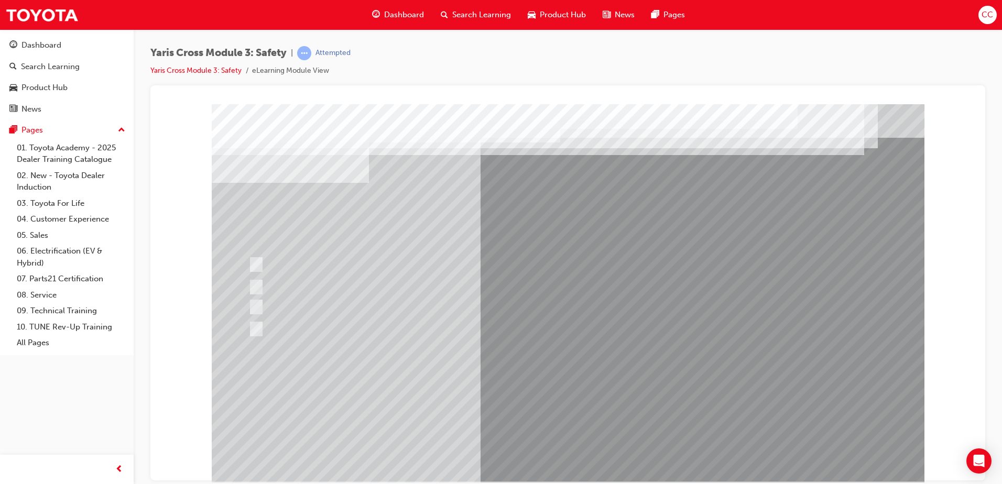
click at [561, 384] on div at bounding box center [568, 292] width 712 height 377
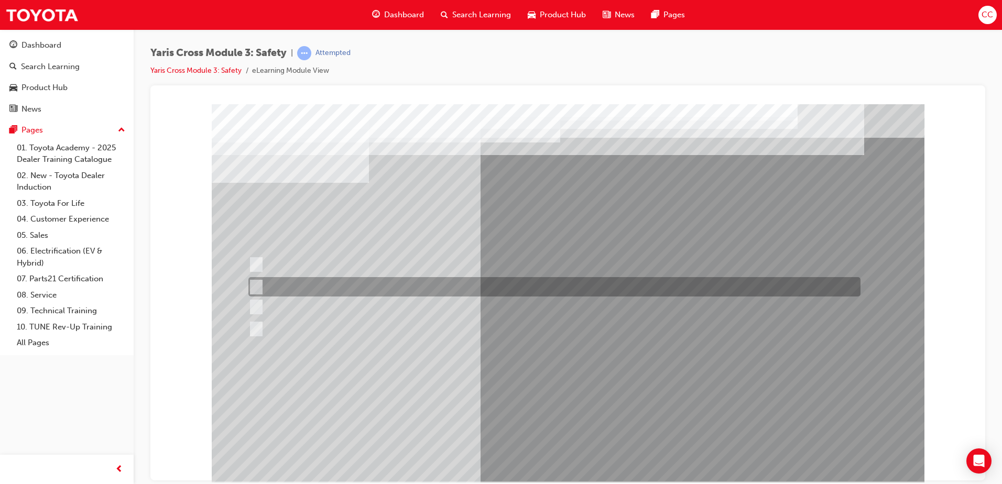
click at [342, 283] on div at bounding box center [552, 286] width 612 height 19
radio input "true"
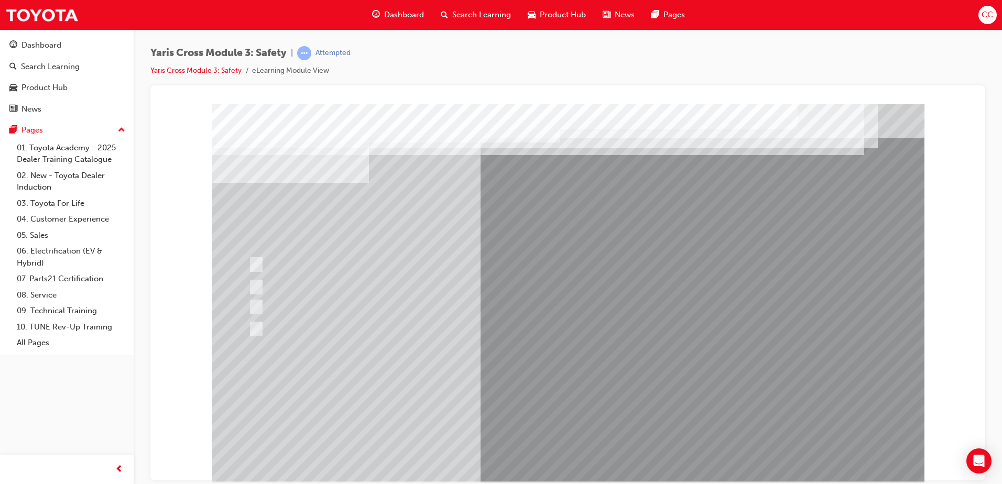
click at [555, 387] on div at bounding box center [568, 292] width 712 height 377
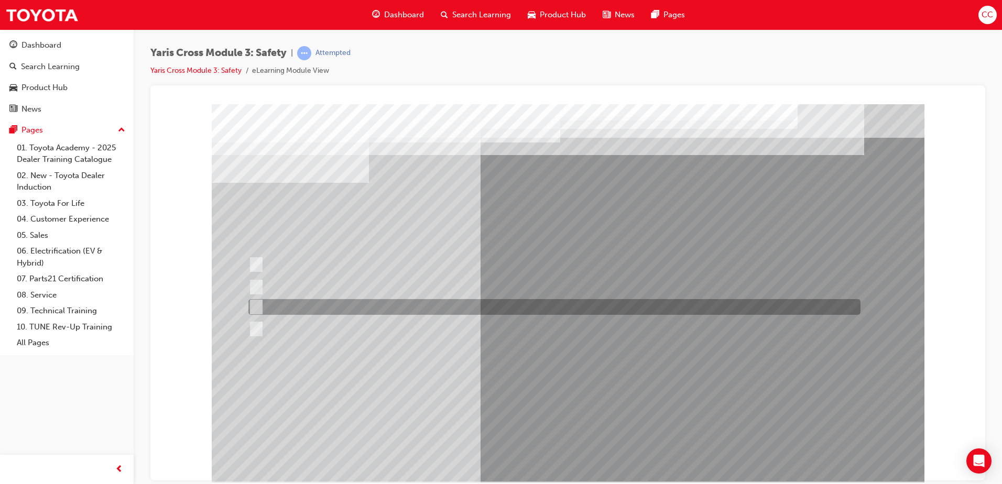
click at [315, 301] on div at bounding box center [552, 307] width 612 height 16
radio input "true"
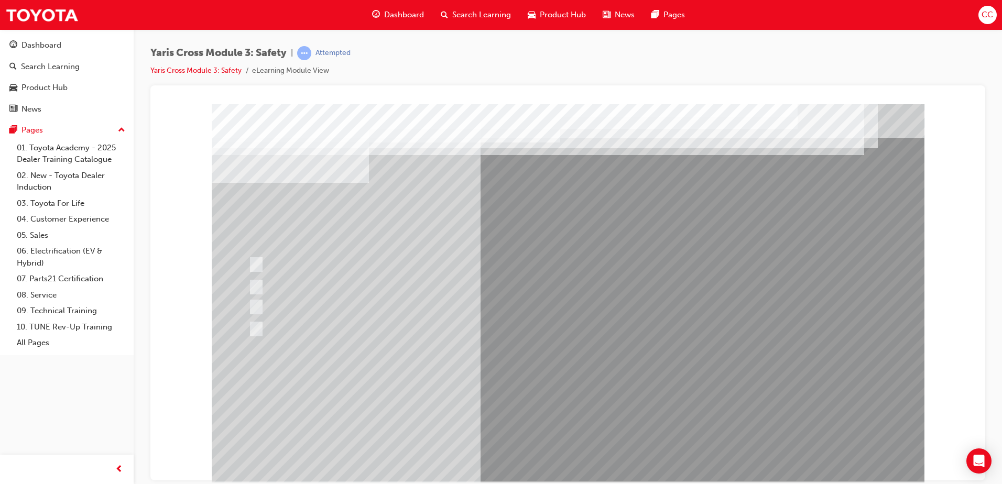
drag, startPoint x: 586, startPoint y: 400, endPoint x: 586, endPoint y: 388, distance: 12.0
click at [586, 399] on div at bounding box center [568, 292] width 712 height 377
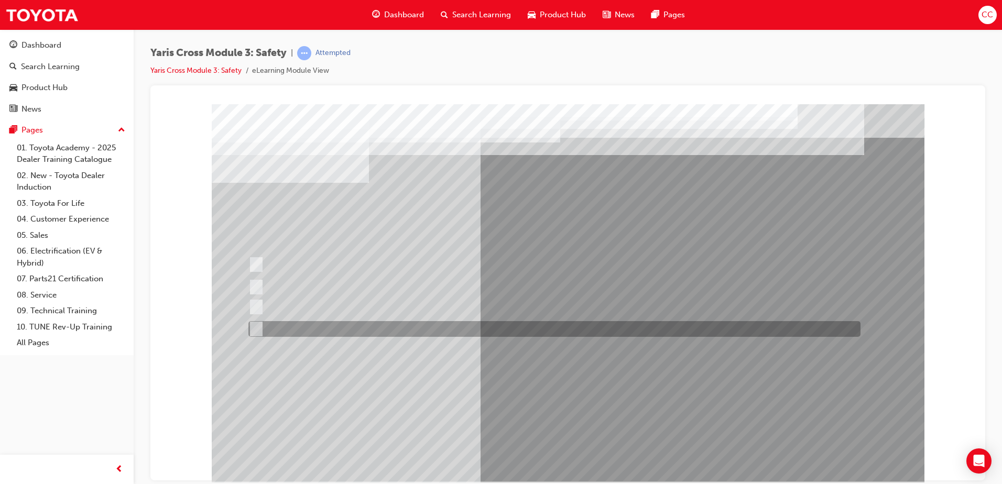
drag, startPoint x: 371, startPoint y: 325, endPoint x: 381, endPoint y: 328, distance: 10.3
click at [371, 325] on div at bounding box center [552, 329] width 612 height 16
radio input "true"
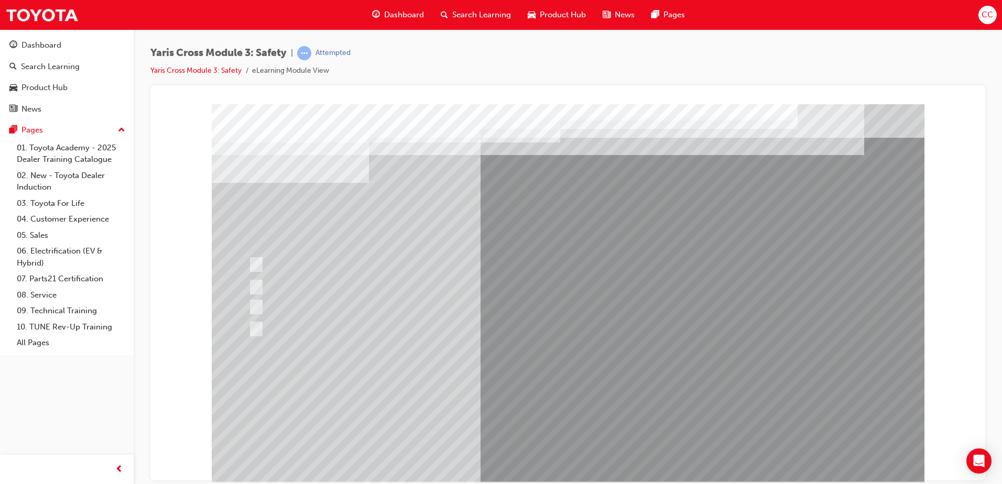
click at [577, 396] on div at bounding box center [568, 292] width 712 height 377
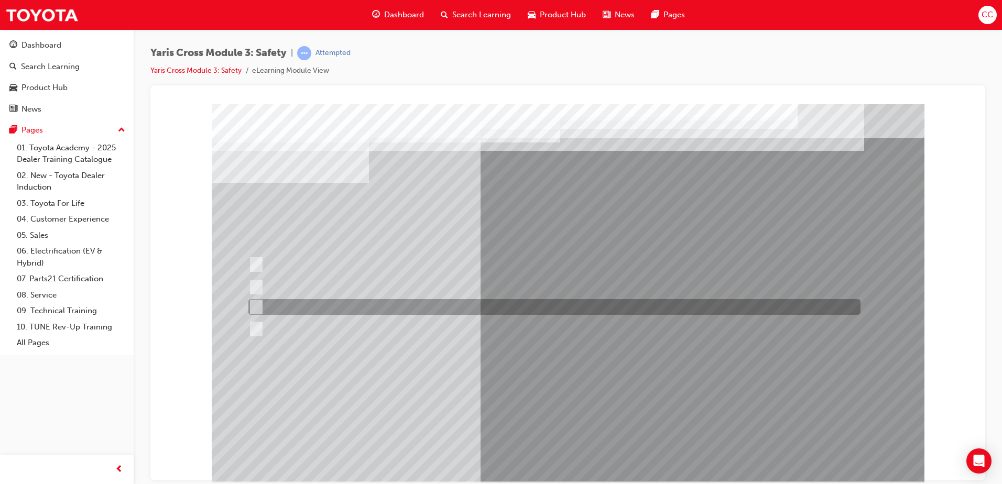
click at [286, 301] on div at bounding box center [552, 307] width 612 height 16
radio input "true"
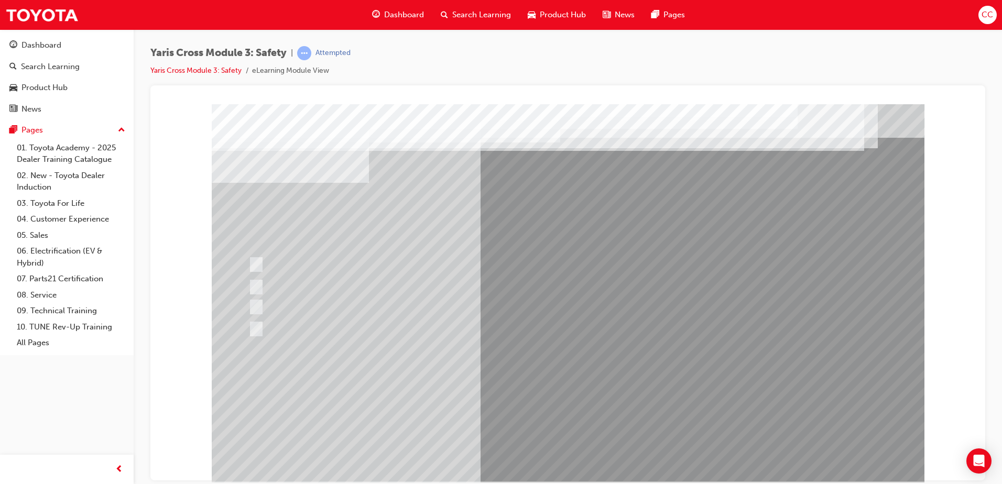
click at [574, 396] on div at bounding box center [568, 292] width 712 height 377
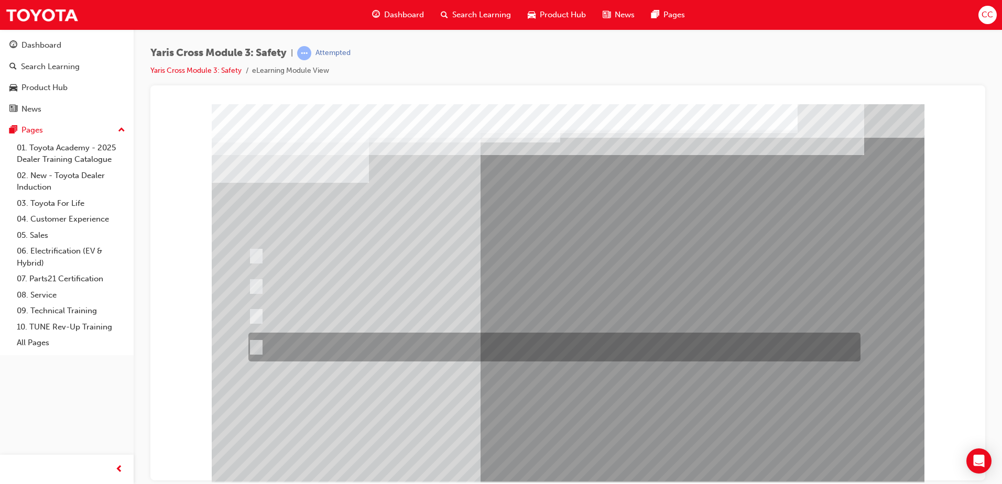
click at [449, 336] on div at bounding box center [552, 347] width 612 height 29
radio input "true"
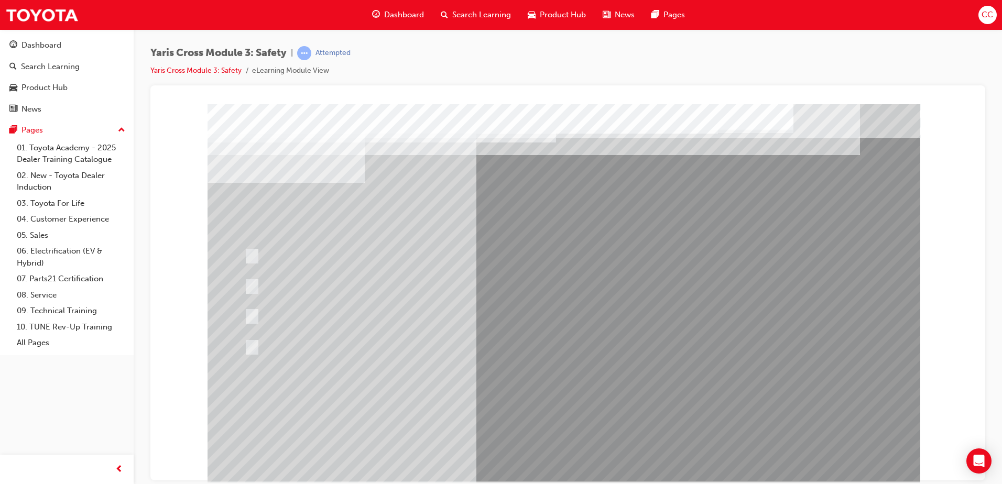
click at [559, 396] on div at bounding box center [563, 292] width 712 height 377
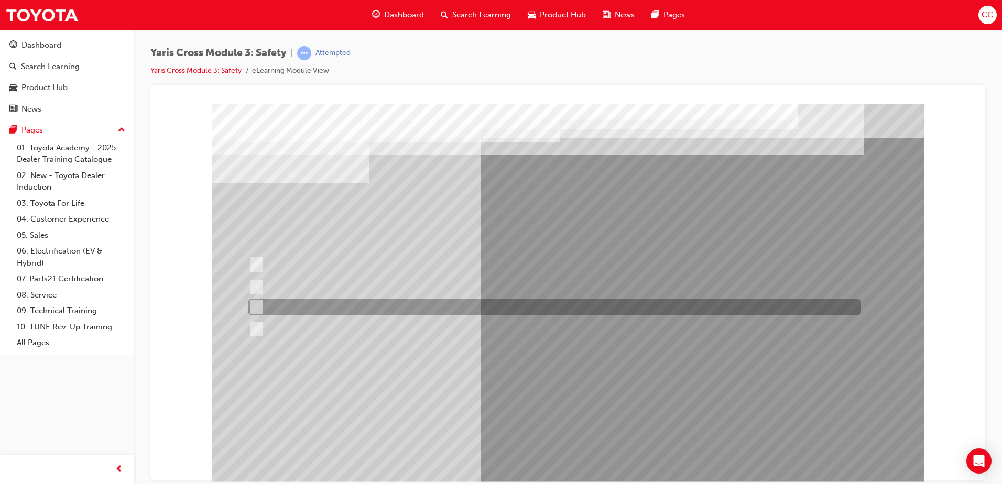
click at [449, 299] on div at bounding box center [552, 307] width 612 height 16
radio input "true"
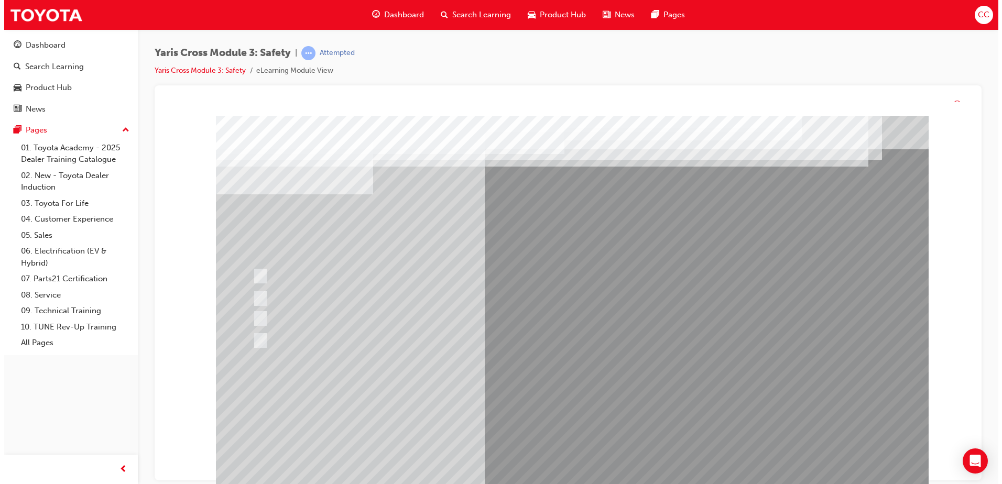
click at [569, 399] on div at bounding box center [571, 304] width 712 height 377
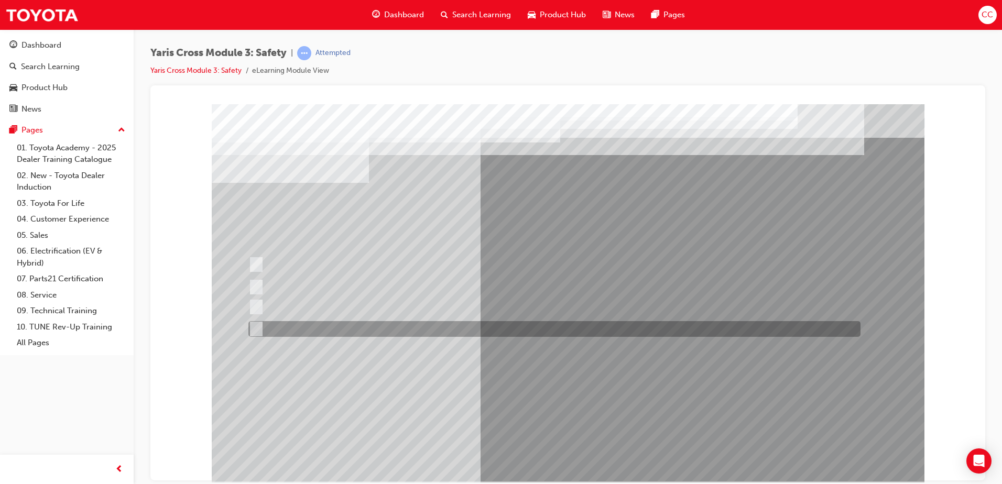
click at [380, 322] on div at bounding box center [552, 329] width 612 height 16
checkbox input "true"
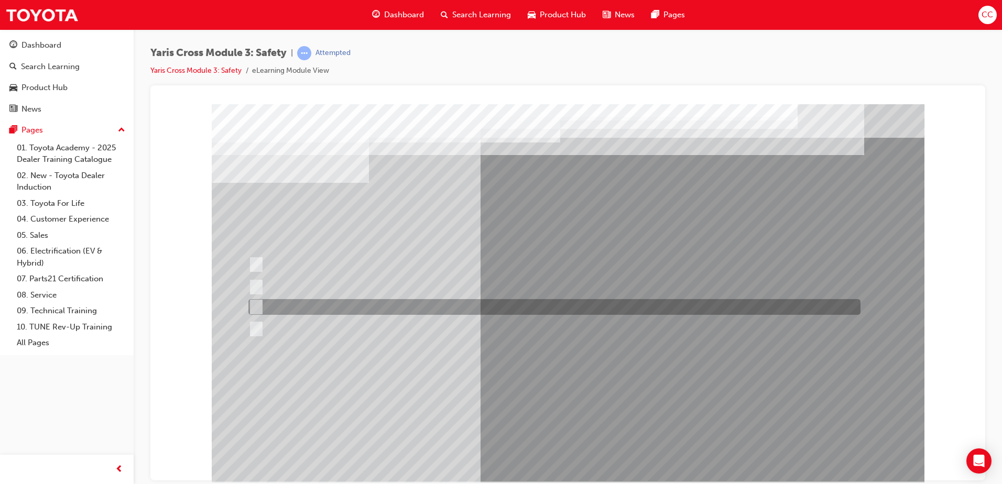
drag, startPoint x: 374, startPoint y: 307, endPoint x: 376, endPoint y: 283, distance: 24.2
click at [374, 306] on div at bounding box center [552, 307] width 612 height 16
checkbox input "true"
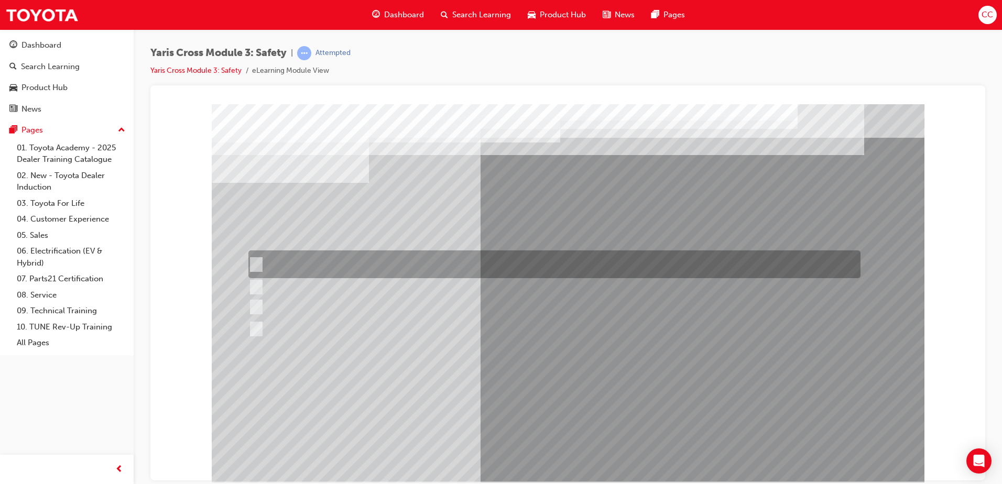
click at [379, 260] on div at bounding box center [552, 264] width 612 height 28
checkbox input "true"
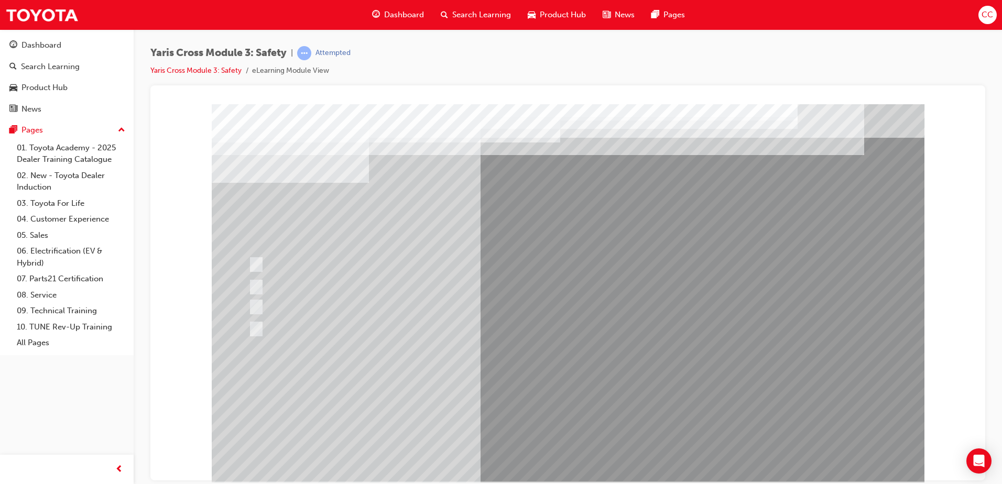
drag, startPoint x: 565, startPoint y: 441, endPoint x: 568, endPoint y: 447, distance: 7.0
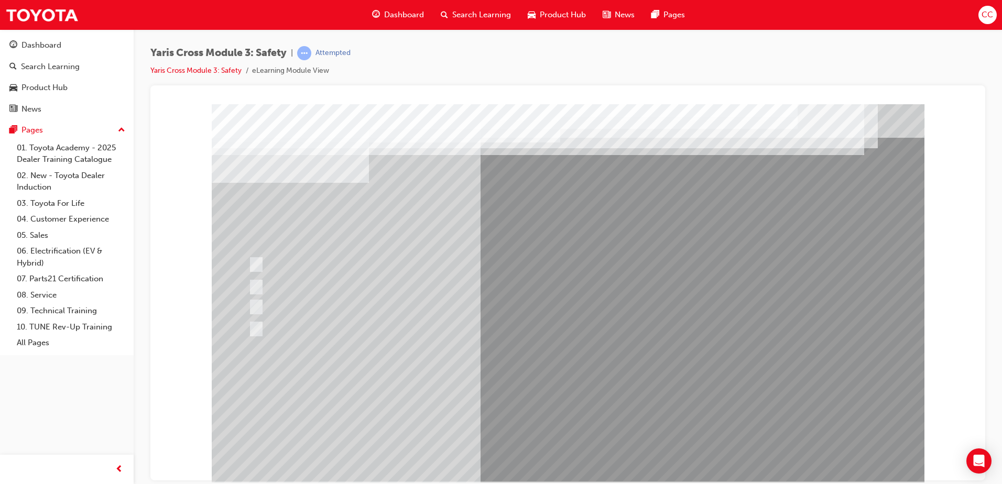
click at [570, 393] on div at bounding box center [568, 292] width 712 height 377
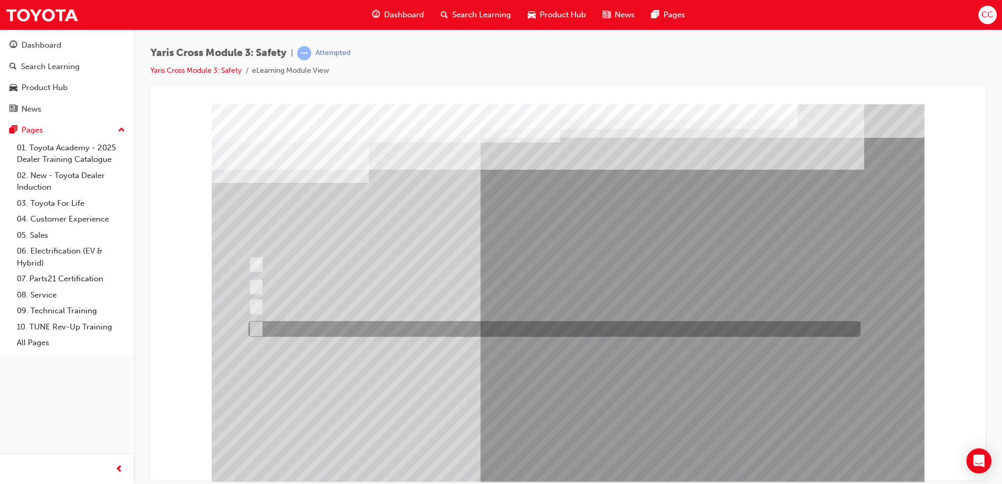
click at [323, 324] on div at bounding box center [552, 329] width 612 height 16
radio input "true"
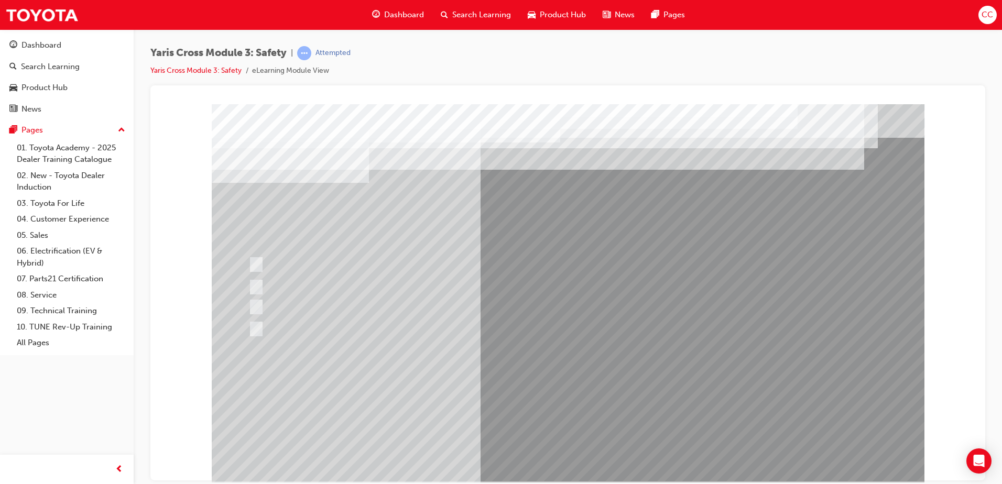
click at [572, 399] on div at bounding box center [568, 292] width 712 height 377
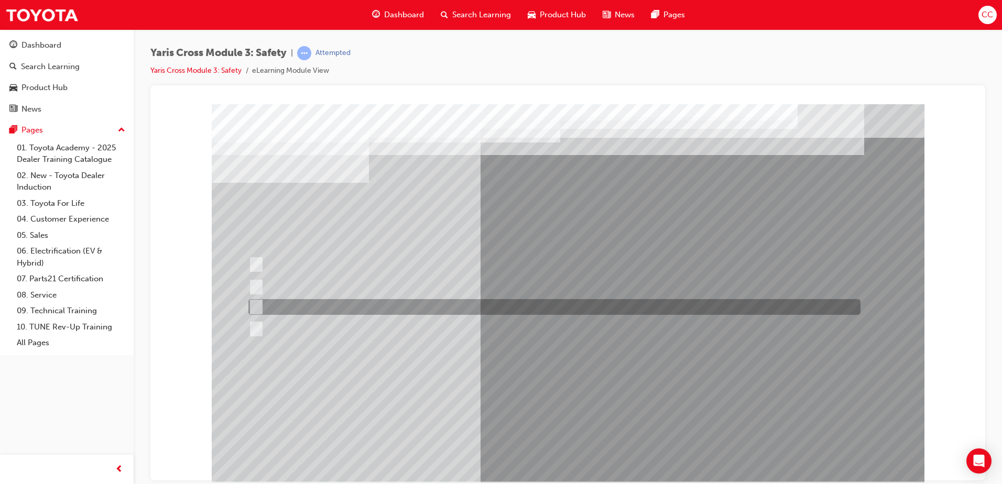
click at [316, 301] on div at bounding box center [552, 307] width 612 height 16
radio input "true"
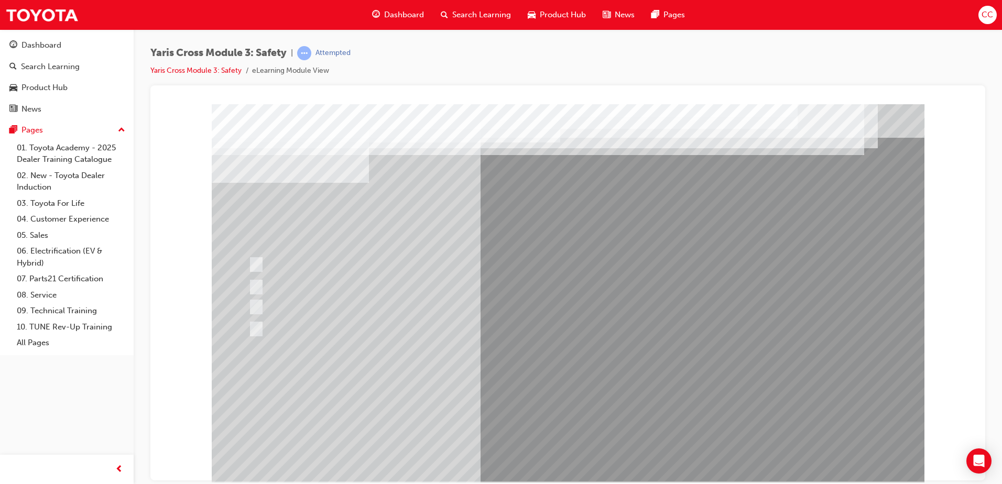
click at [580, 401] on div at bounding box center [568, 292] width 712 height 377
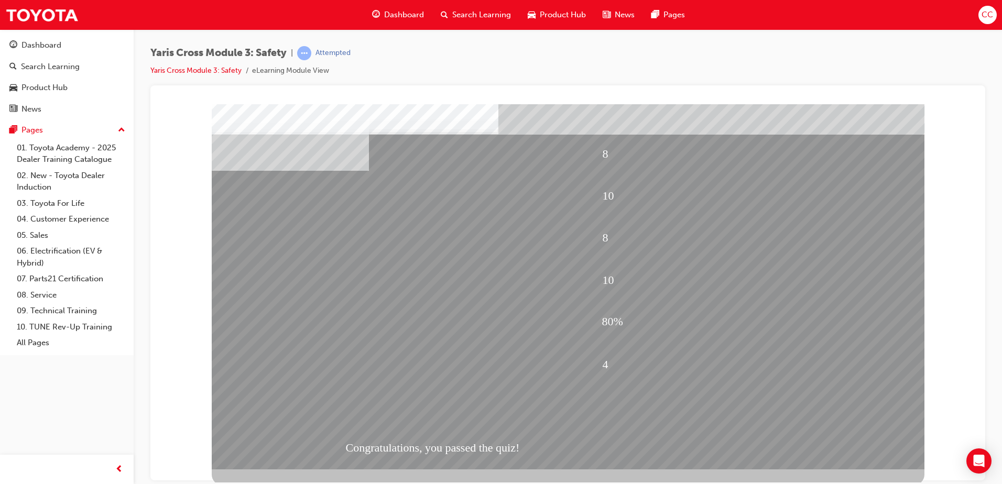
scroll to position [15, 0]
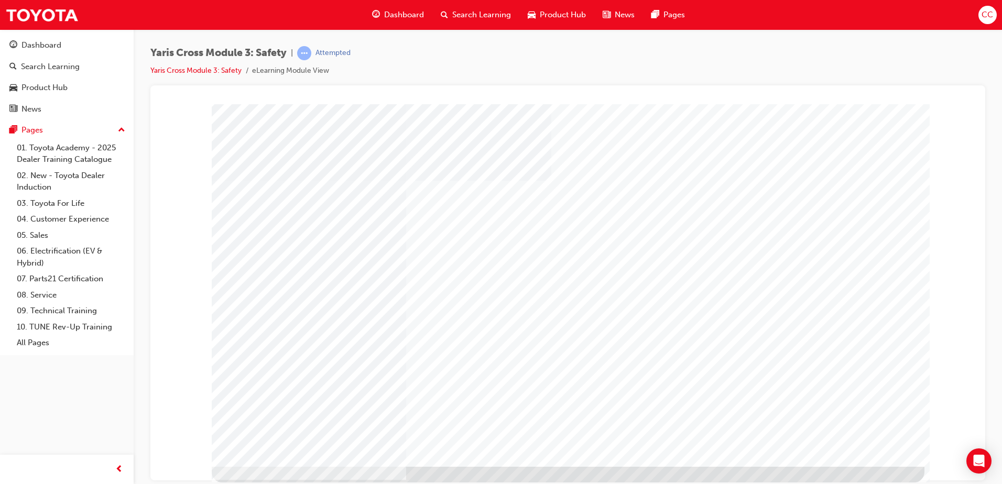
scroll to position [0, 0]
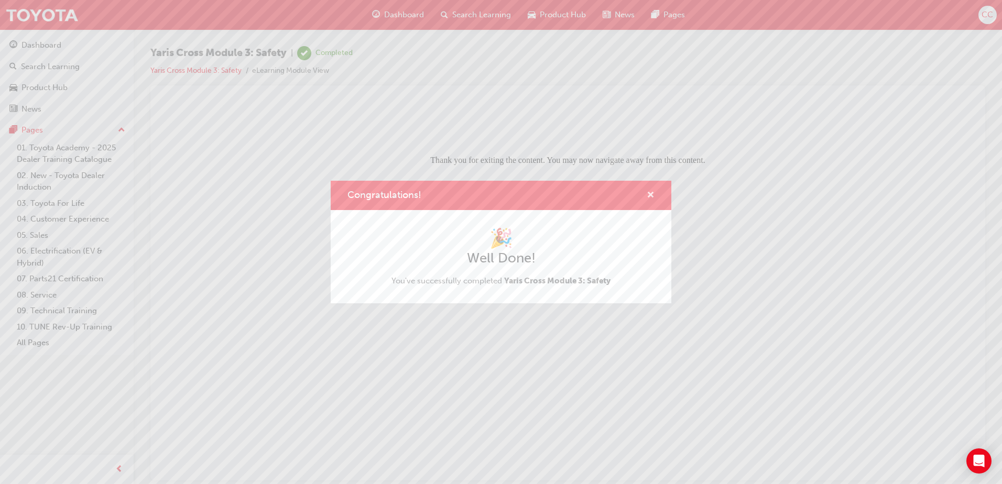
click at [650, 194] on span "cross-icon" at bounding box center [650, 195] width 8 height 9
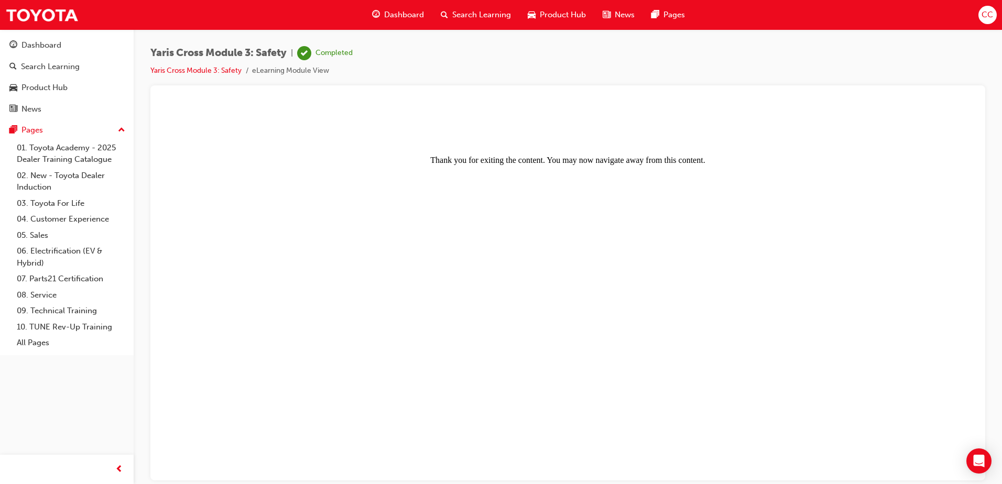
click at [486, 16] on span "Search Learning" at bounding box center [481, 15] width 59 height 12
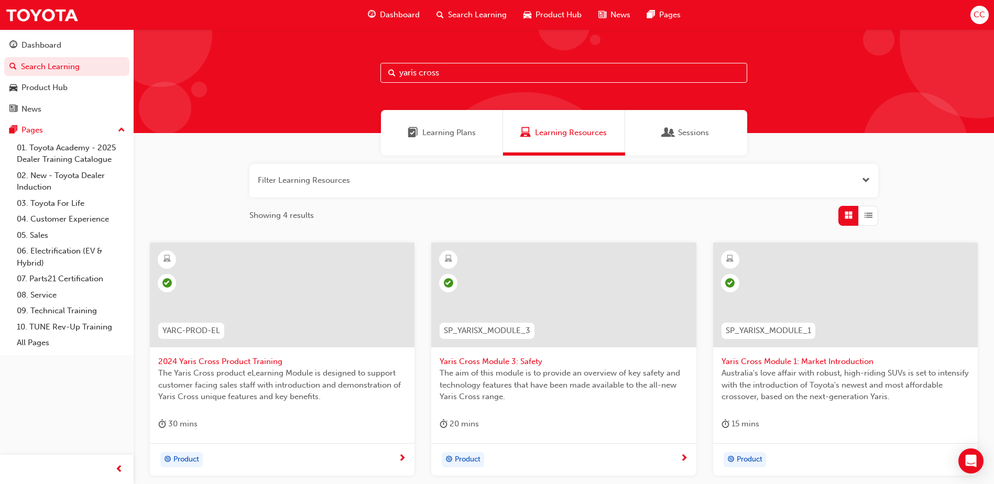
click at [518, 357] on span "Yaris Cross Module 3: Safety" at bounding box center [564, 362] width 248 height 12
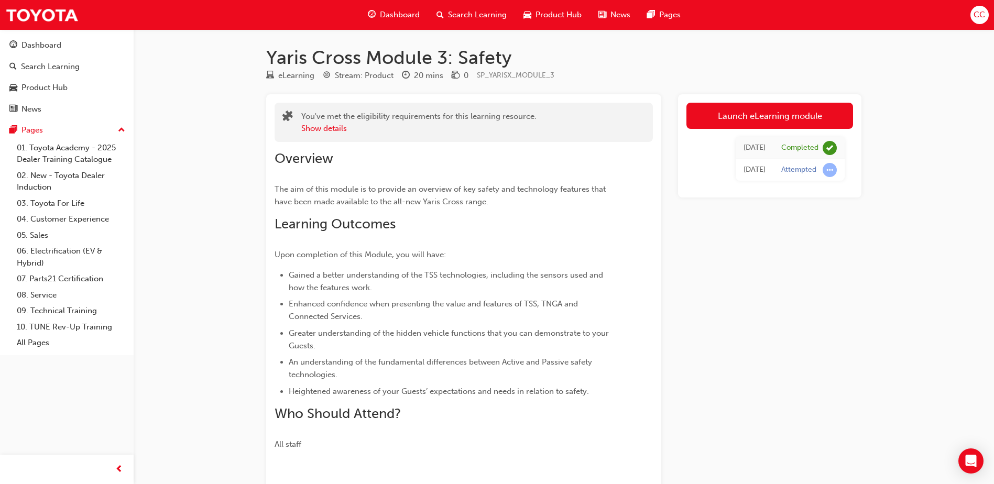
click at [475, 14] on span "Search Learning" at bounding box center [477, 15] width 59 height 12
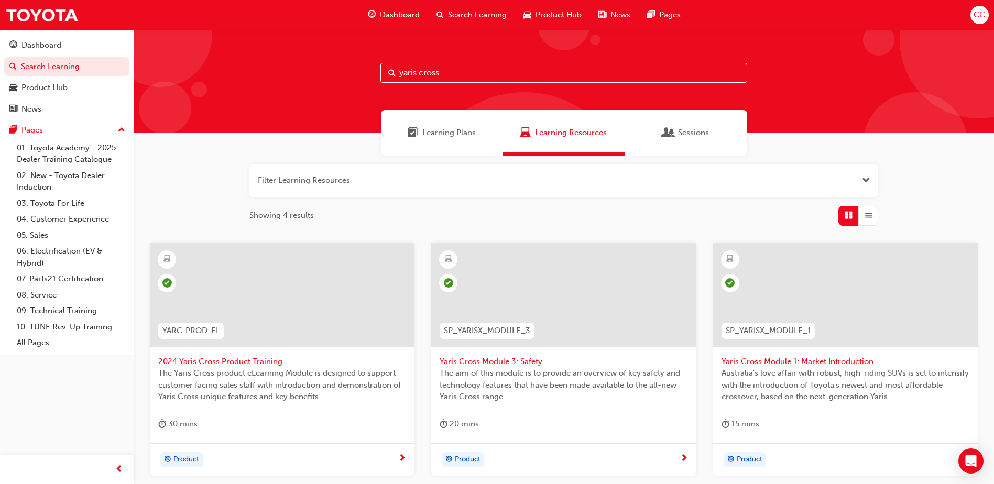
drag, startPoint x: 470, startPoint y: 75, endPoint x: 259, endPoint y: 70, distance: 211.2
click at [273, 70] on div "yaris cross" at bounding box center [564, 81] width 860 height 104
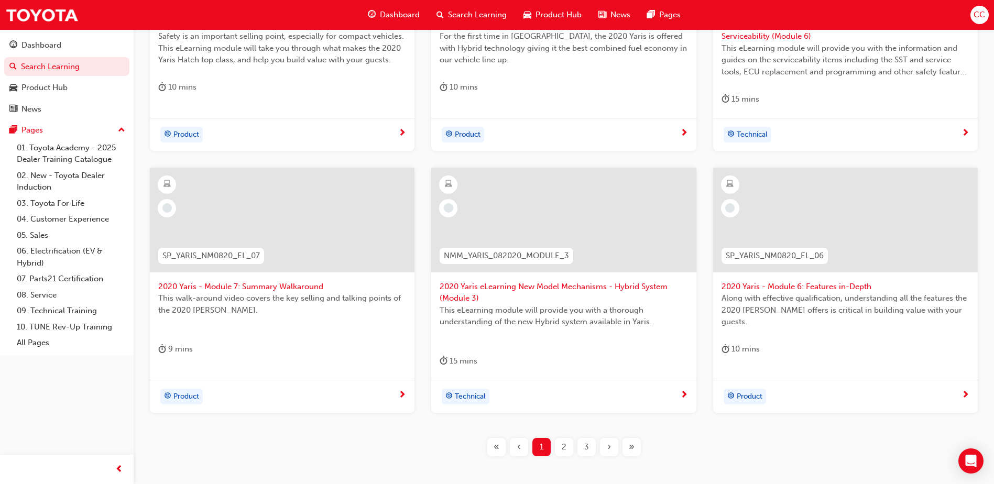
scroll to position [367, 0]
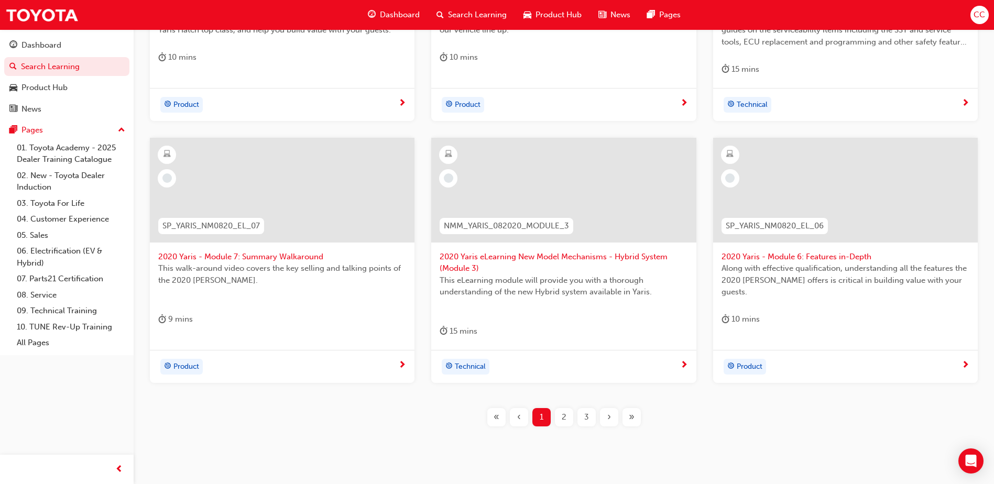
type input "2020 yaris"
click at [564, 415] on span "2" at bounding box center [564, 417] width 5 height 12
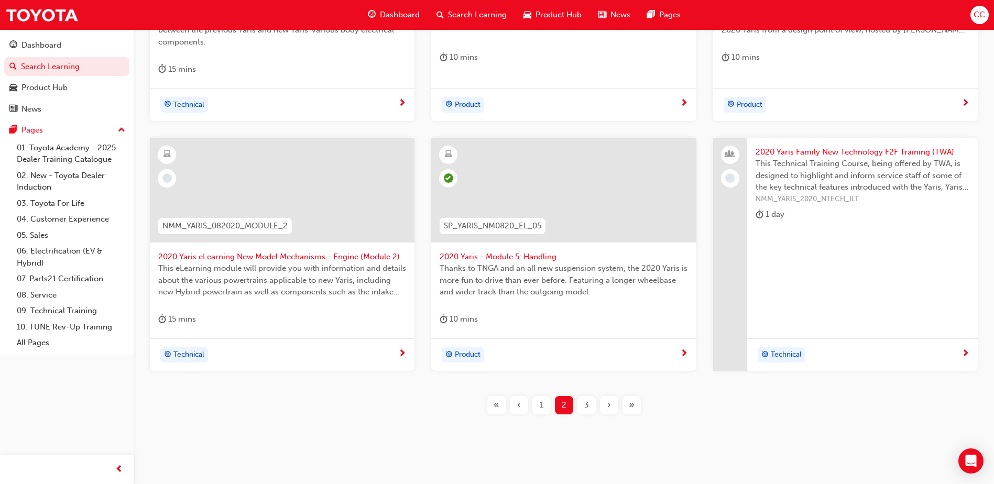
click at [550, 252] on span "2020 Yaris - Module 5: Handling" at bounding box center [564, 257] width 248 height 12
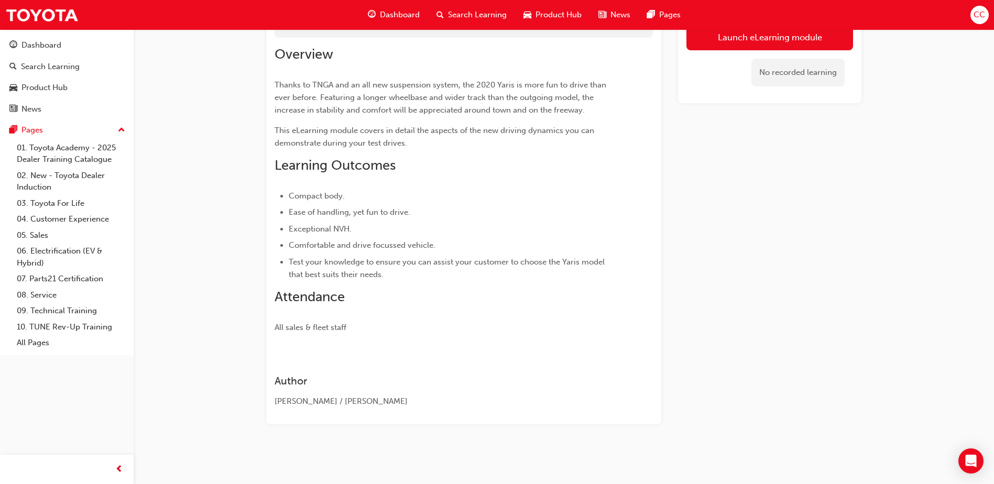
scroll to position [104, 0]
